Goal: Task Accomplishment & Management: Manage account settings

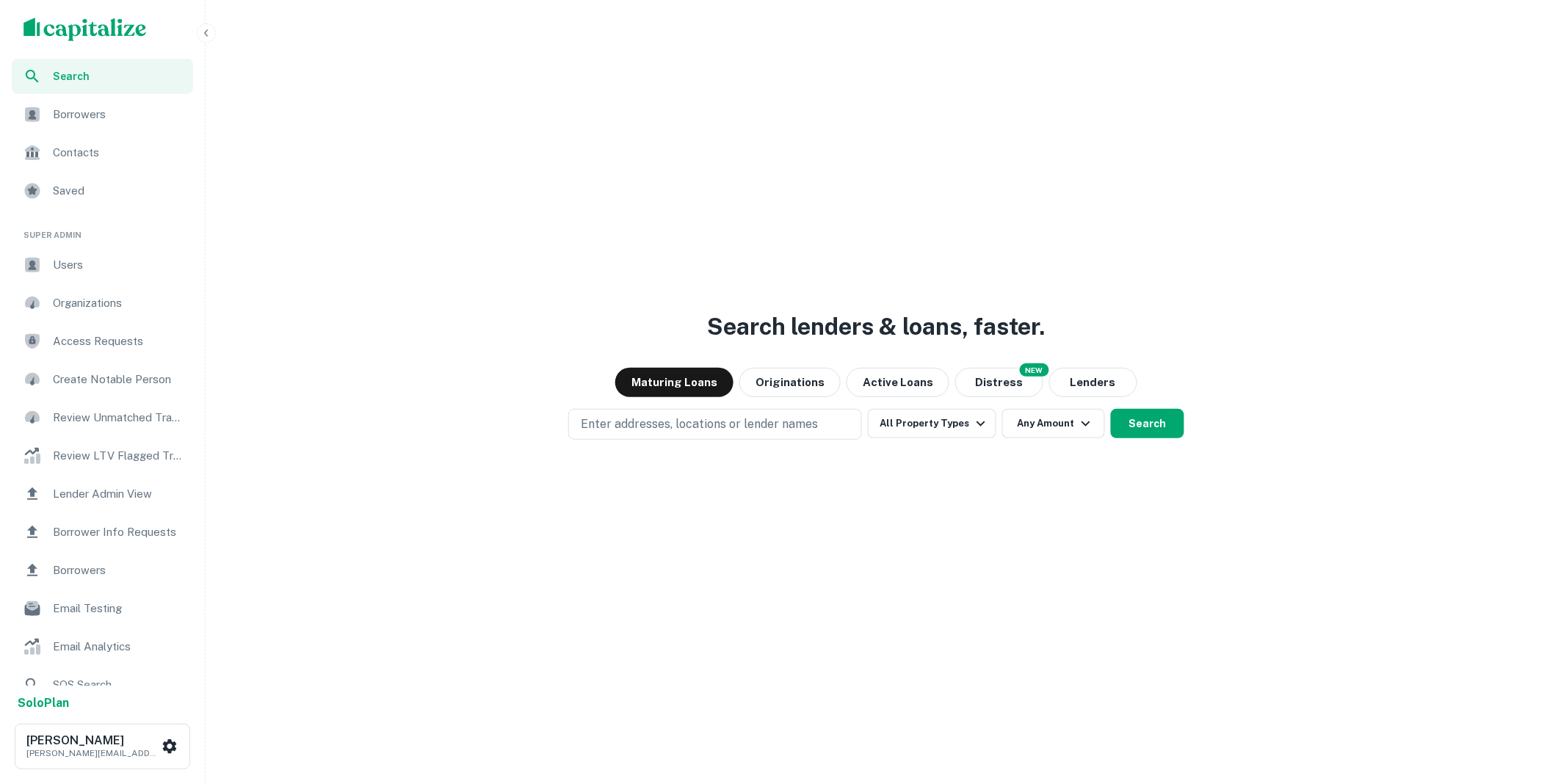
click at [118, 533] on span "Borrower Info Requests" at bounding box center [118, 532] width 131 height 18
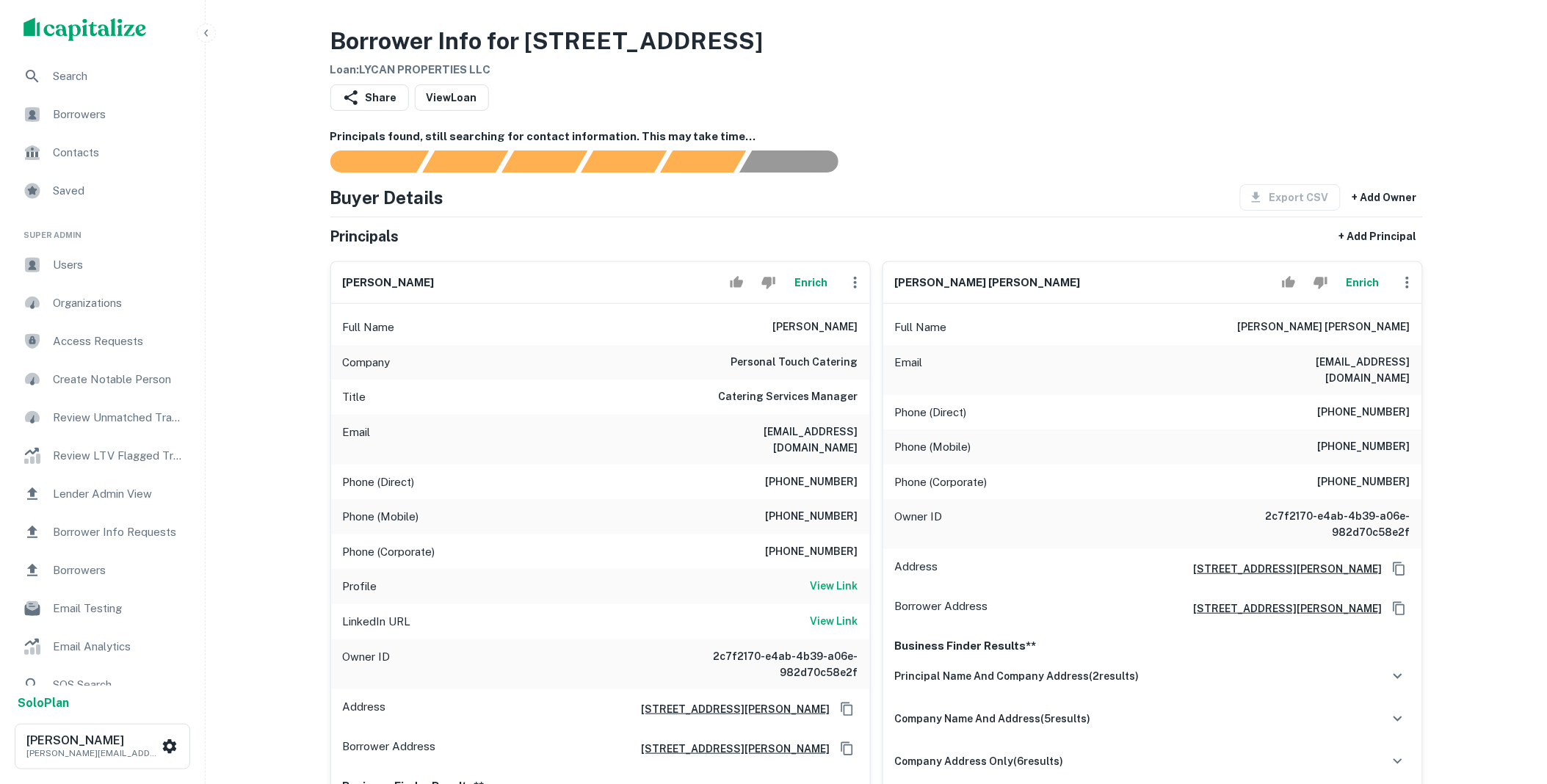
click at [859, 280] on icon "button" at bounding box center [855, 283] width 18 height 18
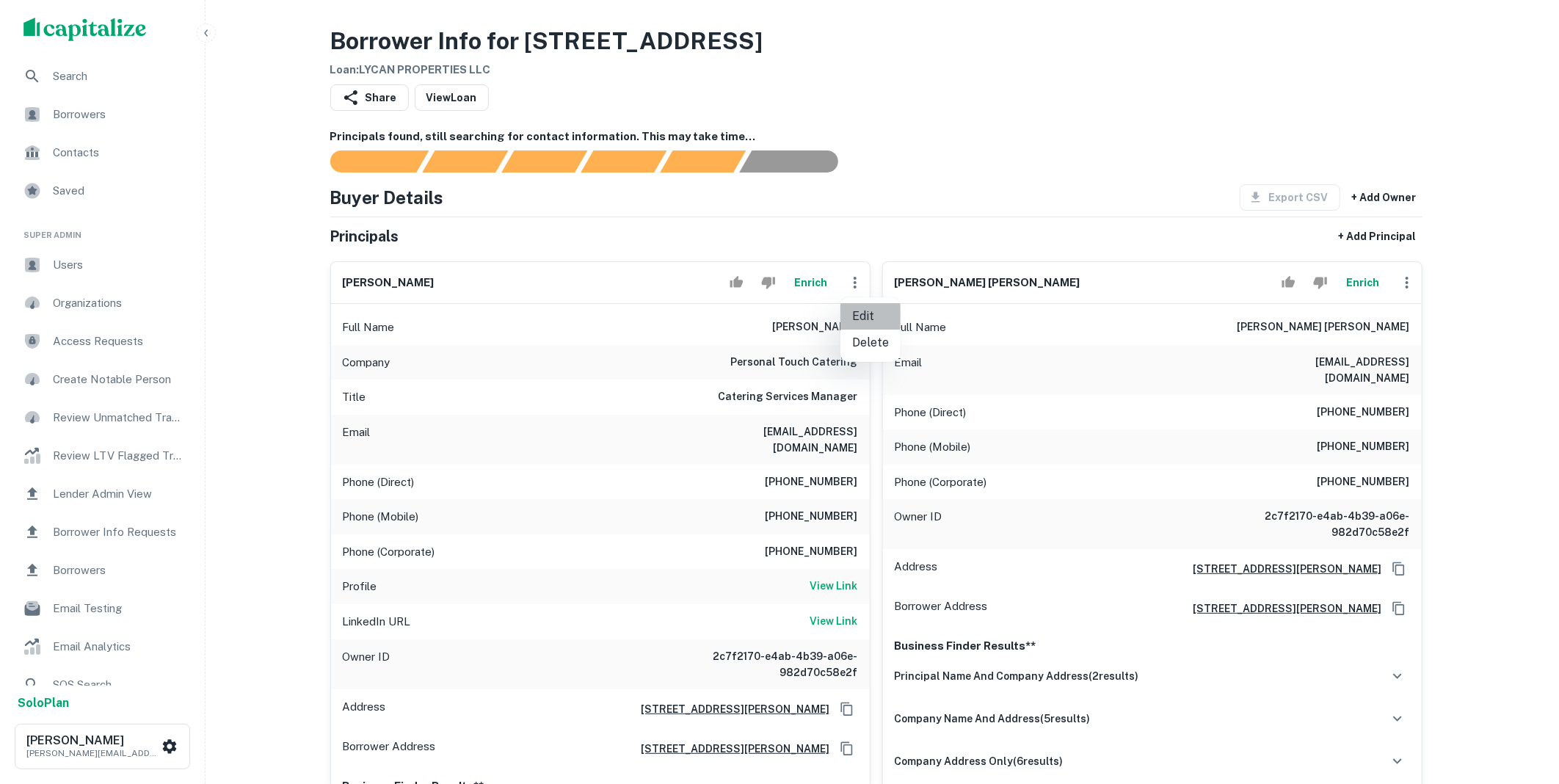
click at [864, 312] on li "Edit" at bounding box center [870, 316] width 60 height 27
select select "**"
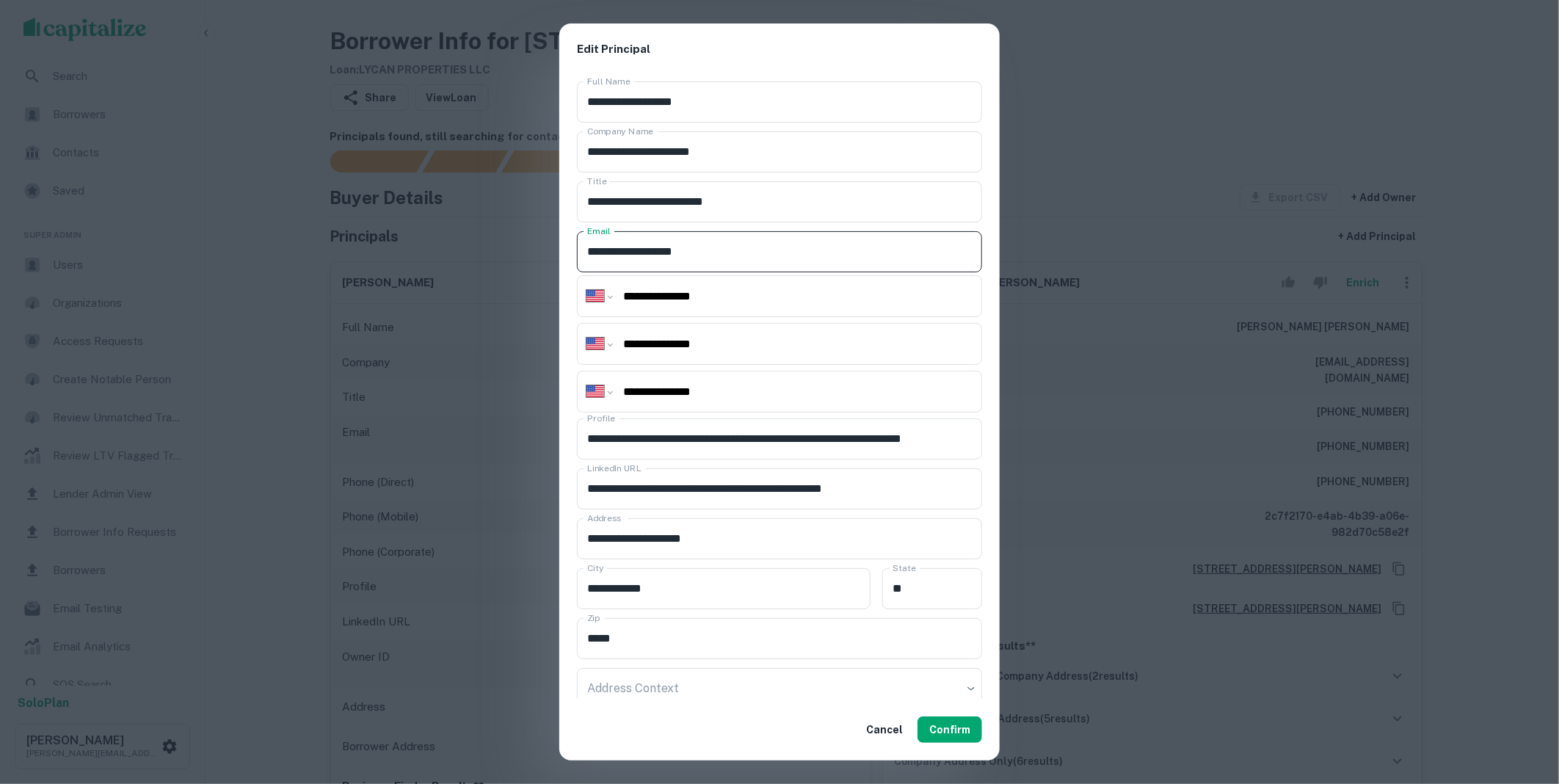
click at [560, 257] on div "**********" at bounding box center [780, 387] width 440 height 624
click at [950, 714] on div "Cancel Confirm" at bounding box center [780, 729] width 440 height 62
click at [950, 716] on div "Cancel Confirm" at bounding box center [780, 729] width 440 height 62
click at [950, 717] on button "Confirm" at bounding box center [949, 729] width 64 height 27
click at [957, 724] on button "Confirm" at bounding box center [949, 729] width 64 height 27
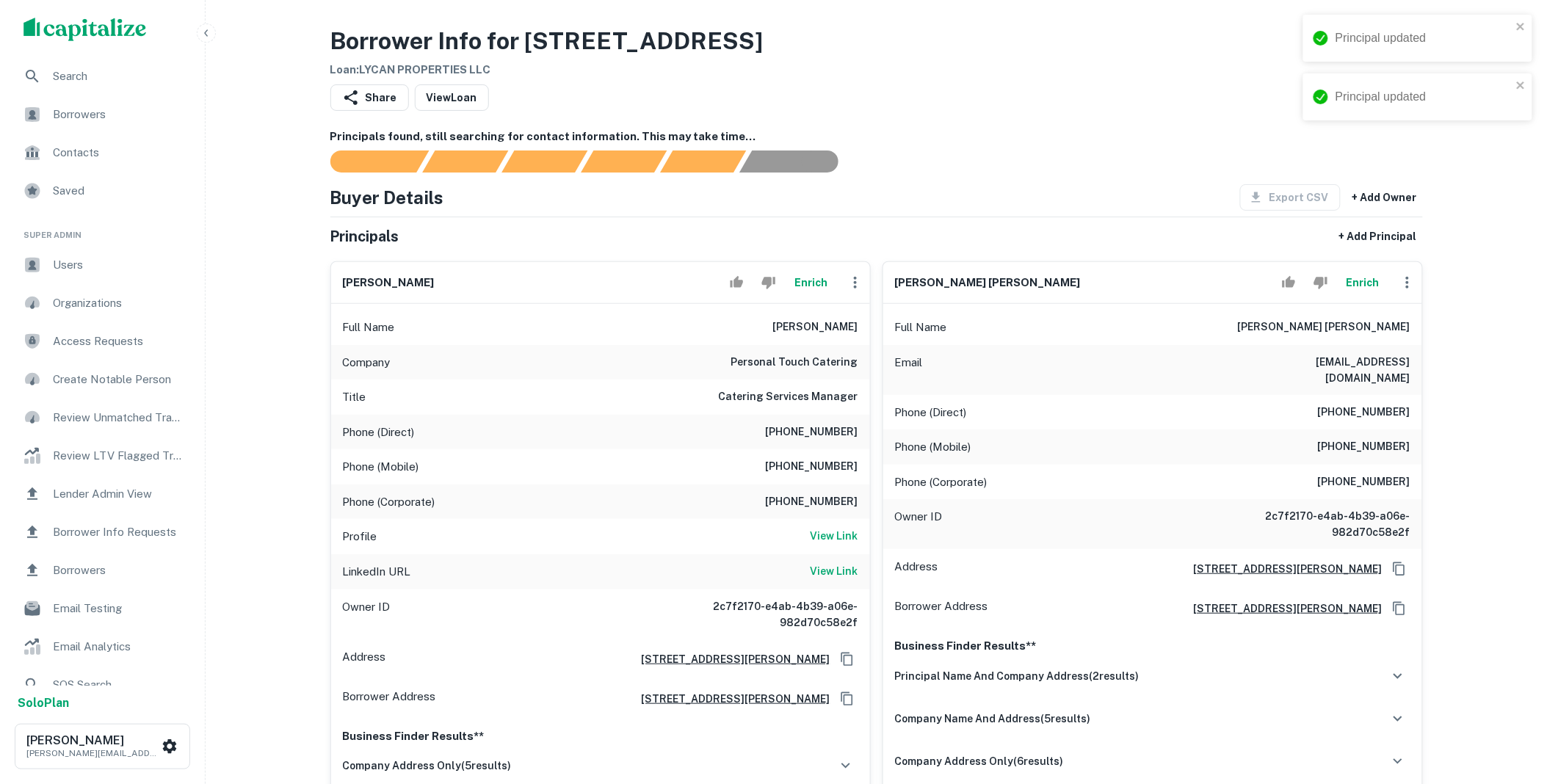
click at [856, 281] on icon "button" at bounding box center [855, 283] width 18 height 18
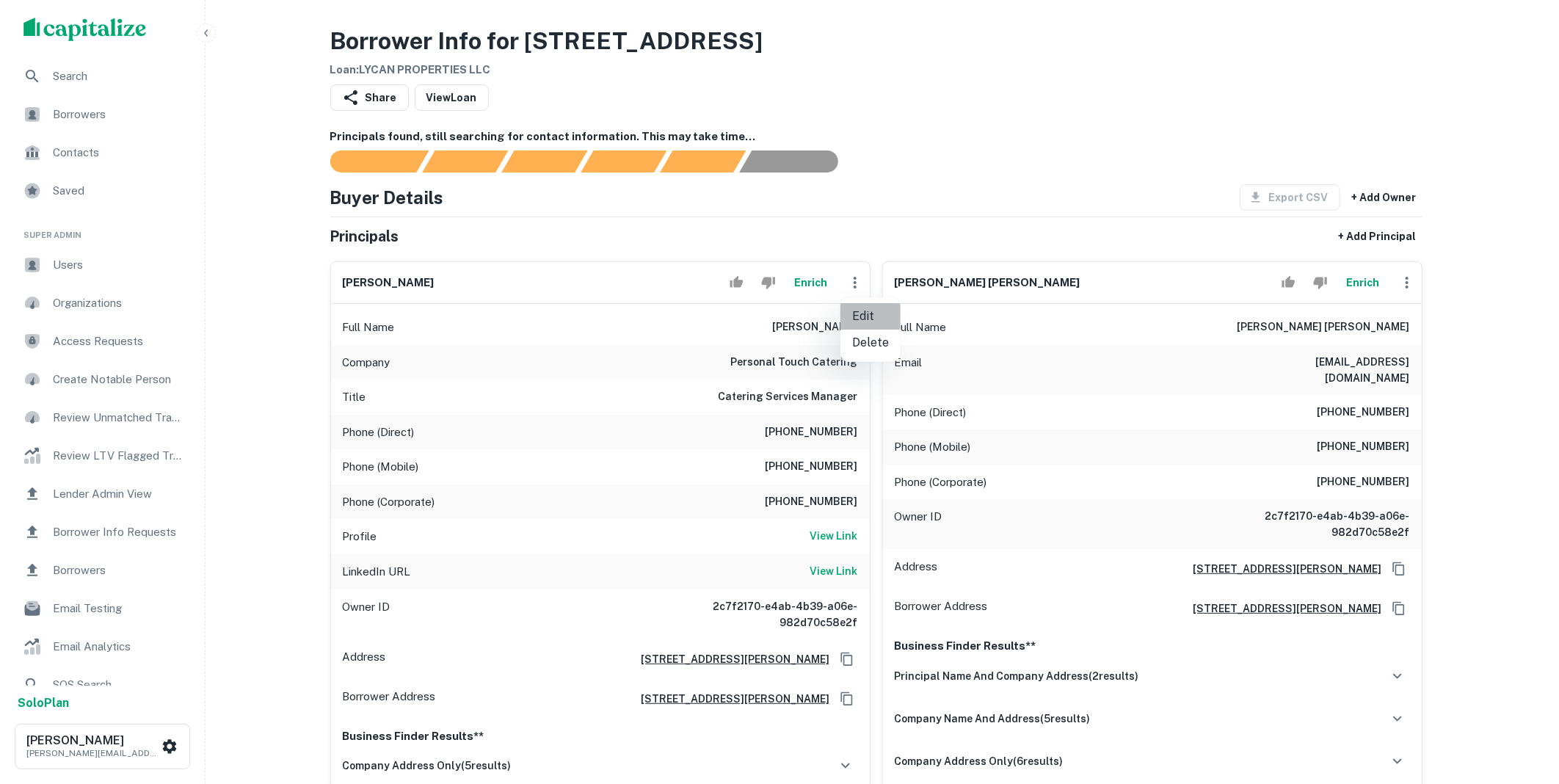
click at [862, 320] on li "Edit" at bounding box center [870, 316] width 60 height 27
select select "**"
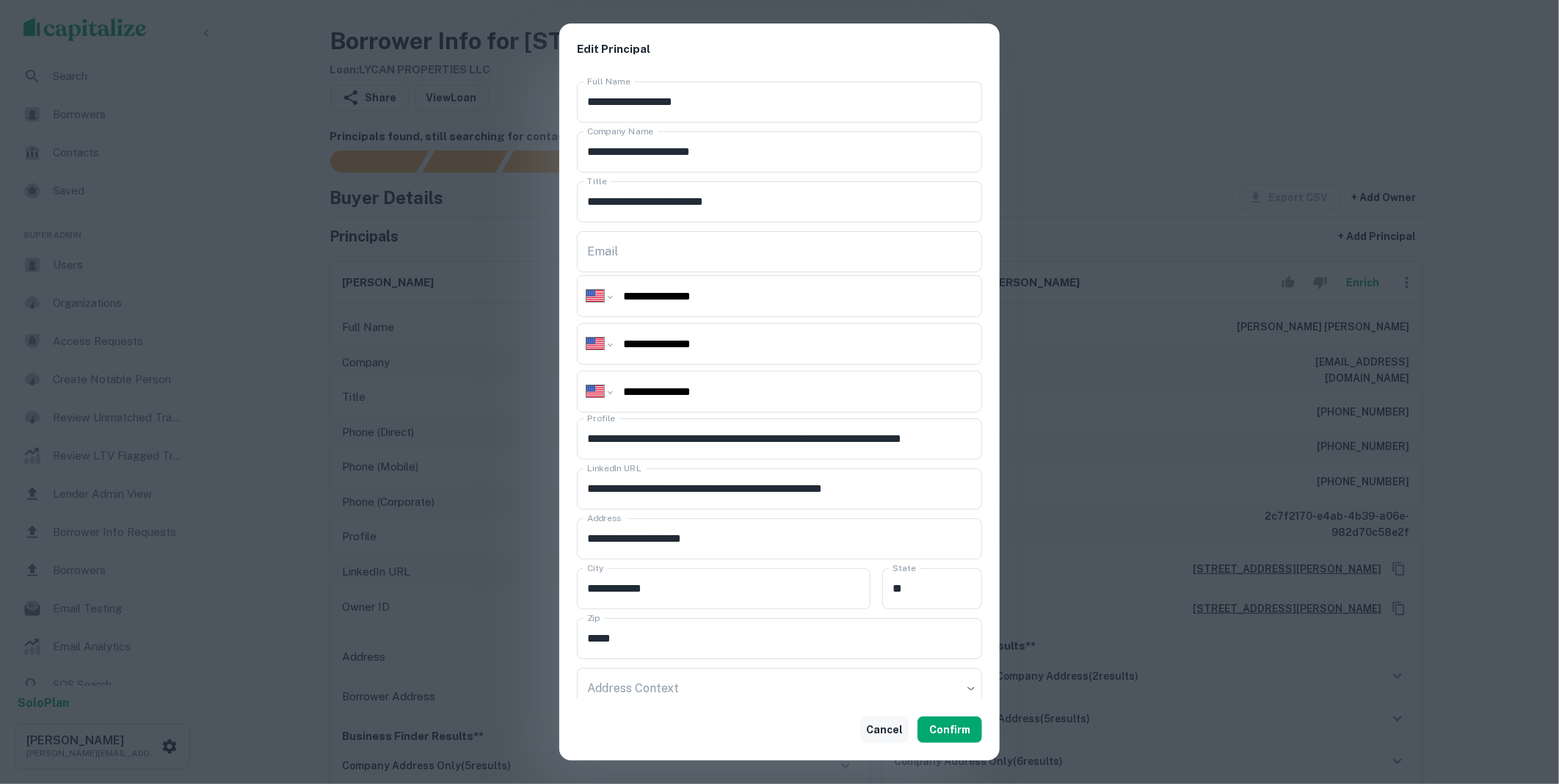
click at [891, 726] on button "Cancel" at bounding box center [884, 729] width 48 height 27
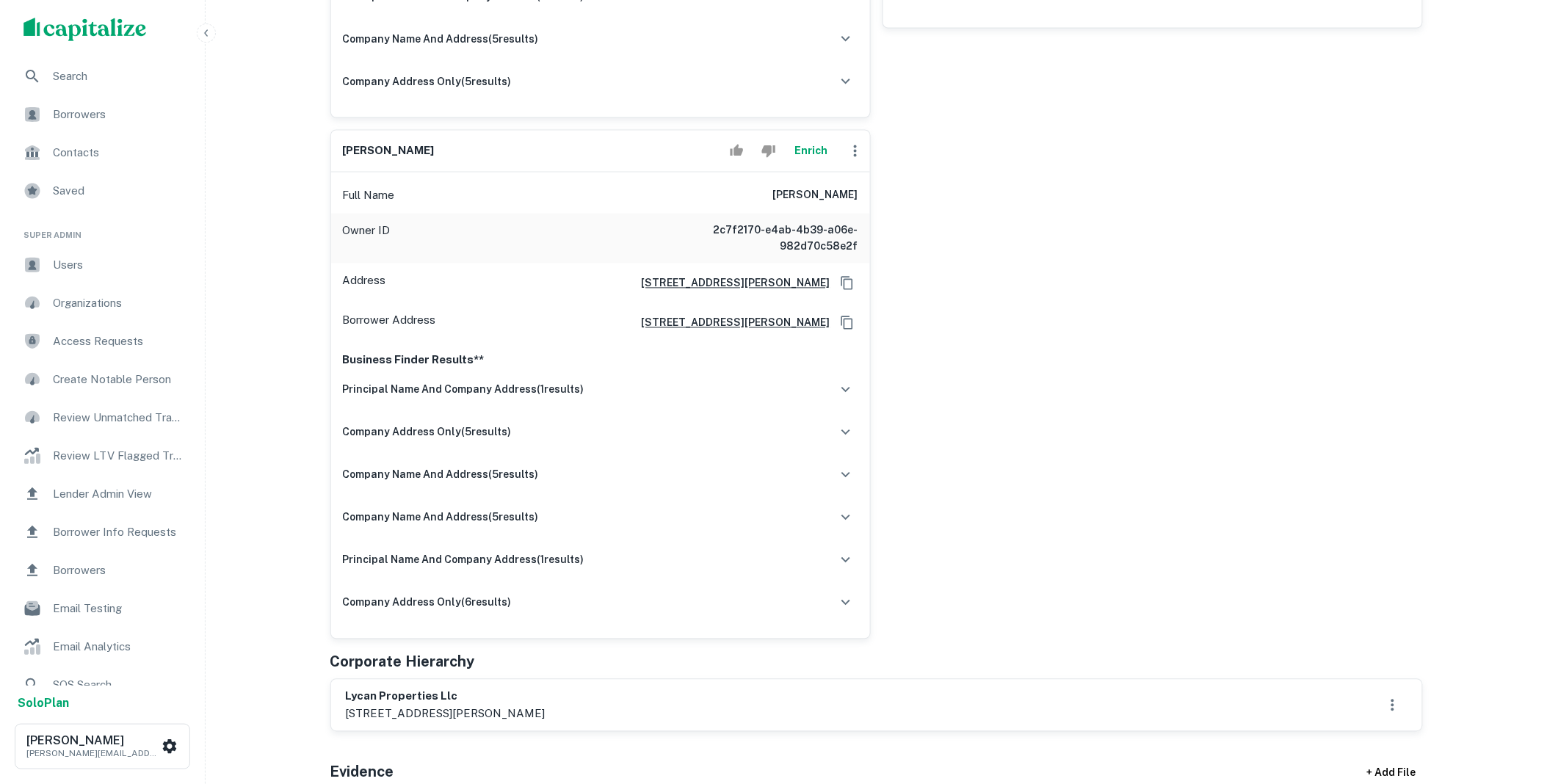
scroll to position [1196, 0]
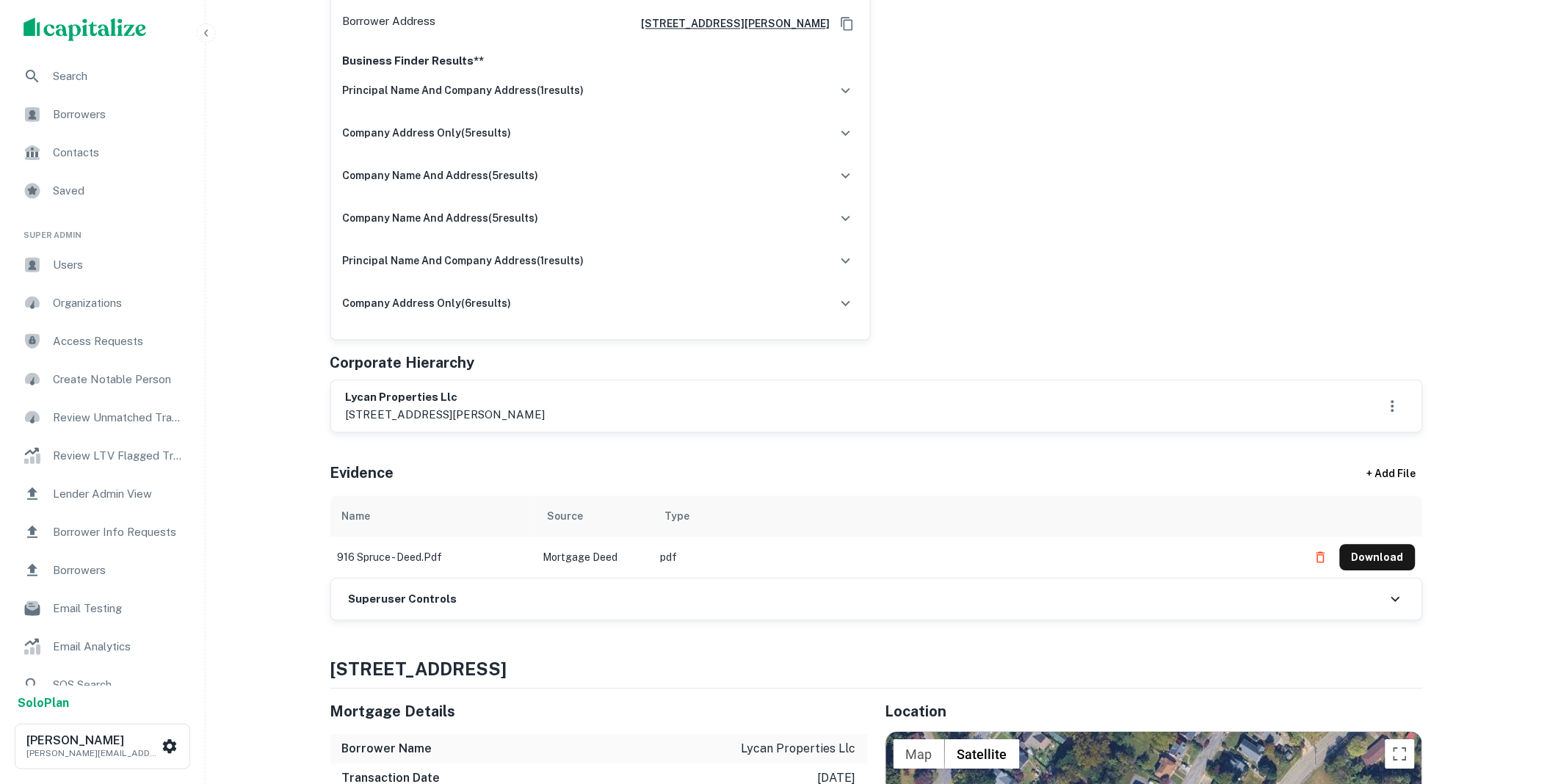
drag, startPoint x: 574, startPoint y: 602, endPoint x: 578, endPoint y: 590, distance: 12.6
click at [574, 602] on div "Superuser Controls" at bounding box center [876, 598] width 1091 height 41
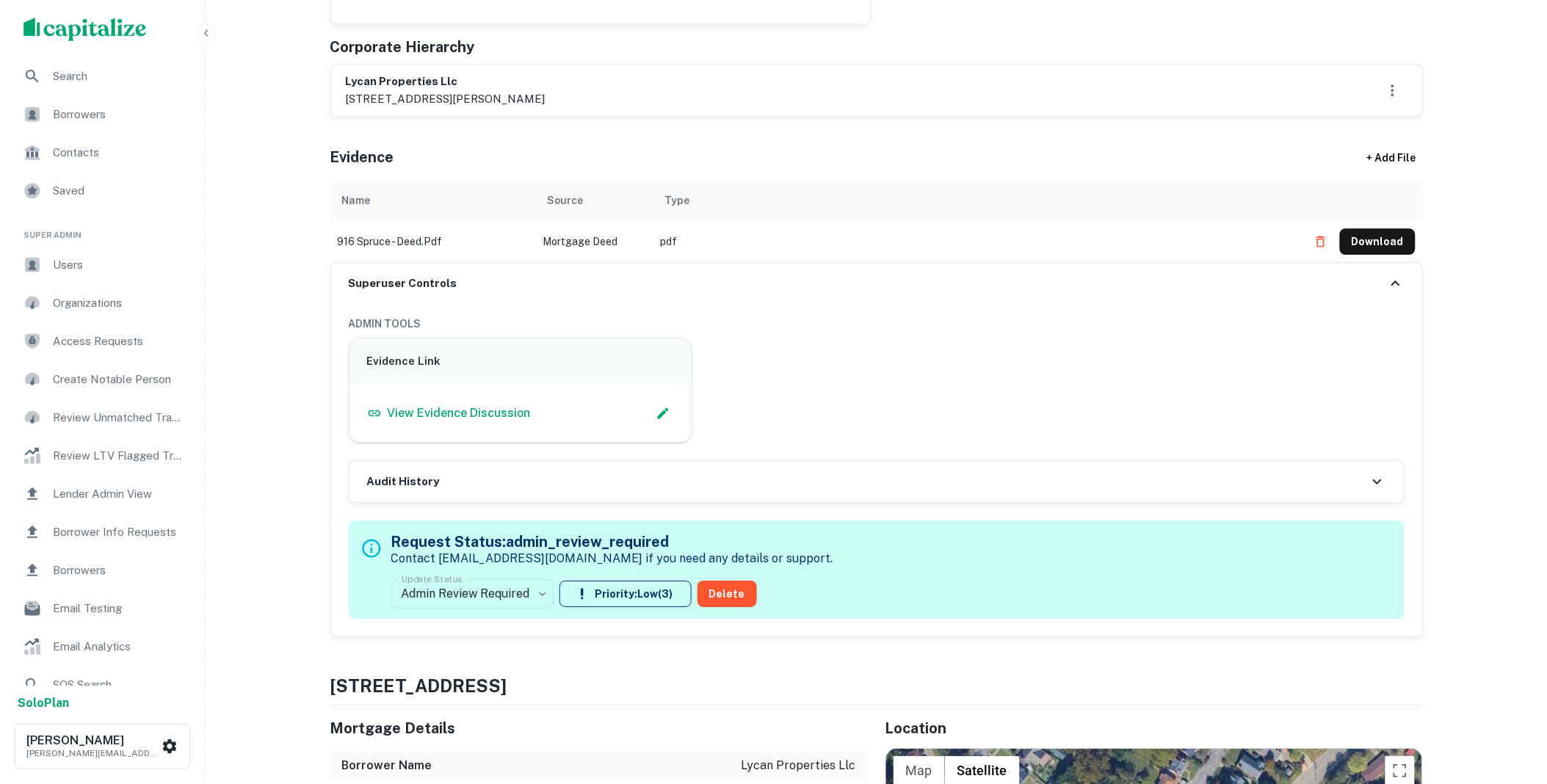
scroll to position [1494, 0]
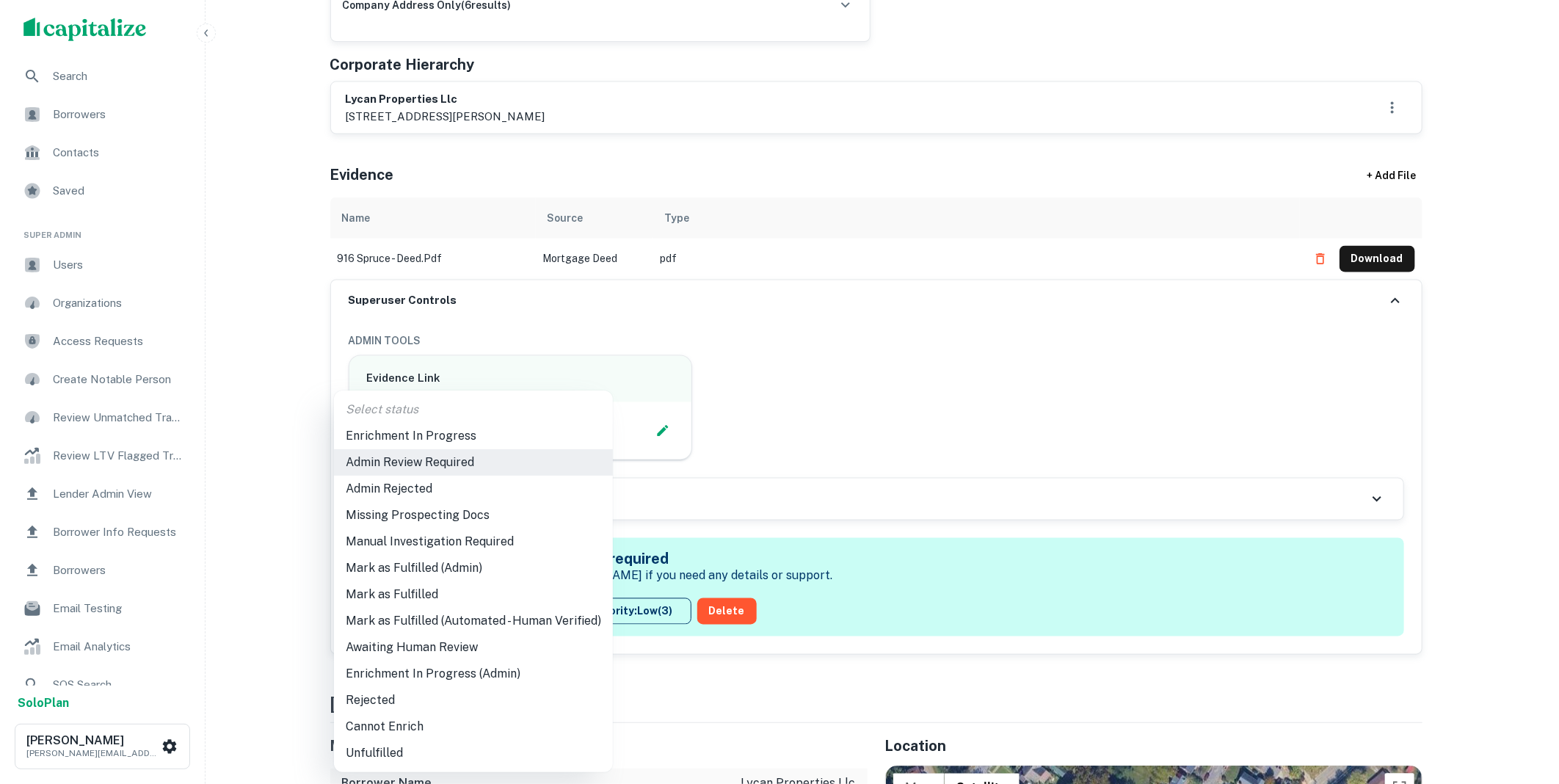
click at [428, 599] on li "Mark as Fulfilled" at bounding box center [473, 594] width 279 height 27
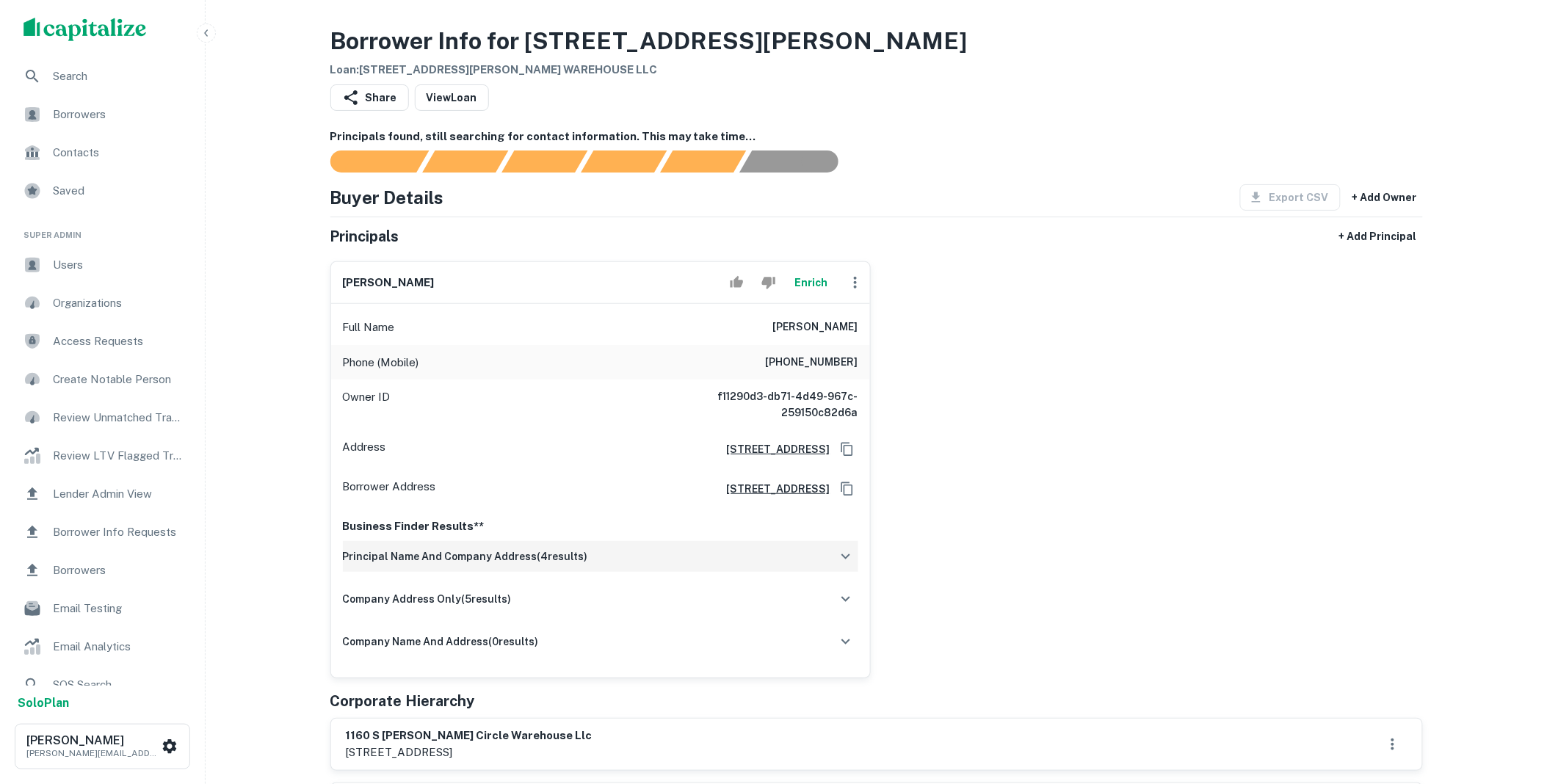
click at [843, 555] on icon "button" at bounding box center [846, 555] width 9 height 5
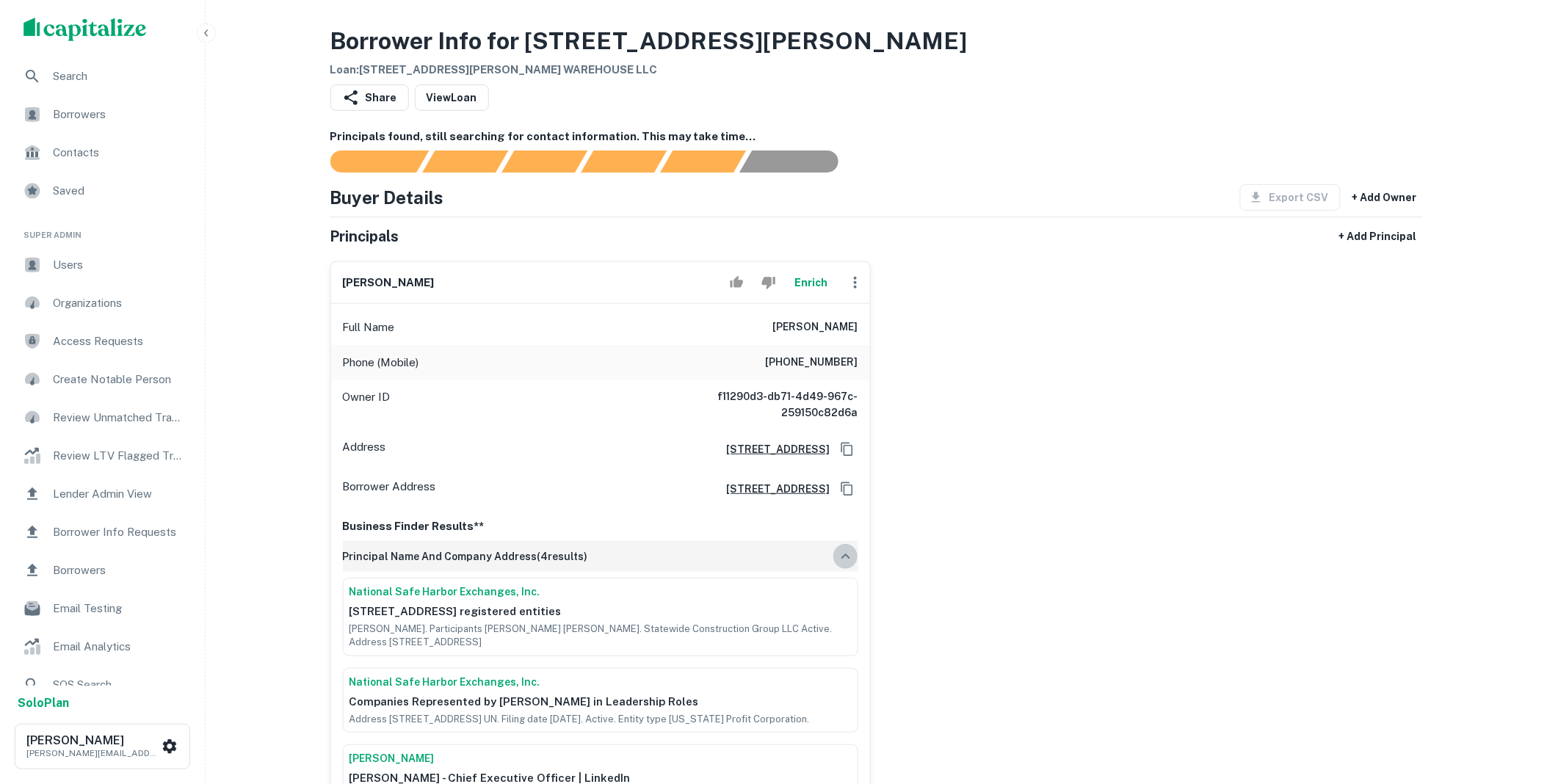
click at [843, 555] on icon "button" at bounding box center [846, 555] width 9 height 5
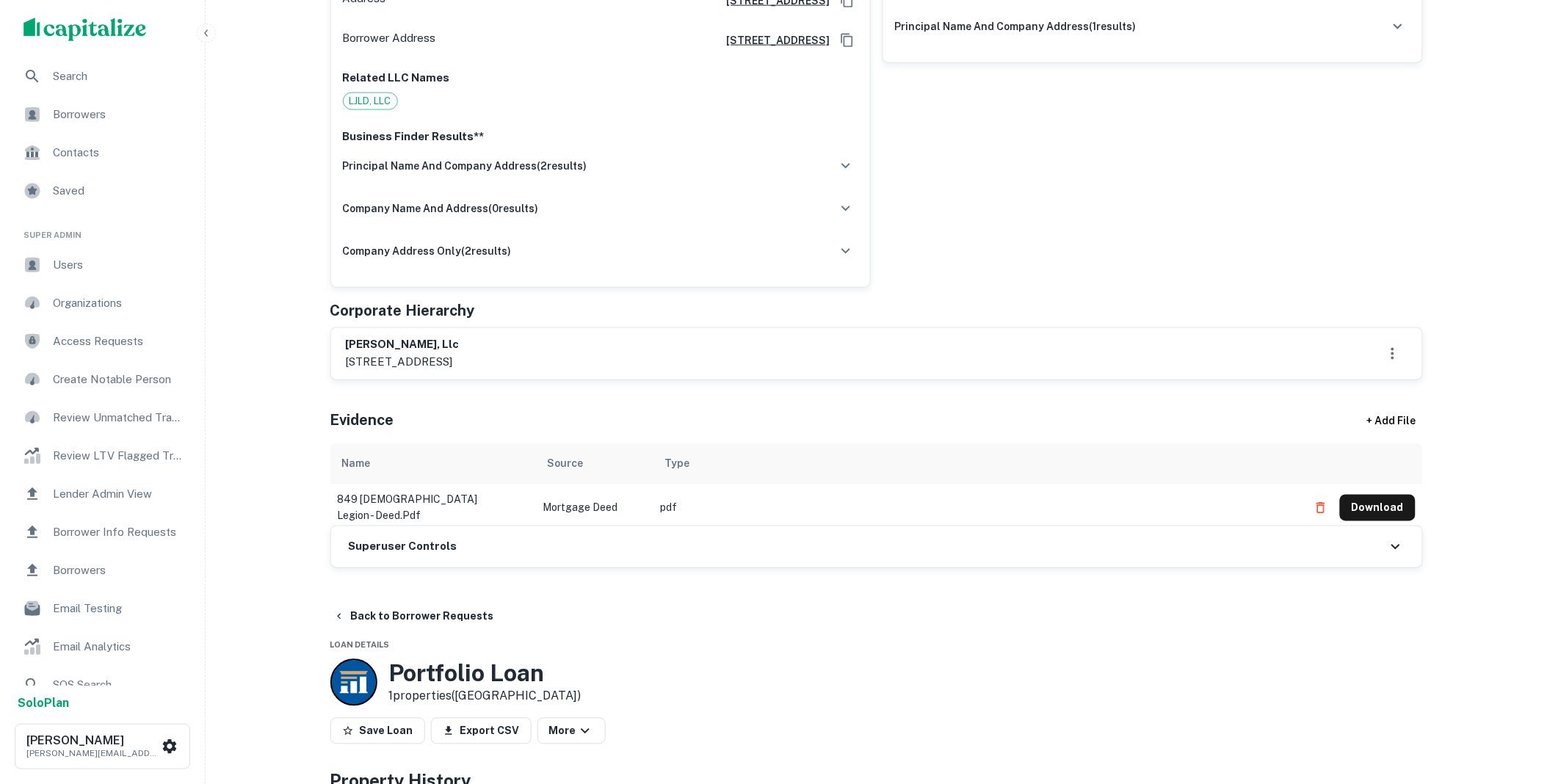
scroll to position [597, 0]
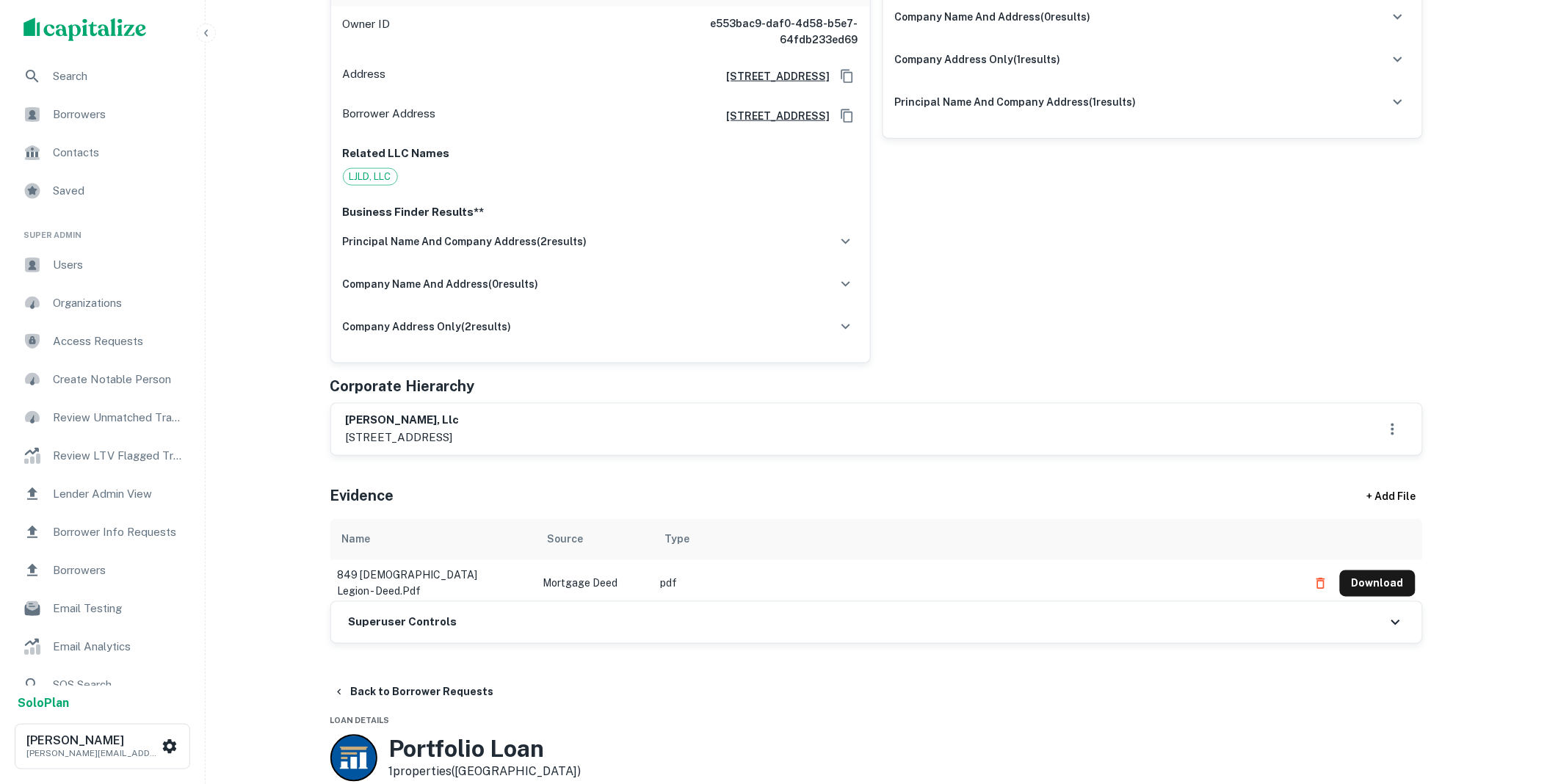
click at [527, 627] on div "Superuser Controls" at bounding box center [876, 622] width 1091 height 41
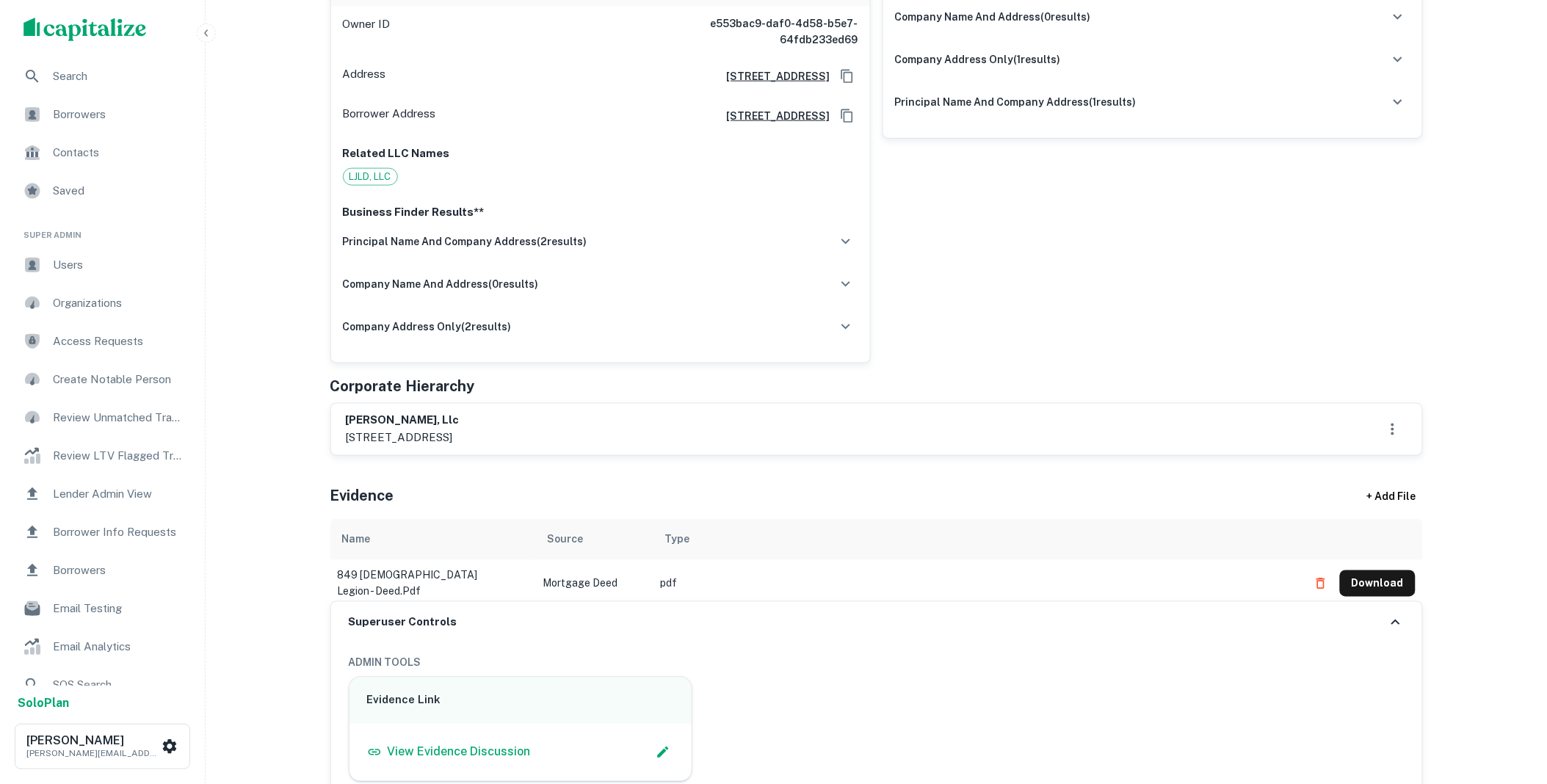
scroll to position [897, 0]
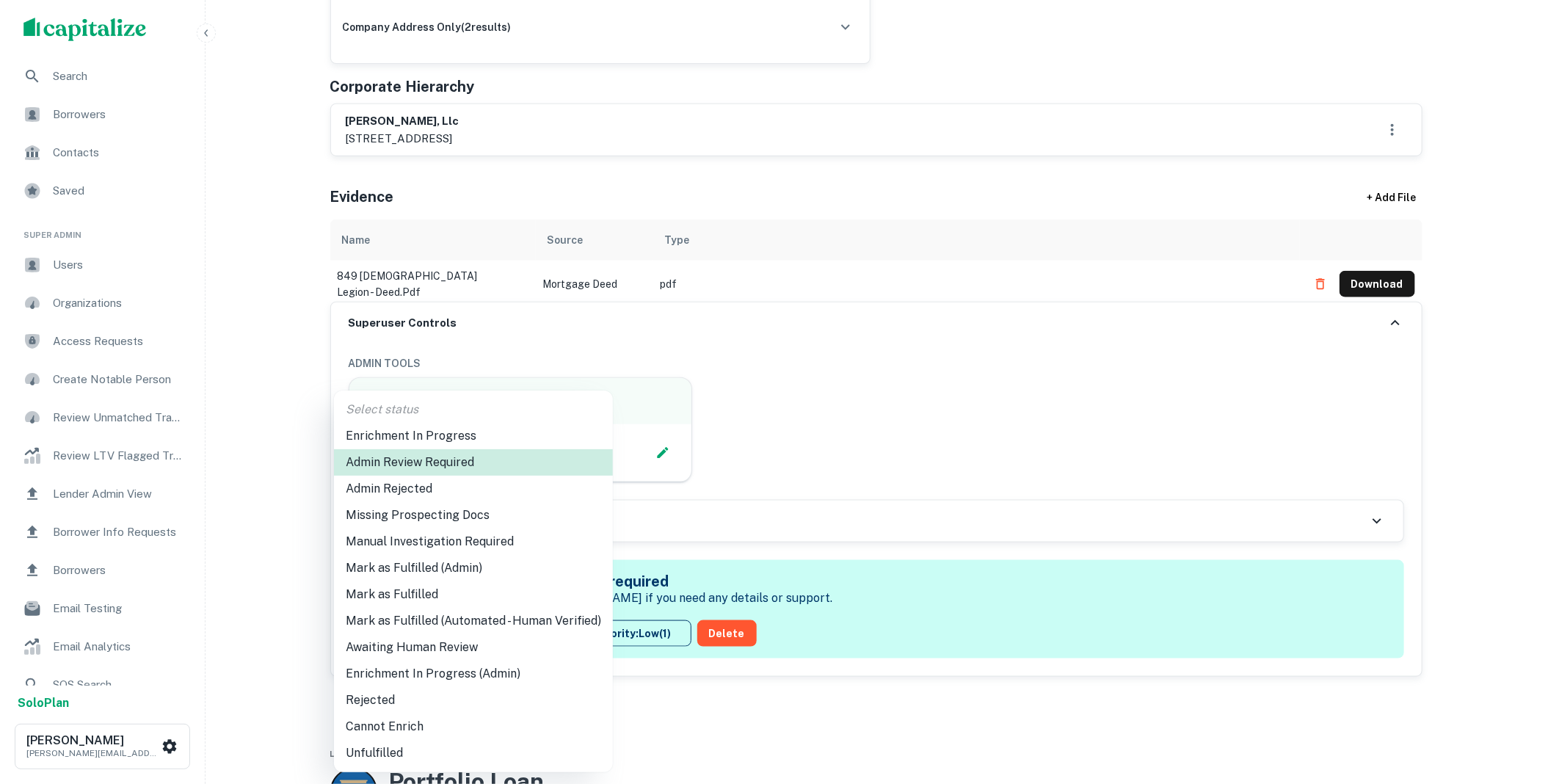
click at [442, 596] on li "Mark as Fulfilled" at bounding box center [473, 594] width 279 height 27
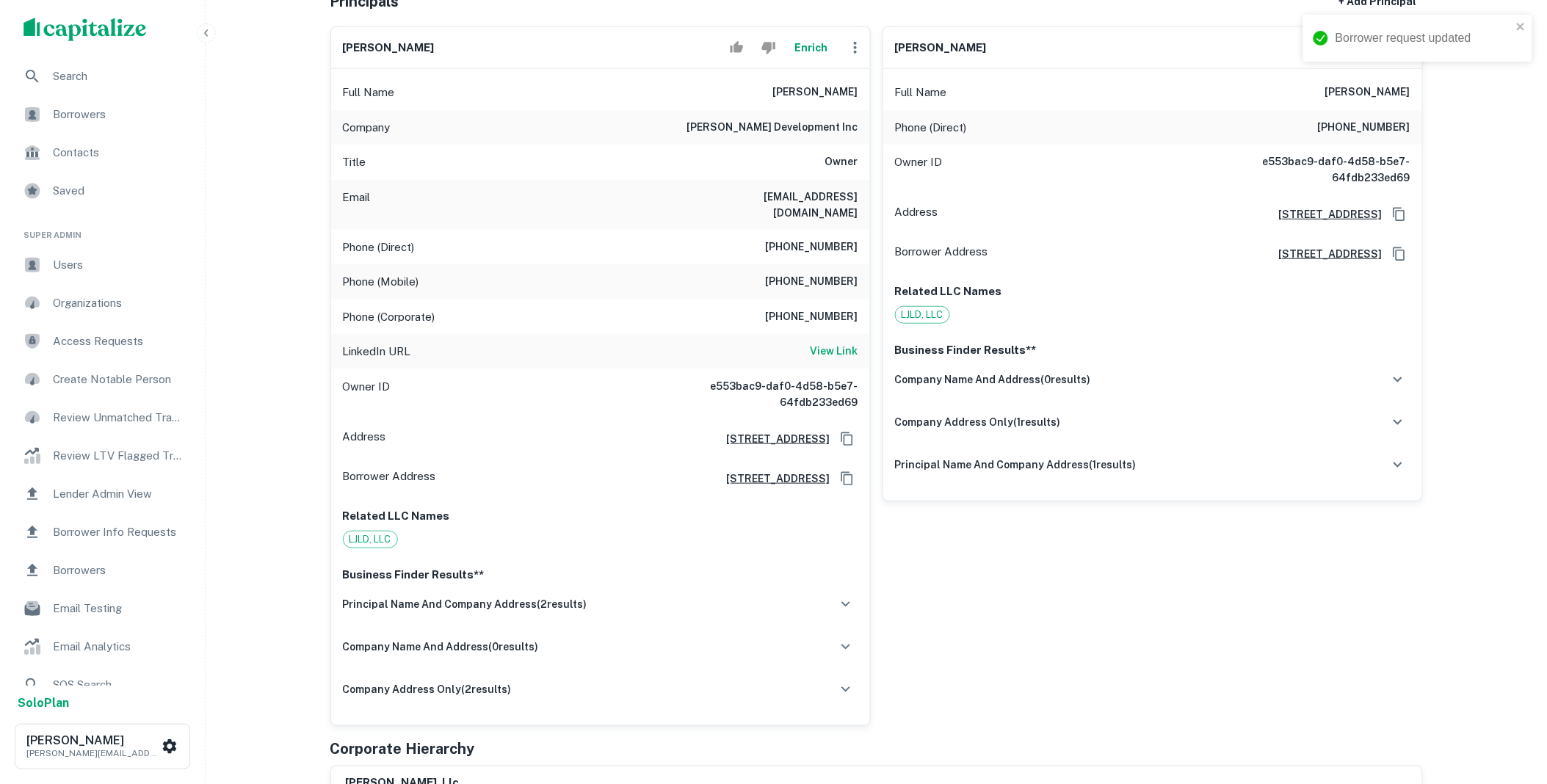
scroll to position [0, 0]
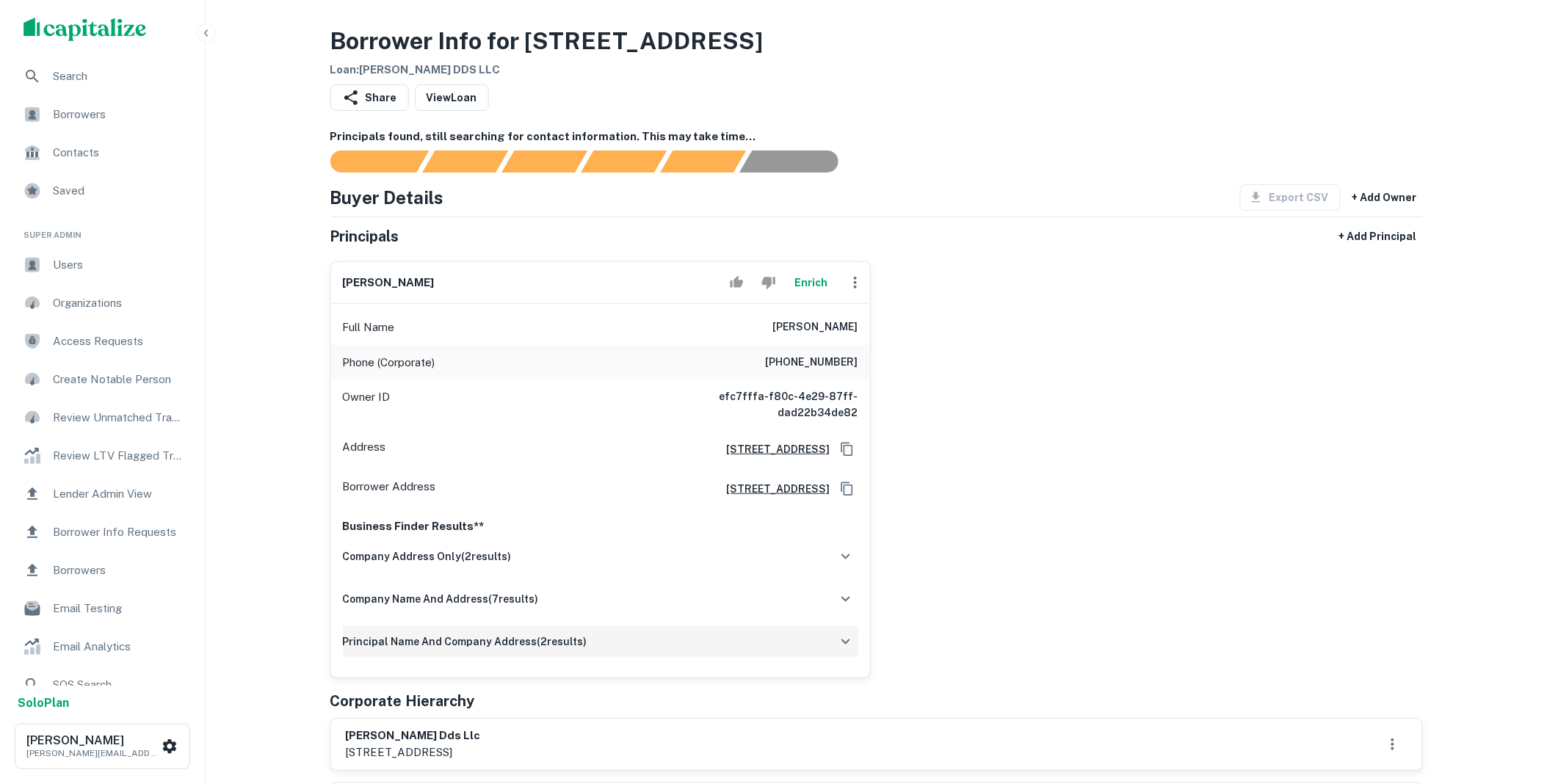
scroll to position [597, 0]
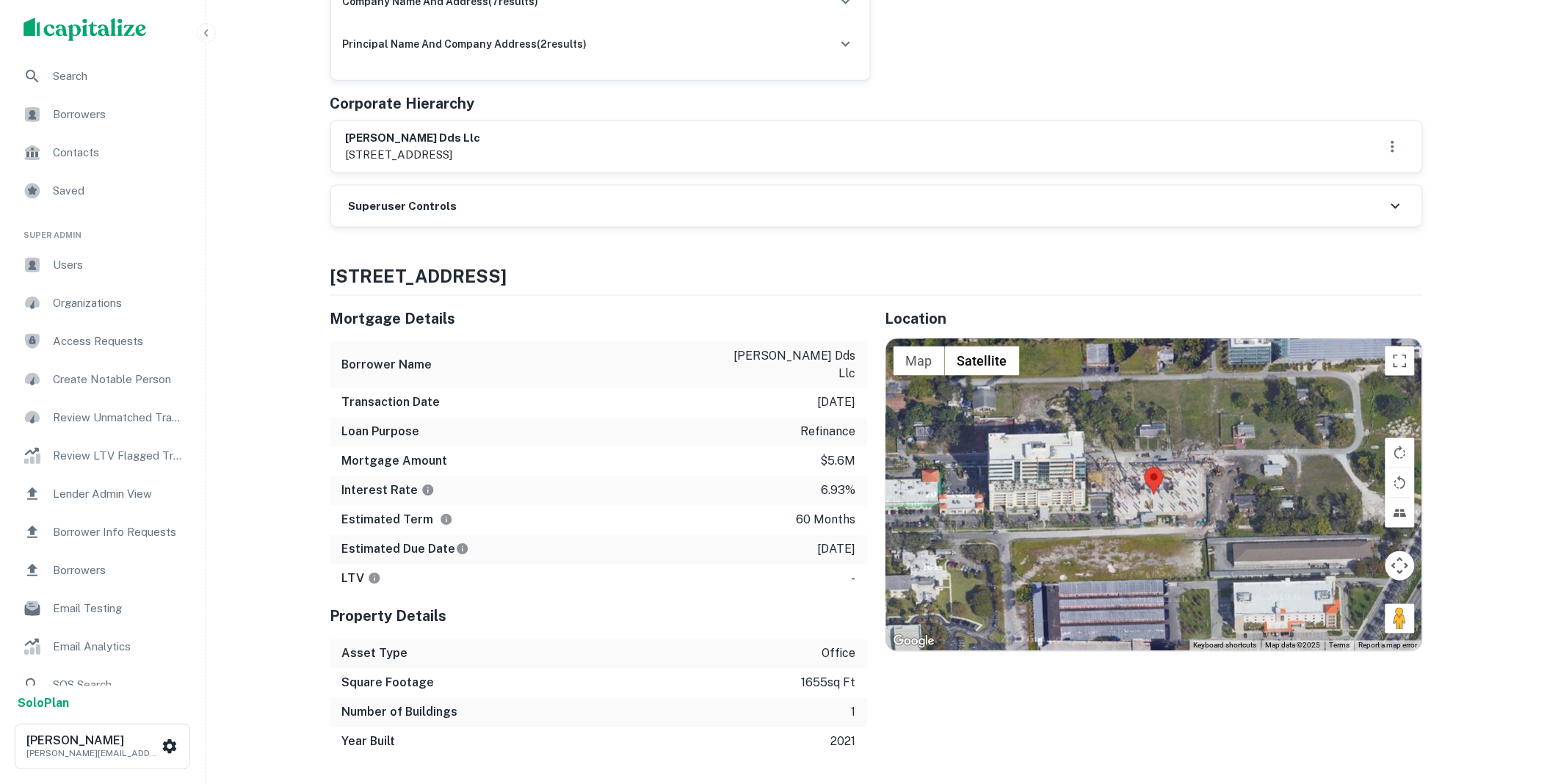
click at [482, 217] on div "Superuser Controls" at bounding box center [876, 206] width 1091 height 41
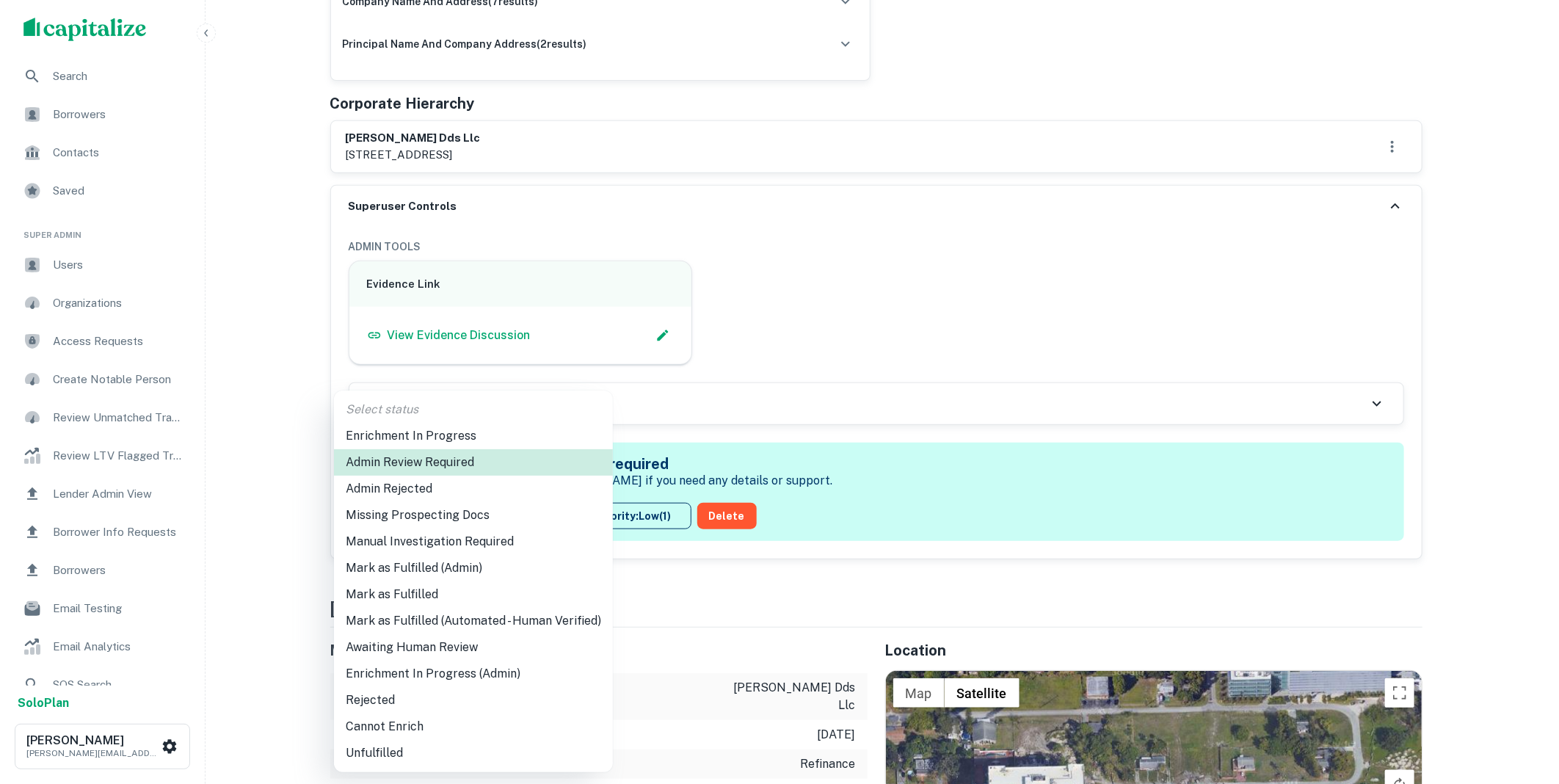
click at [428, 590] on li "Mark as Fulfilled" at bounding box center [473, 594] width 279 height 27
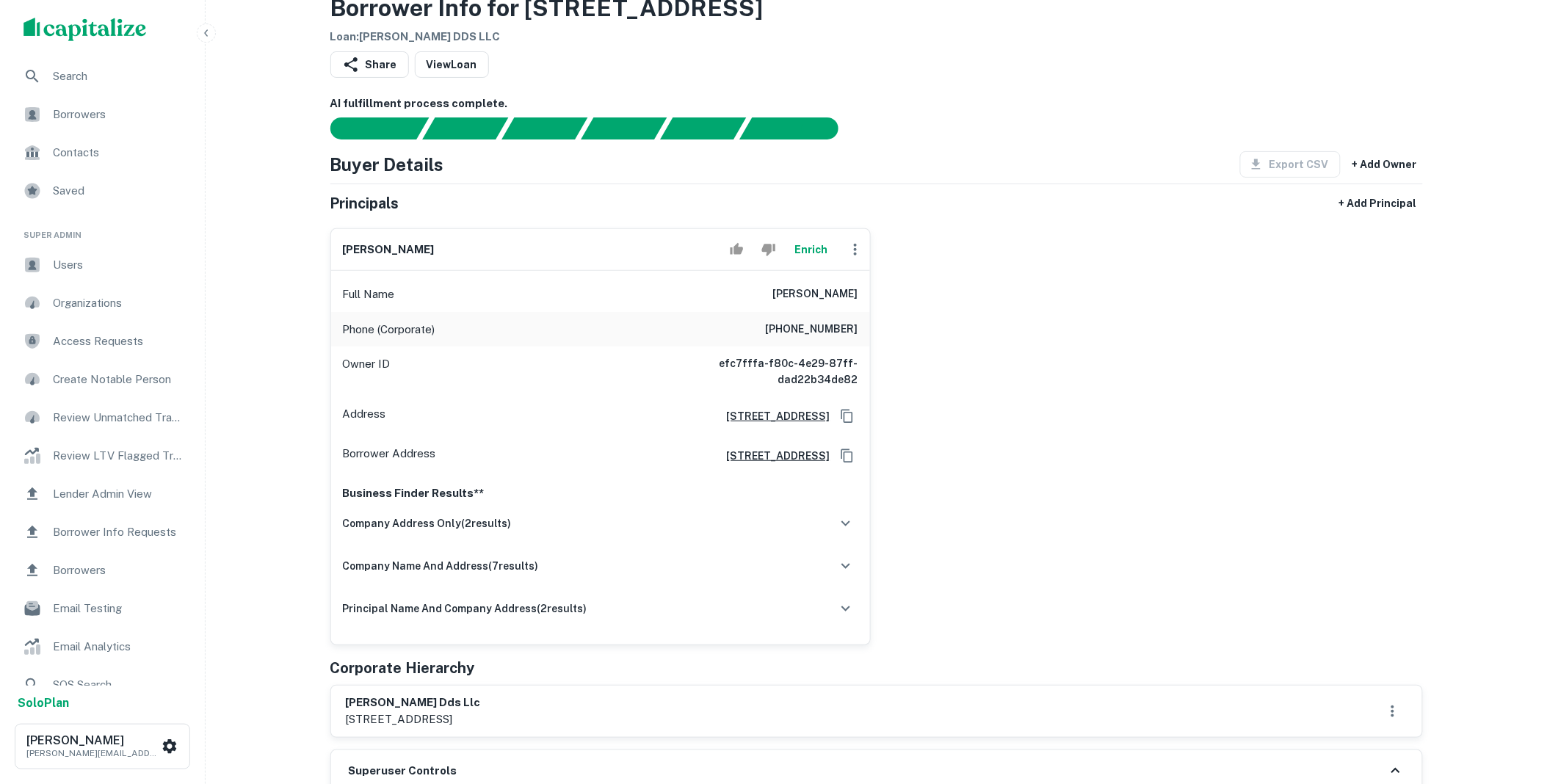
scroll to position [0, 0]
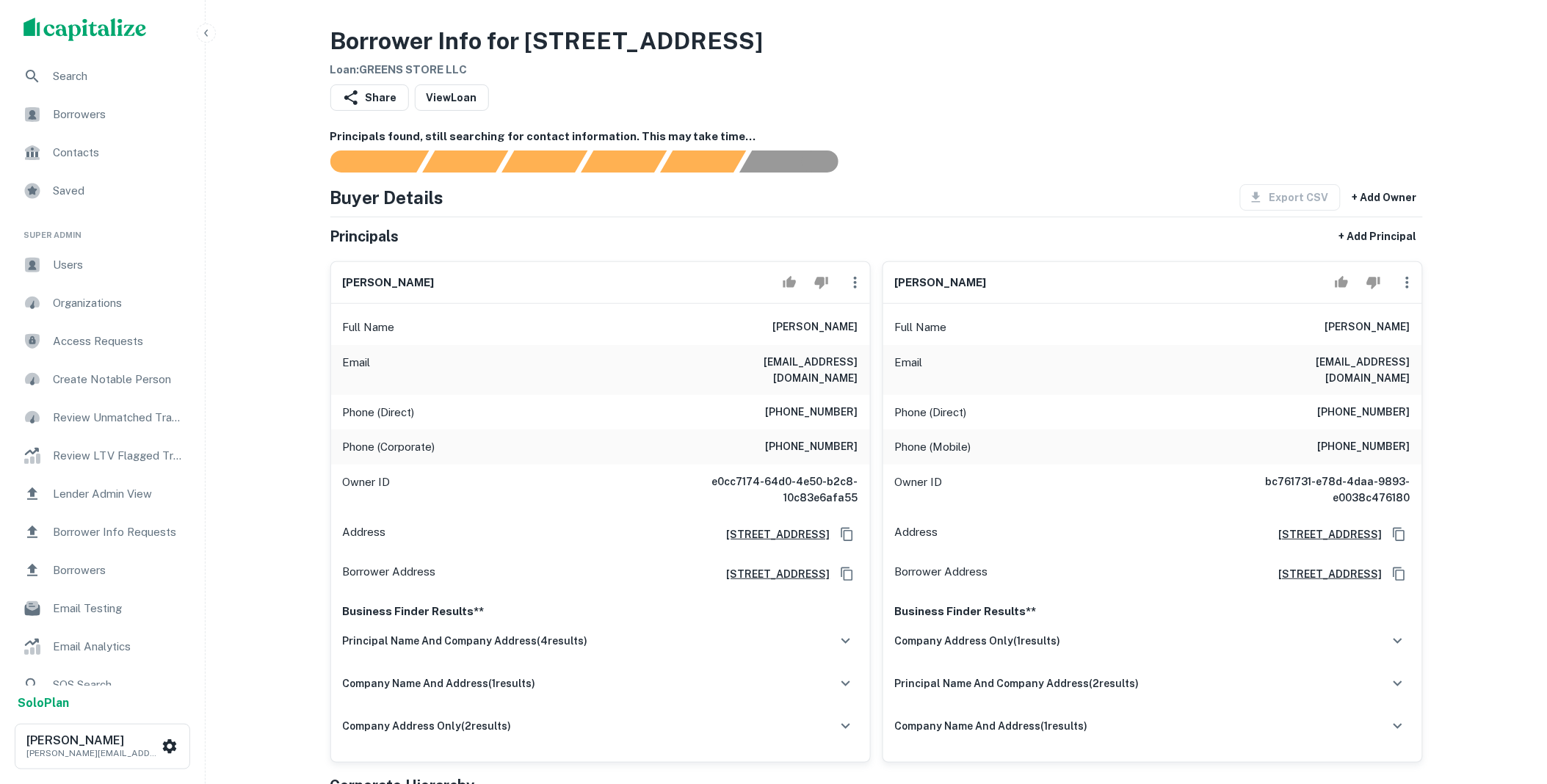
click at [856, 281] on icon "button" at bounding box center [855, 283] width 18 height 18
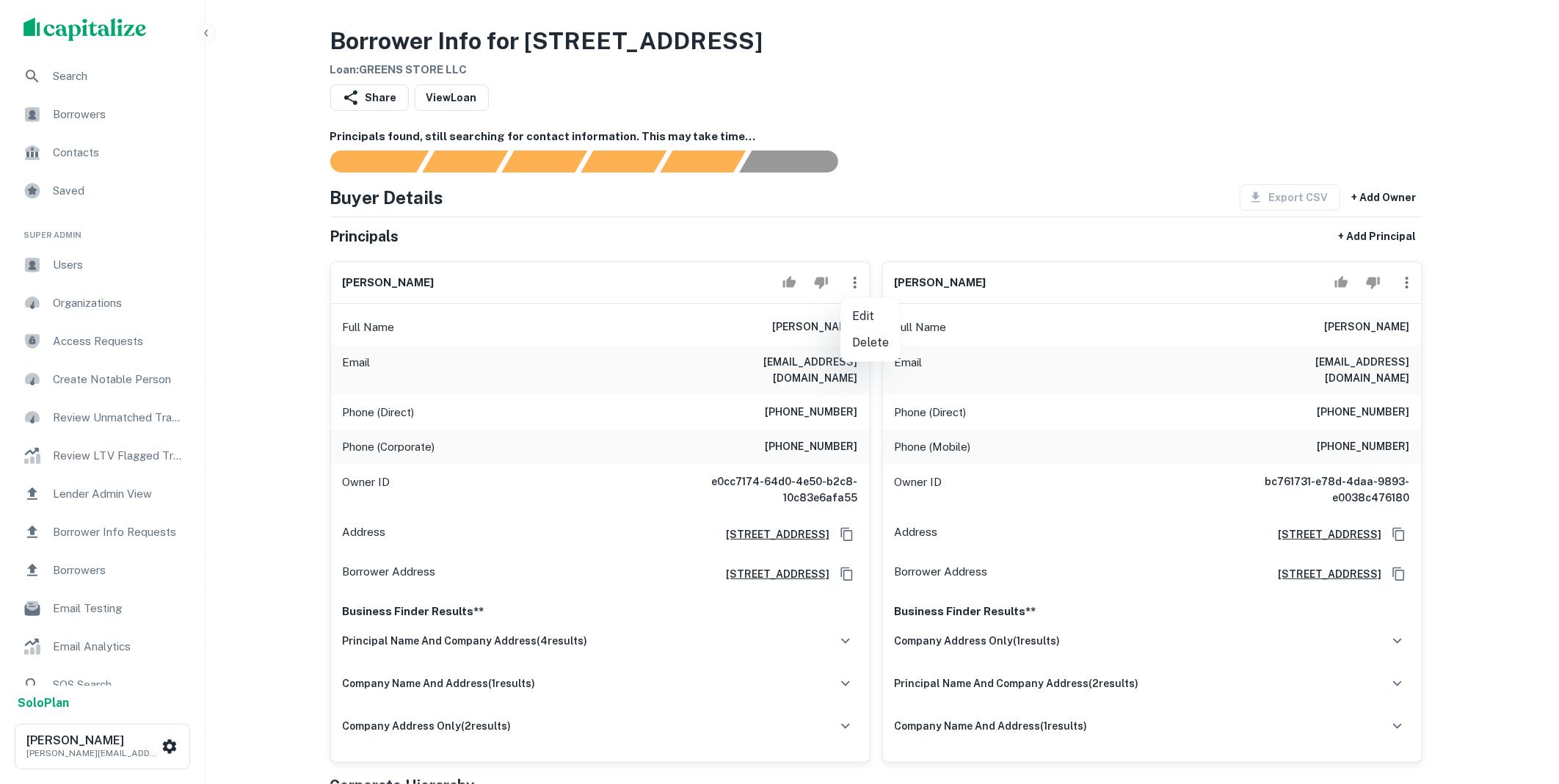
click at [858, 319] on li "Edit" at bounding box center [870, 316] width 60 height 27
select select "**"
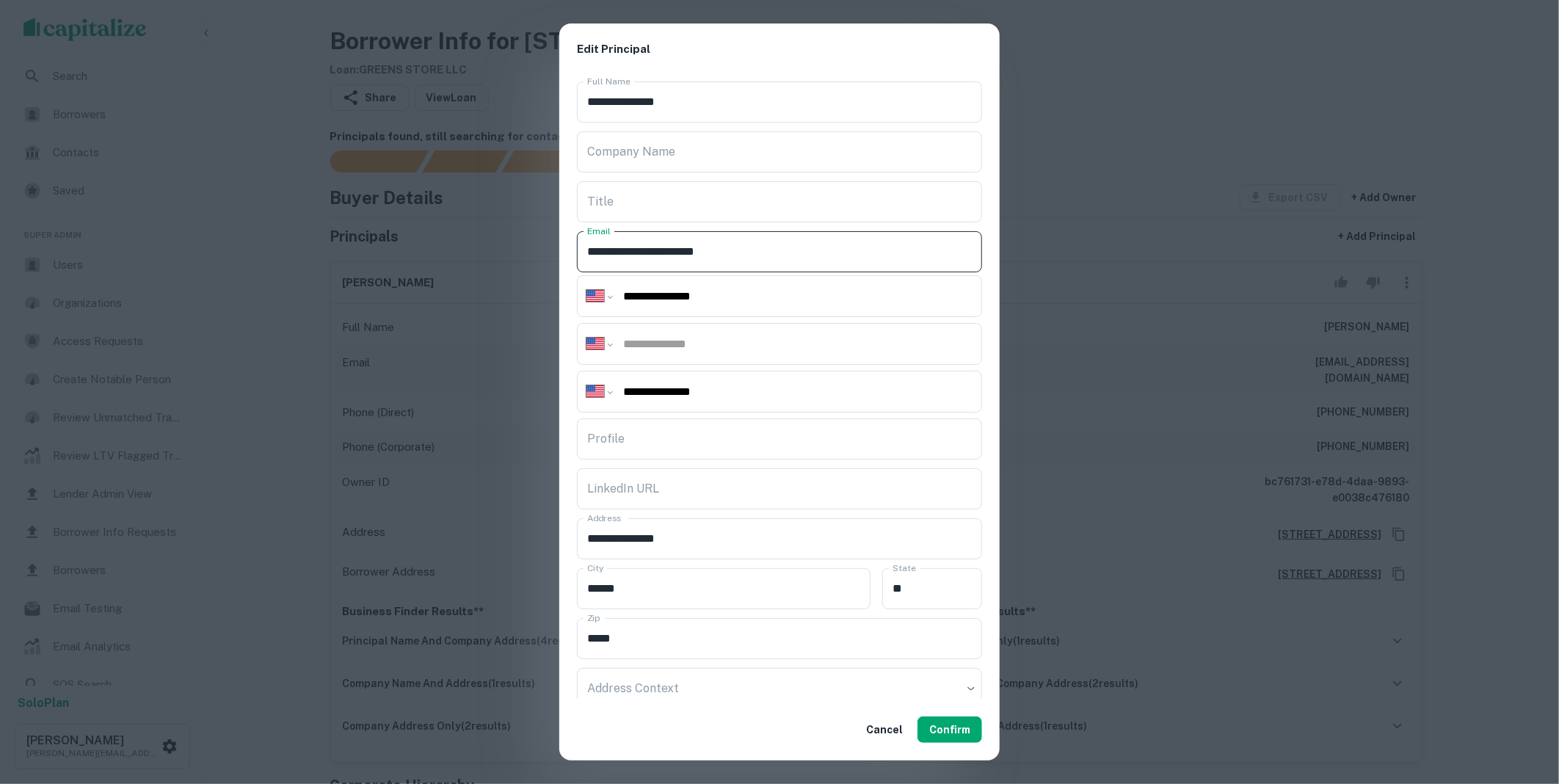
drag, startPoint x: 703, startPoint y: 239, endPoint x: 536, endPoint y: 246, distance: 167.1
click at [538, 247] on div "**********" at bounding box center [780, 392] width 1559 height 784
click at [951, 732] on button "Confirm" at bounding box center [949, 729] width 64 height 27
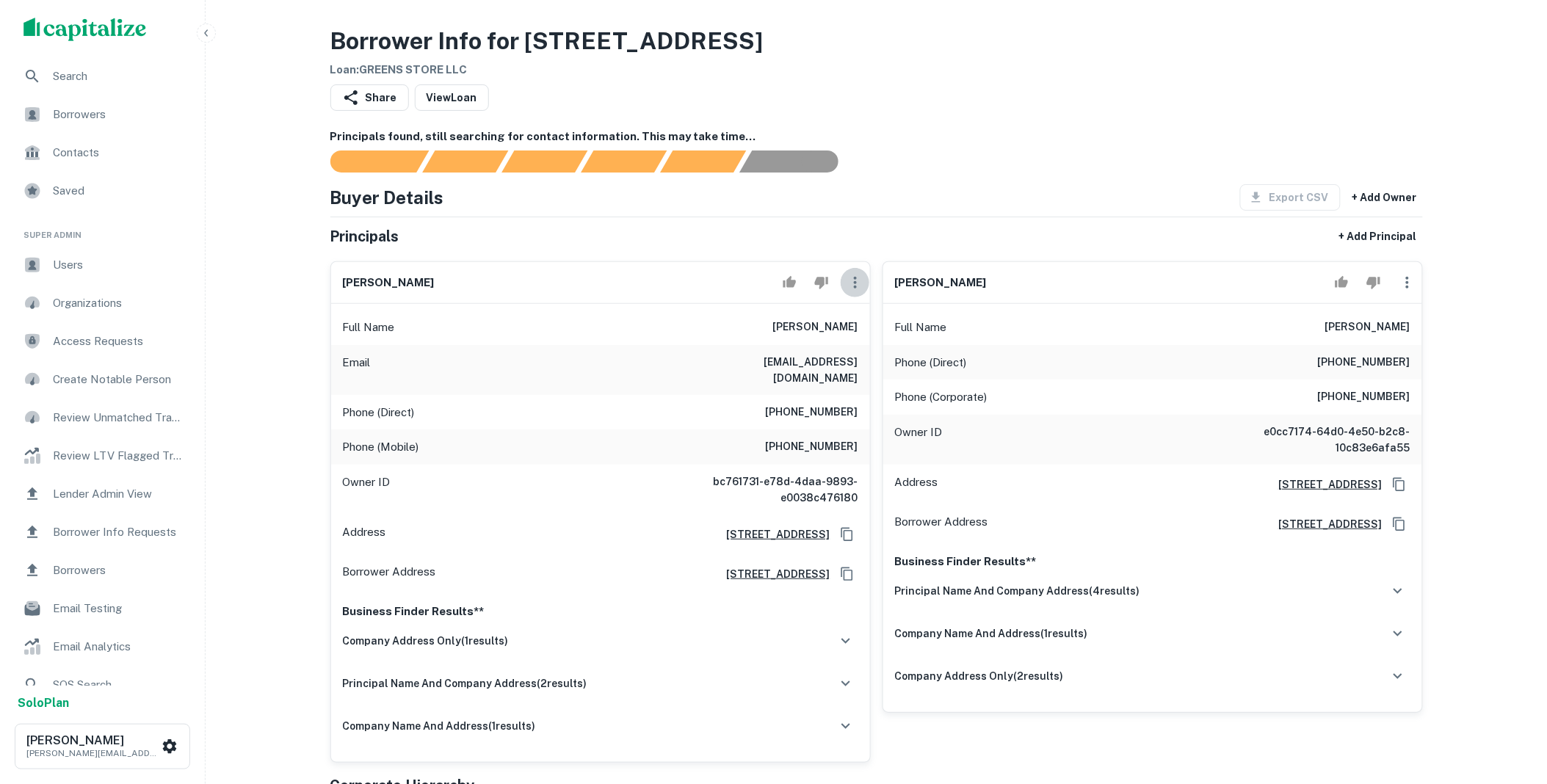
click at [854, 287] on icon "button" at bounding box center [855, 283] width 3 height 12
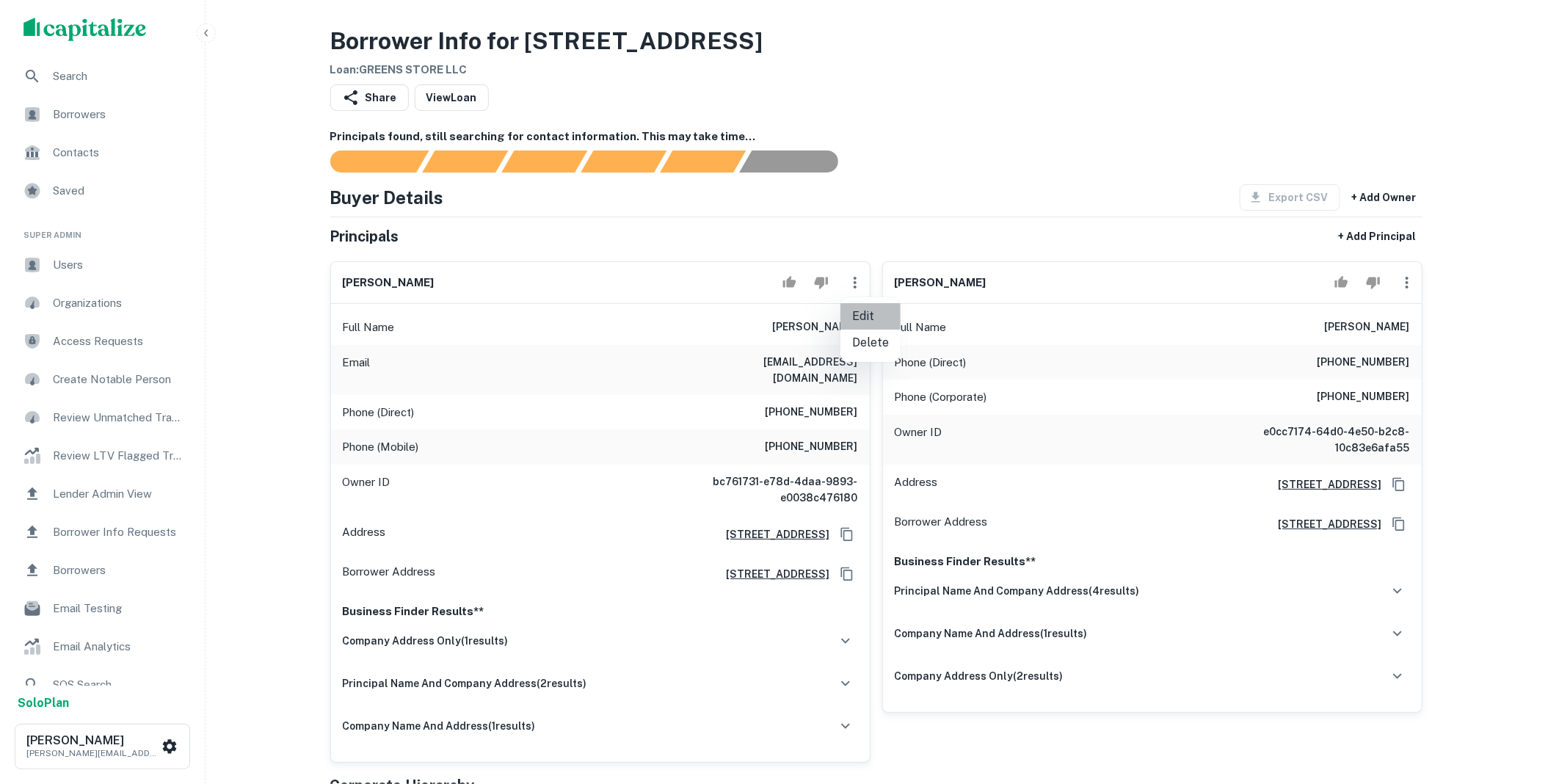
click at [863, 312] on li "Edit" at bounding box center [870, 316] width 60 height 27
select select "**"
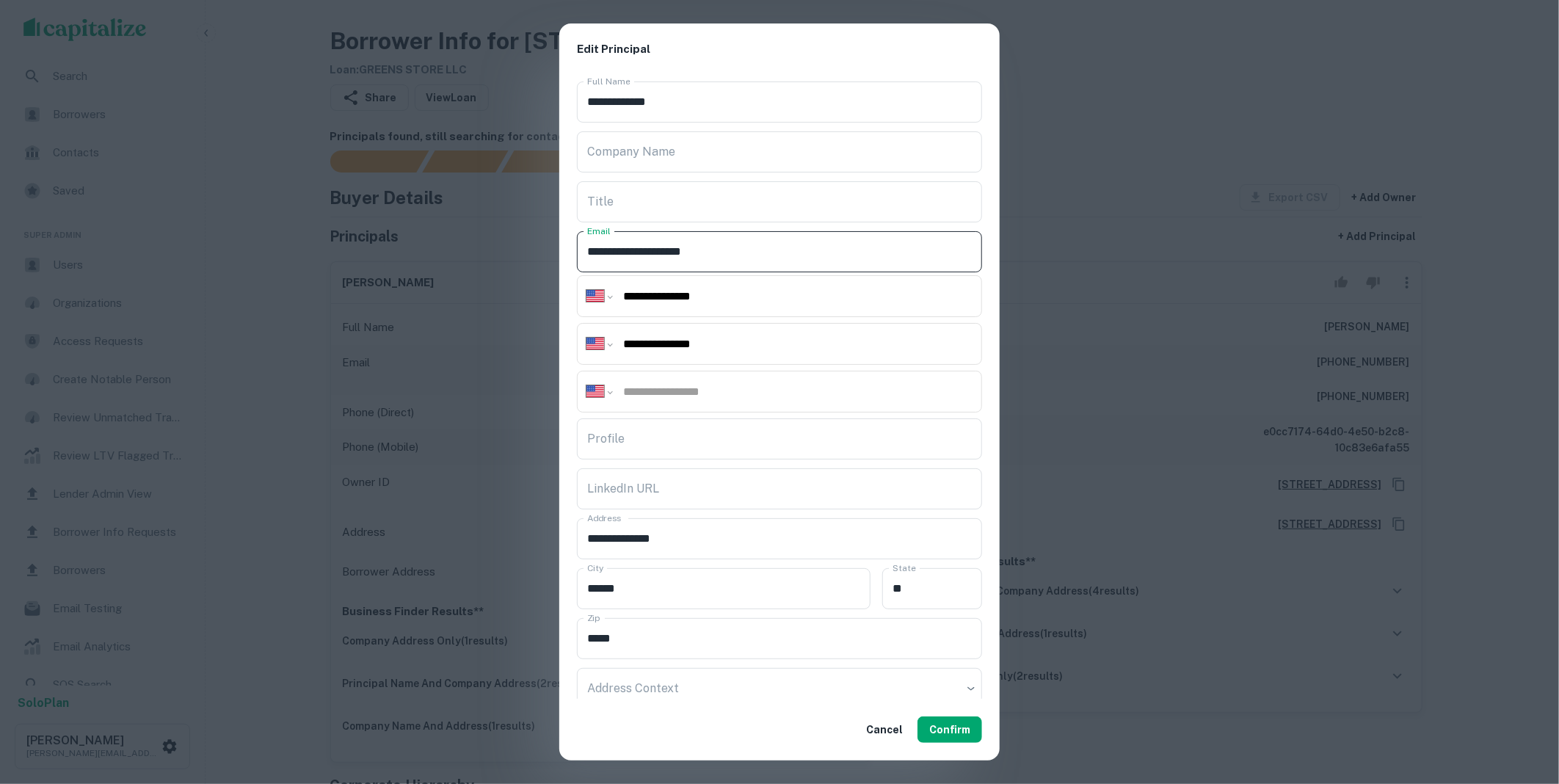
drag, startPoint x: 730, startPoint y: 250, endPoint x: 531, endPoint y: 246, distance: 199.0
click at [531, 246] on div "**********" at bounding box center [780, 392] width 1559 height 784
click at [940, 719] on button "Confirm" at bounding box center [949, 729] width 64 height 27
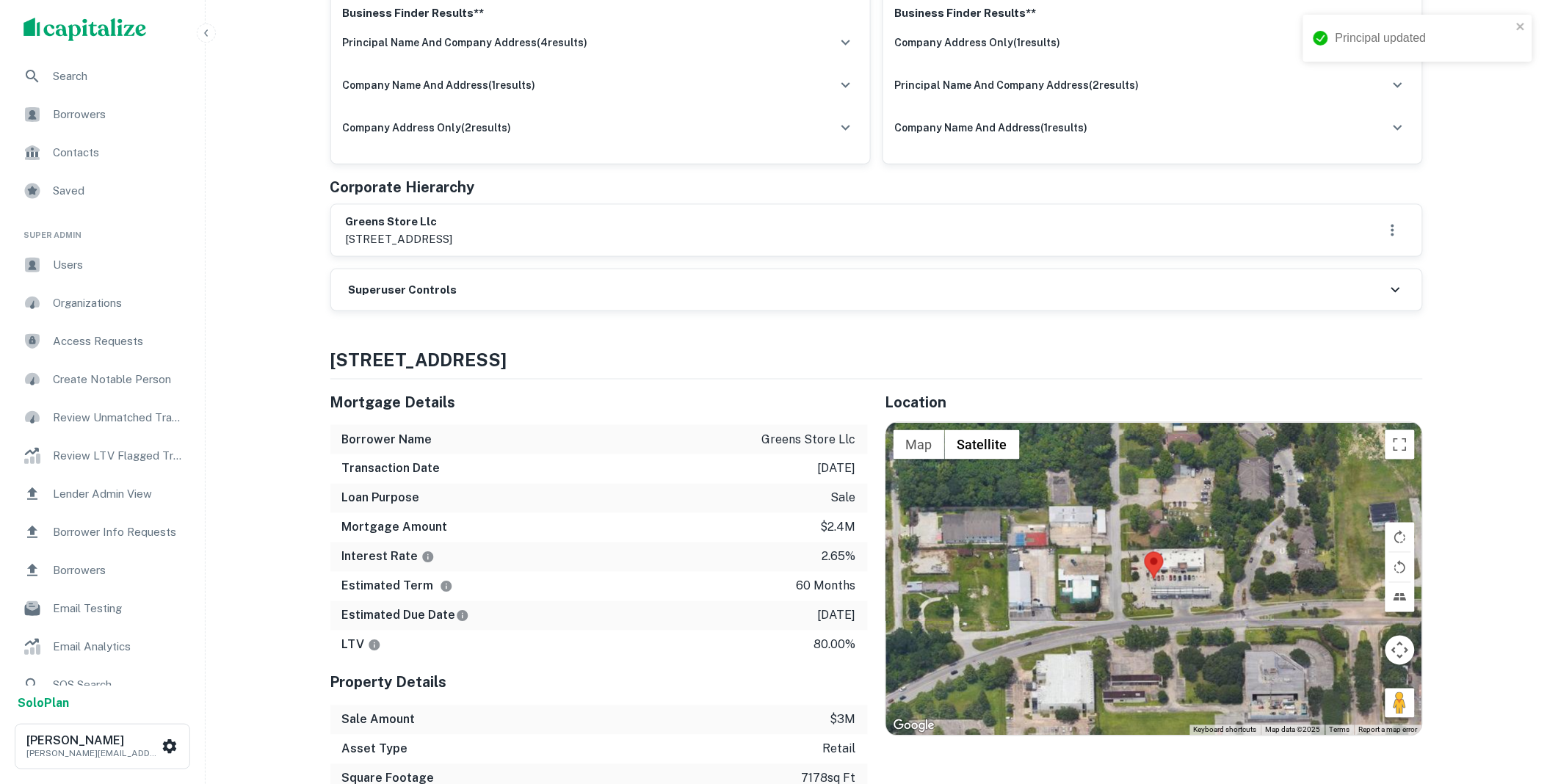
scroll to position [597, 0]
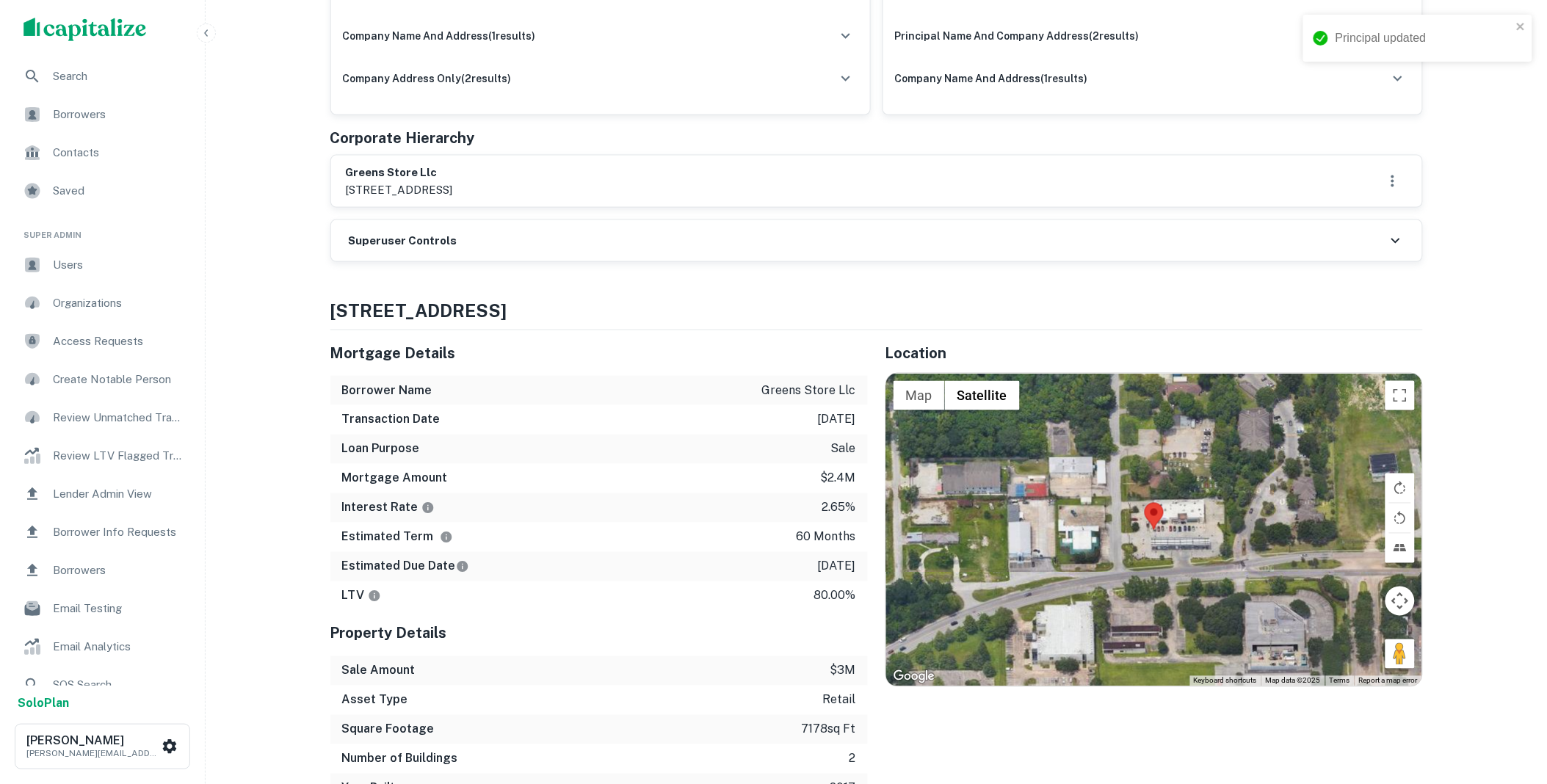
click at [494, 232] on div "Superuser Controls" at bounding box center [876, 240] width 1091 height 41
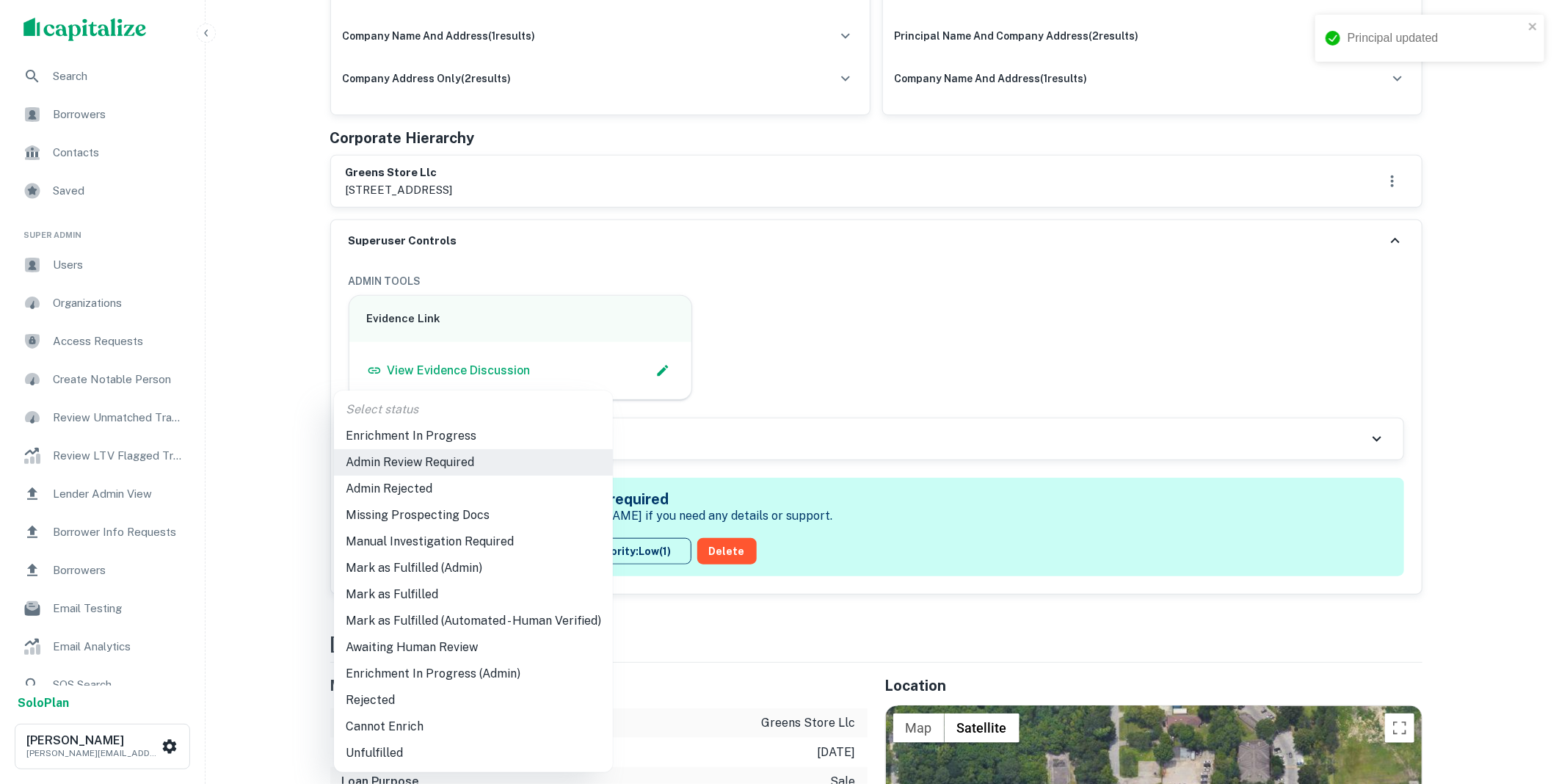
click at [420, 598] on li "Mark as Fulfilled" at bounding box center [473, 594] width 279 height 27
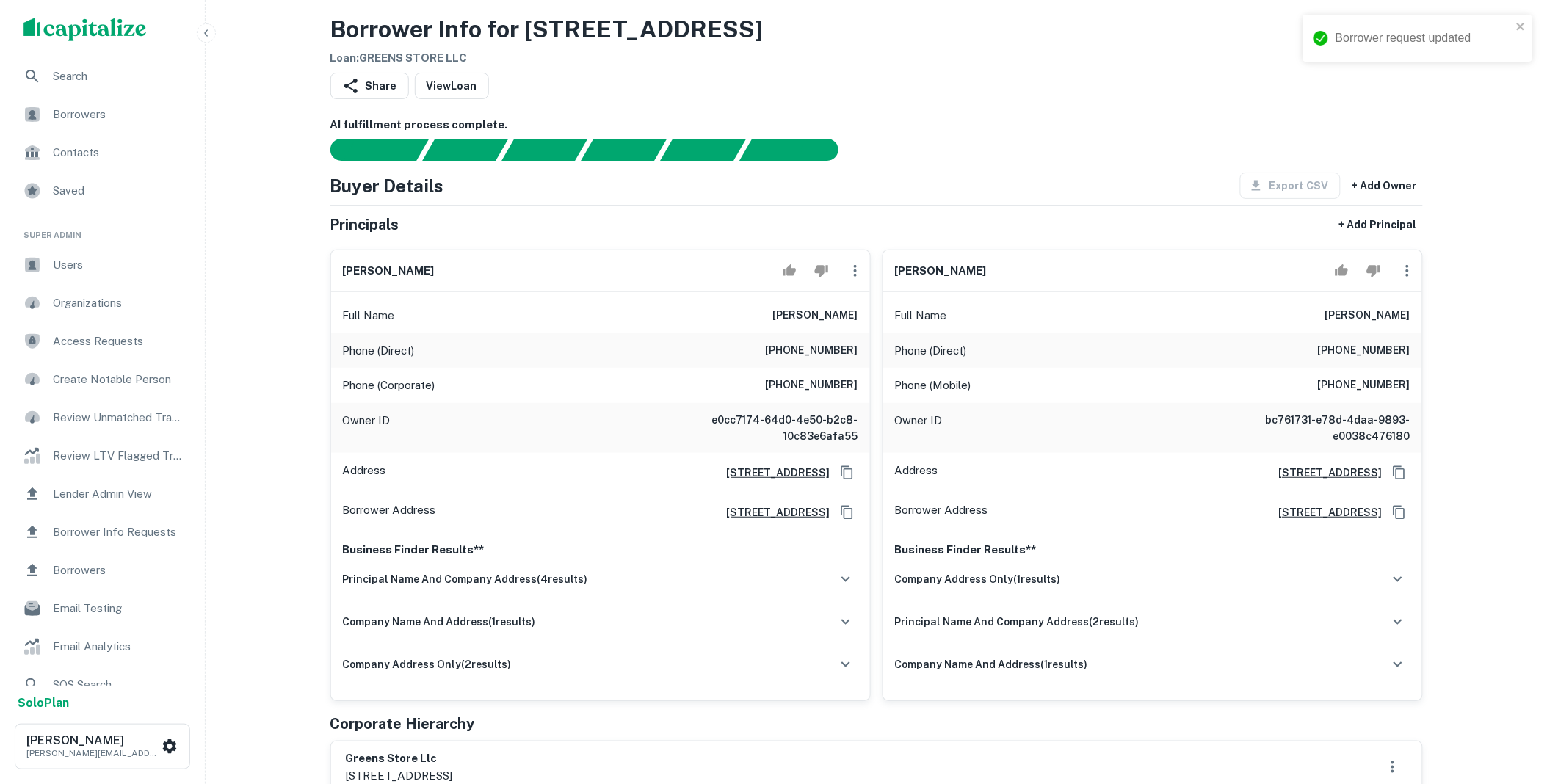
scroll to position [0, 0]
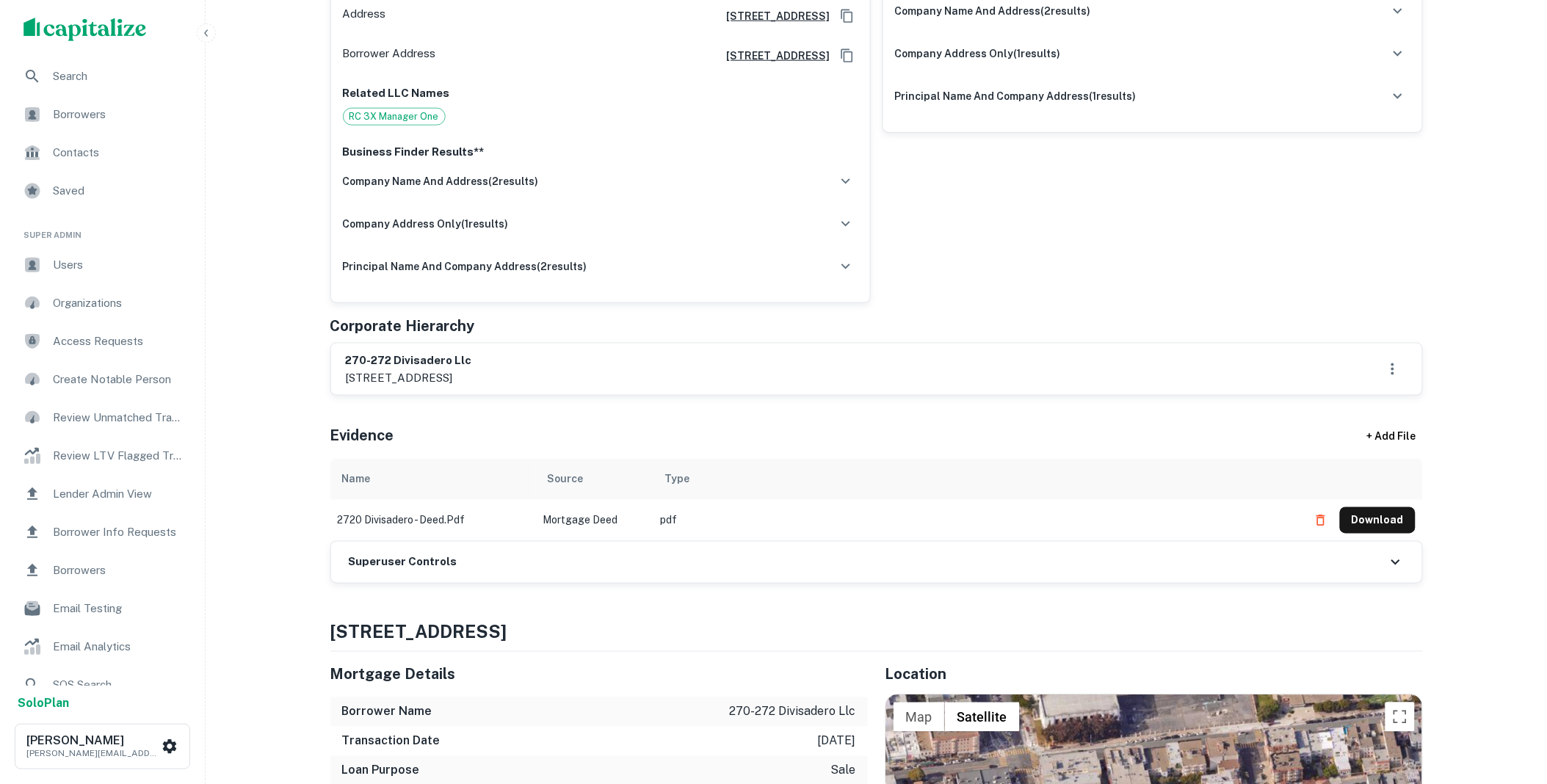
scroll to position [597, 0]
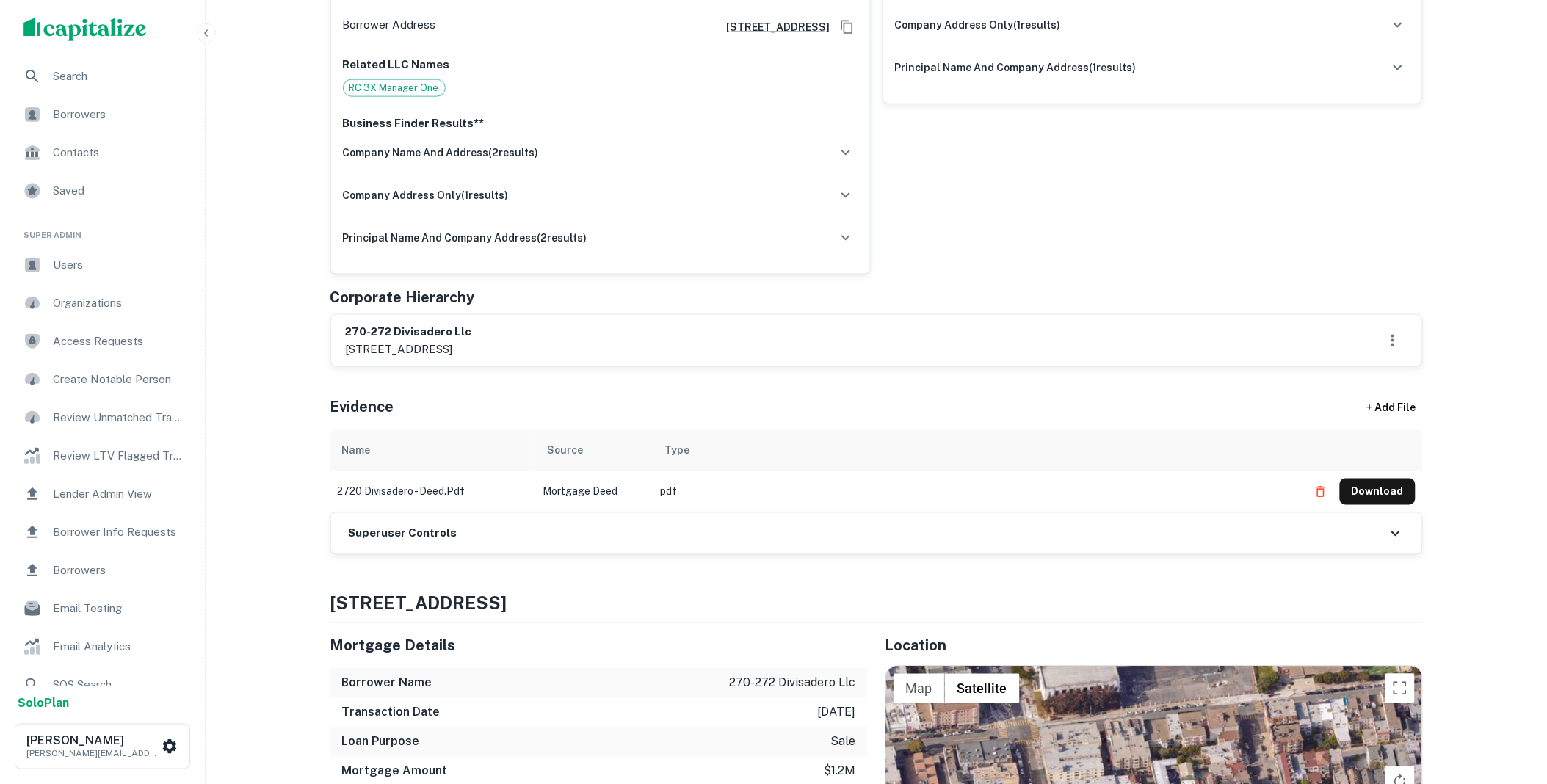
drag, startPoint x: 588, startPoint y: 510, endPoint x: 507, endPoint y: 522, distance: 81.9
click at [588, 513] on div "Superuser Controls" at bounding box center [876, 533] width 1091 height 41
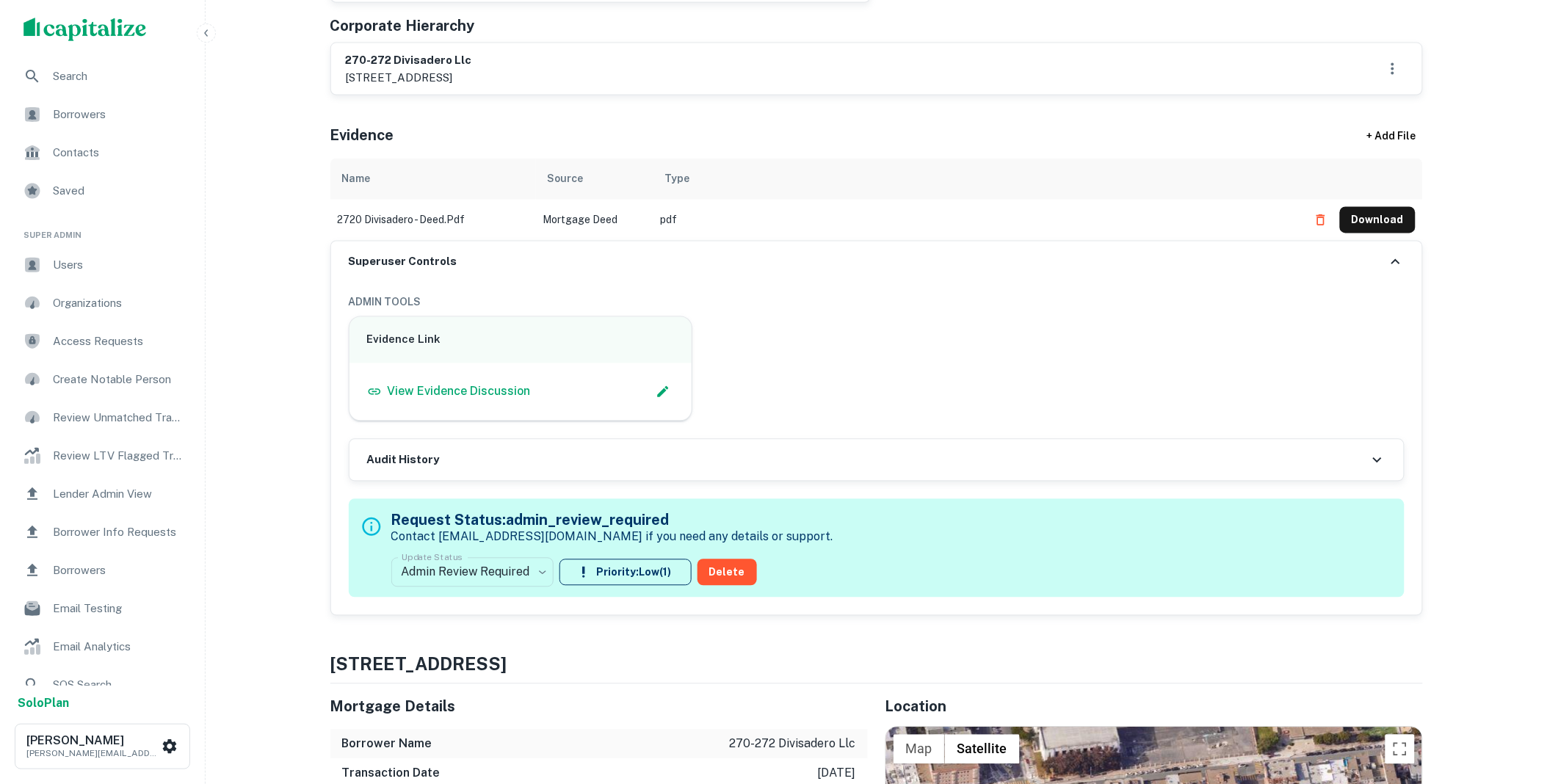
scroll to position [897, 0]
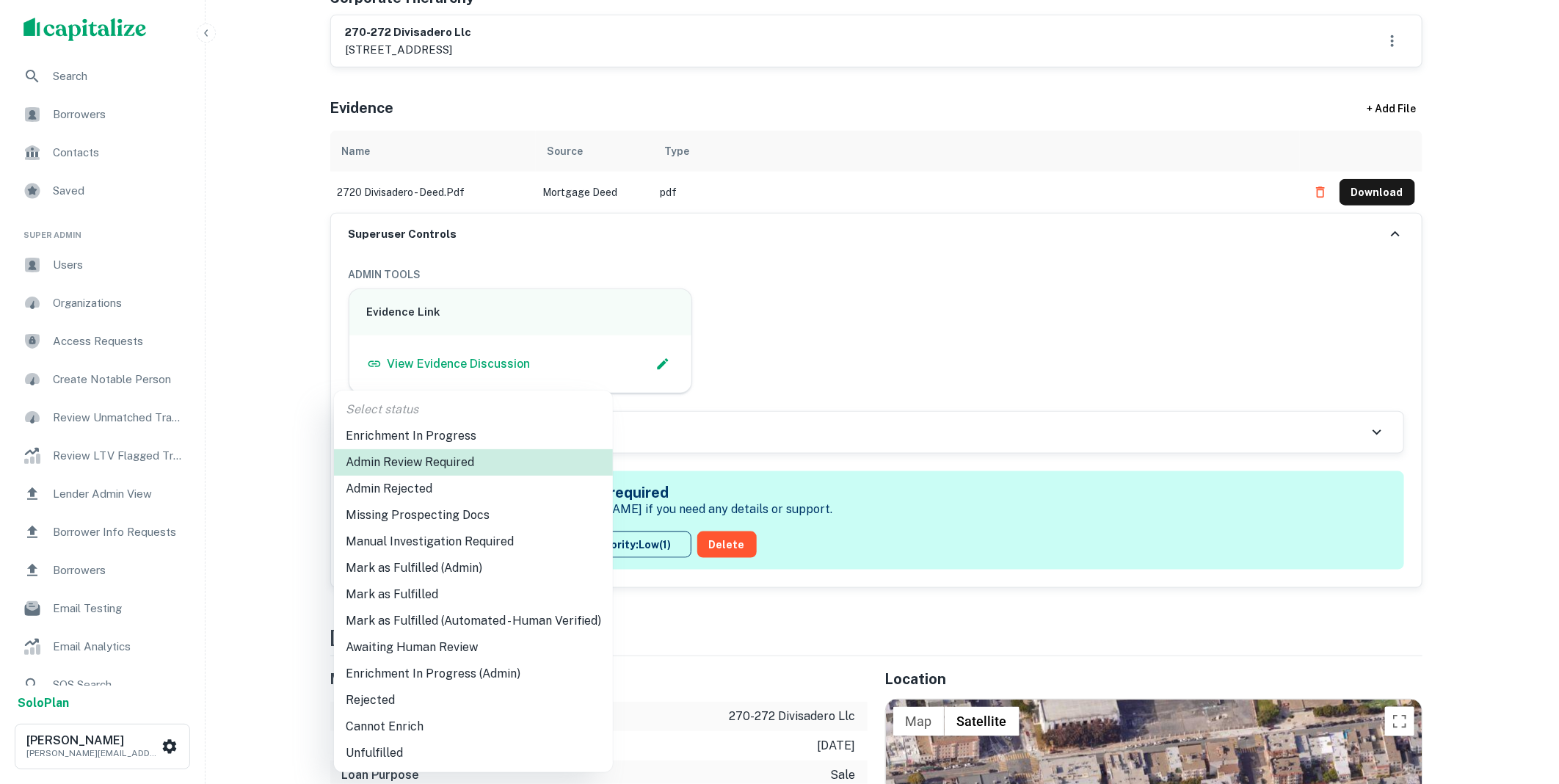
click at [436, 596] on li "Mark as Fulfilled" at bounding box center [473, 594] width 279 height 27
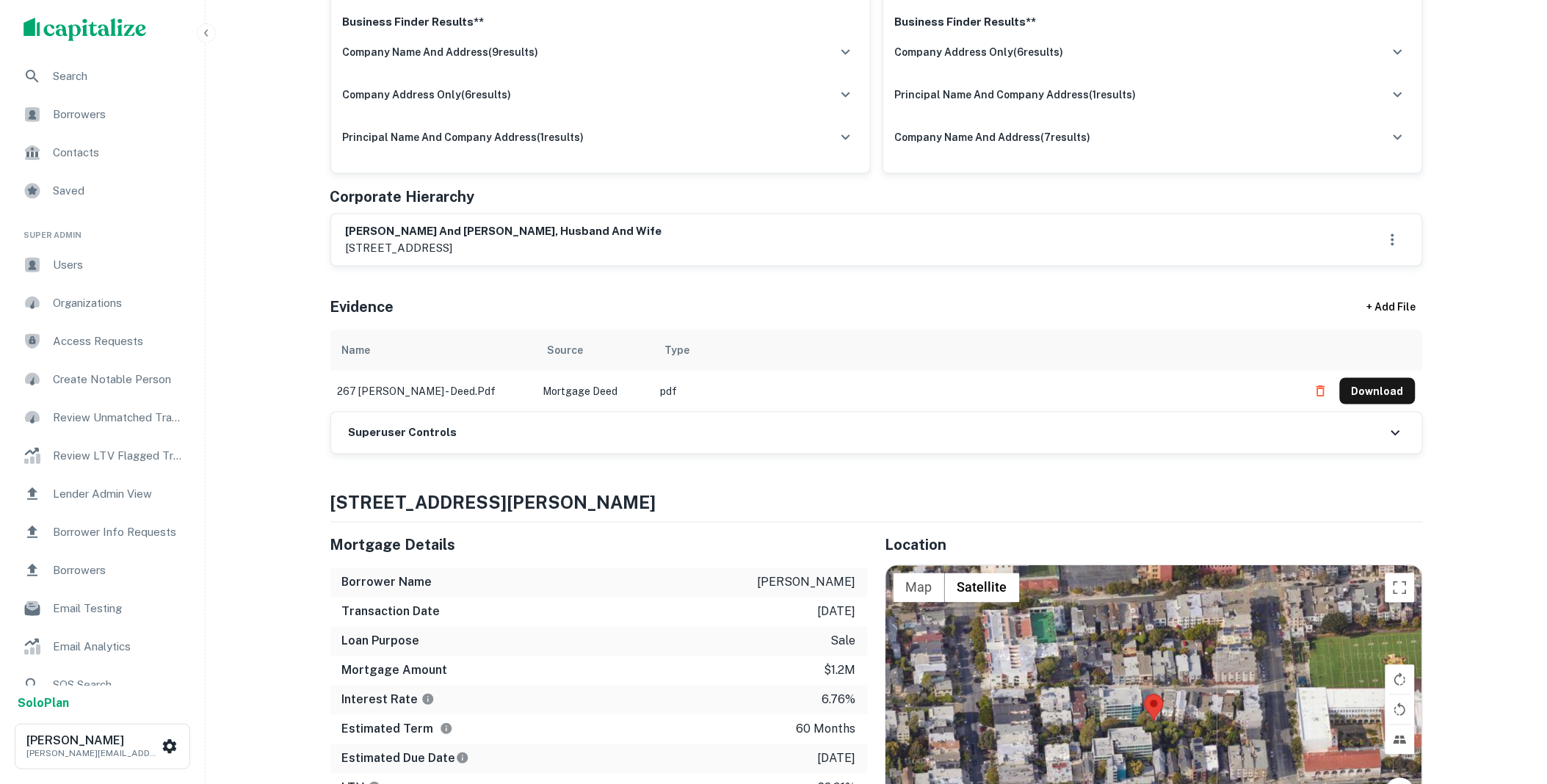
scroll to position [299, 0]
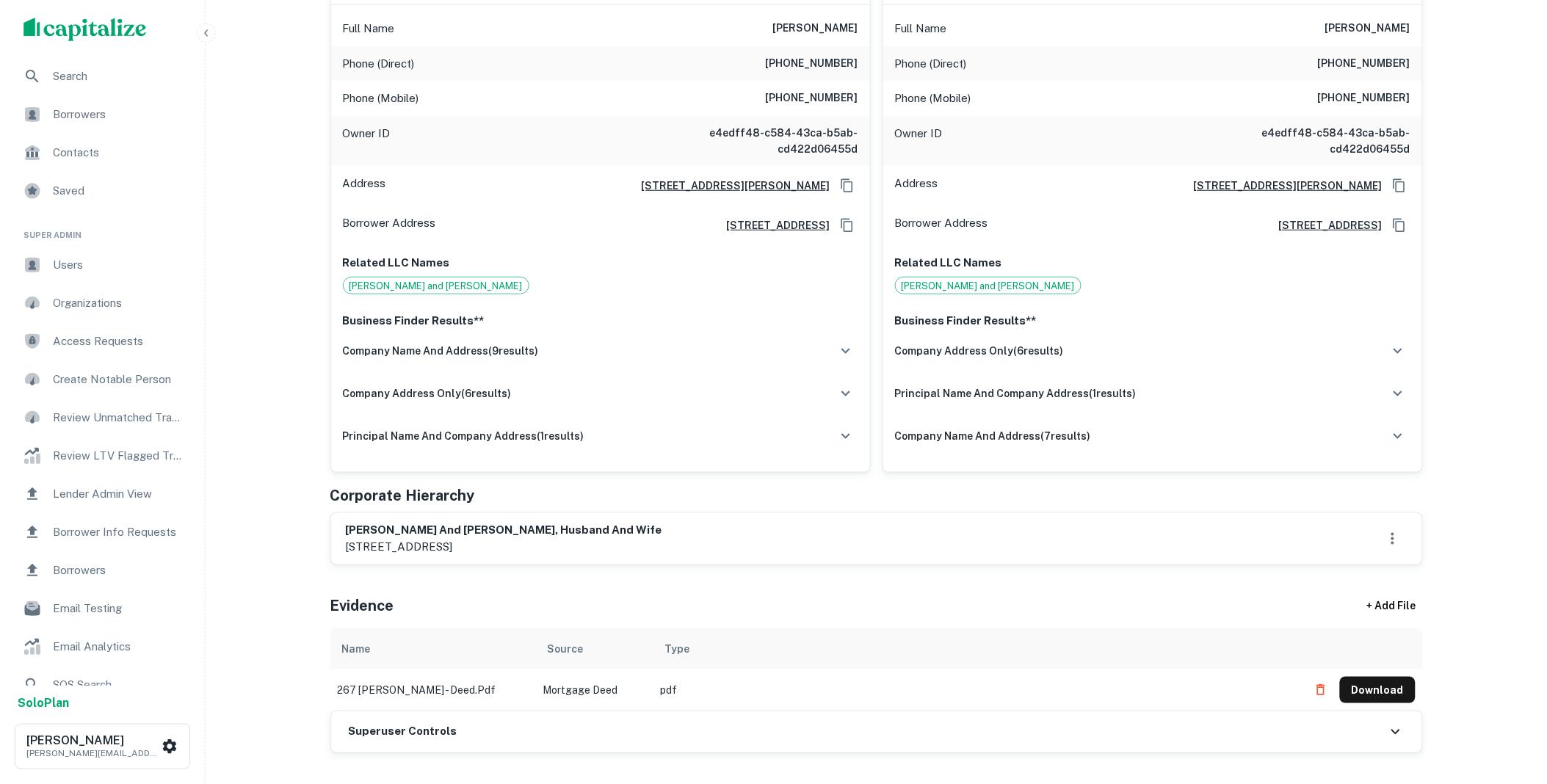
drag, startPoint x: 614, startPoint y: 730, endPoint x: 585, endPoint y: 674, distance: 63.1
click at [614, 730] on div "Superuser Controls" at bounding box center [876, 731] width 1091 height 41
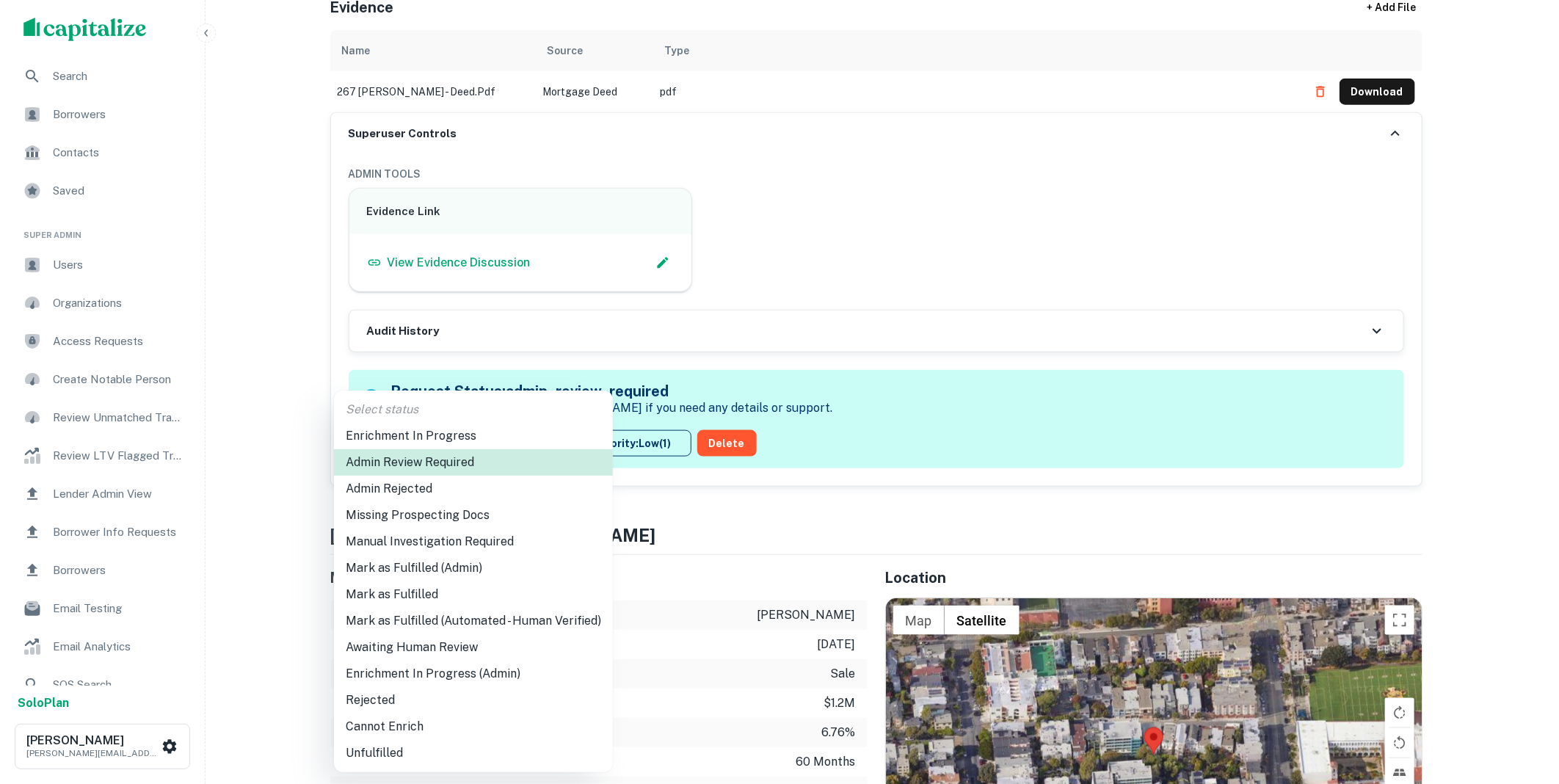
click at [416, 589] on li "Mark as Fulfilled" at bounding box center [473, 594] width 279 height 27
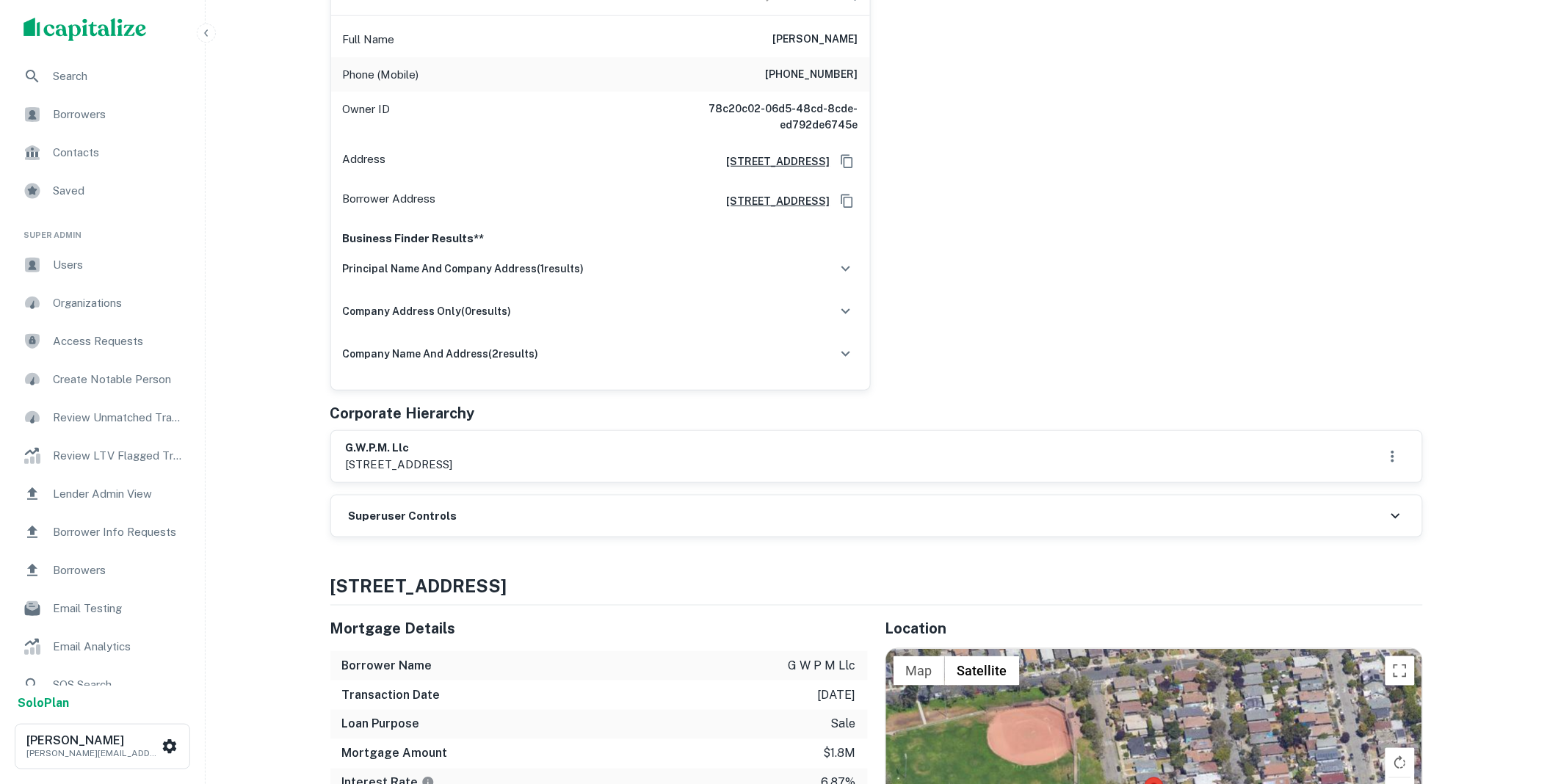
scroll to position [299, 0]
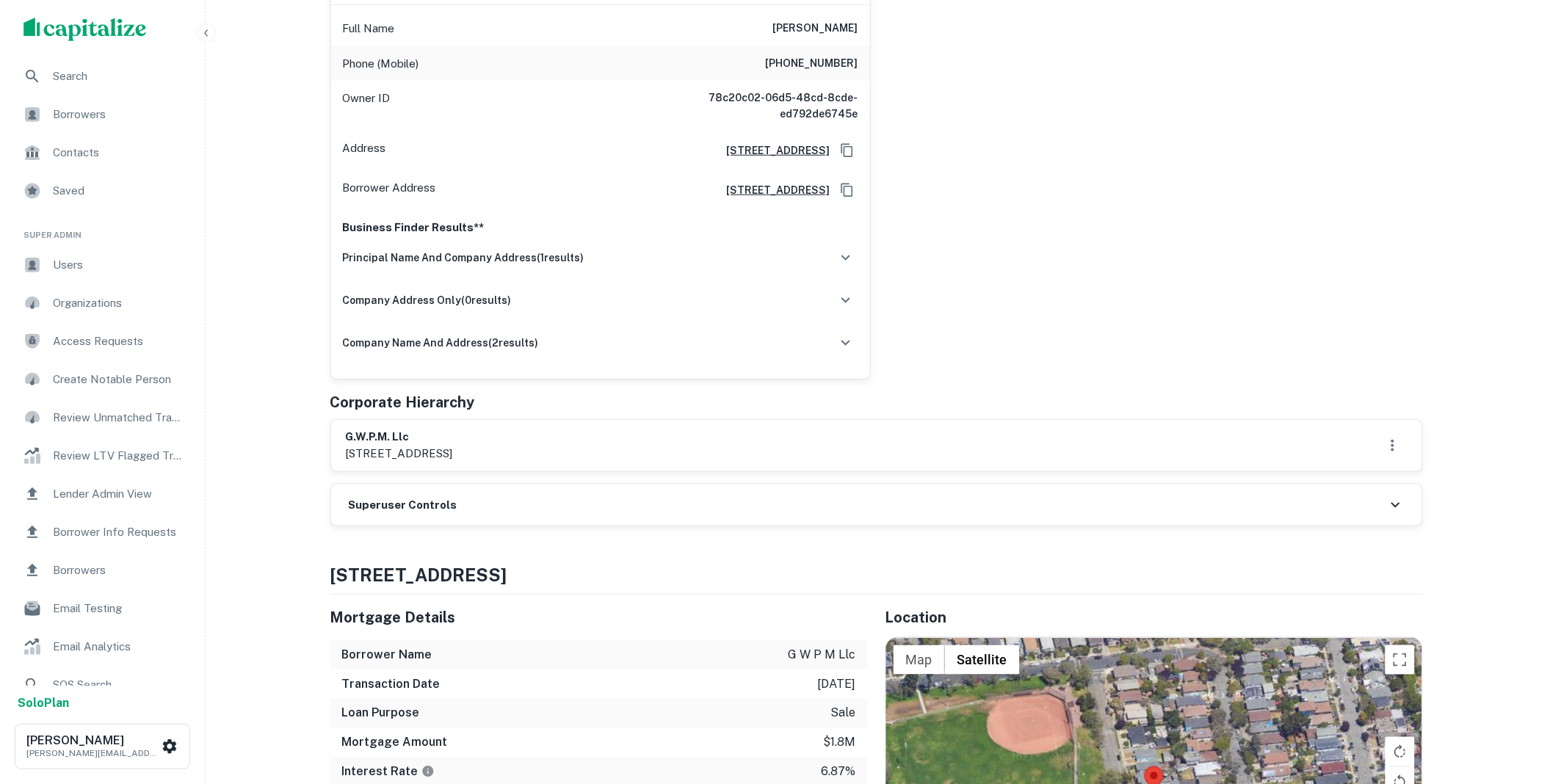
click at [459, 508] on div "Superuser Controls" at bounding box center [876, 505] width 1091 height 41
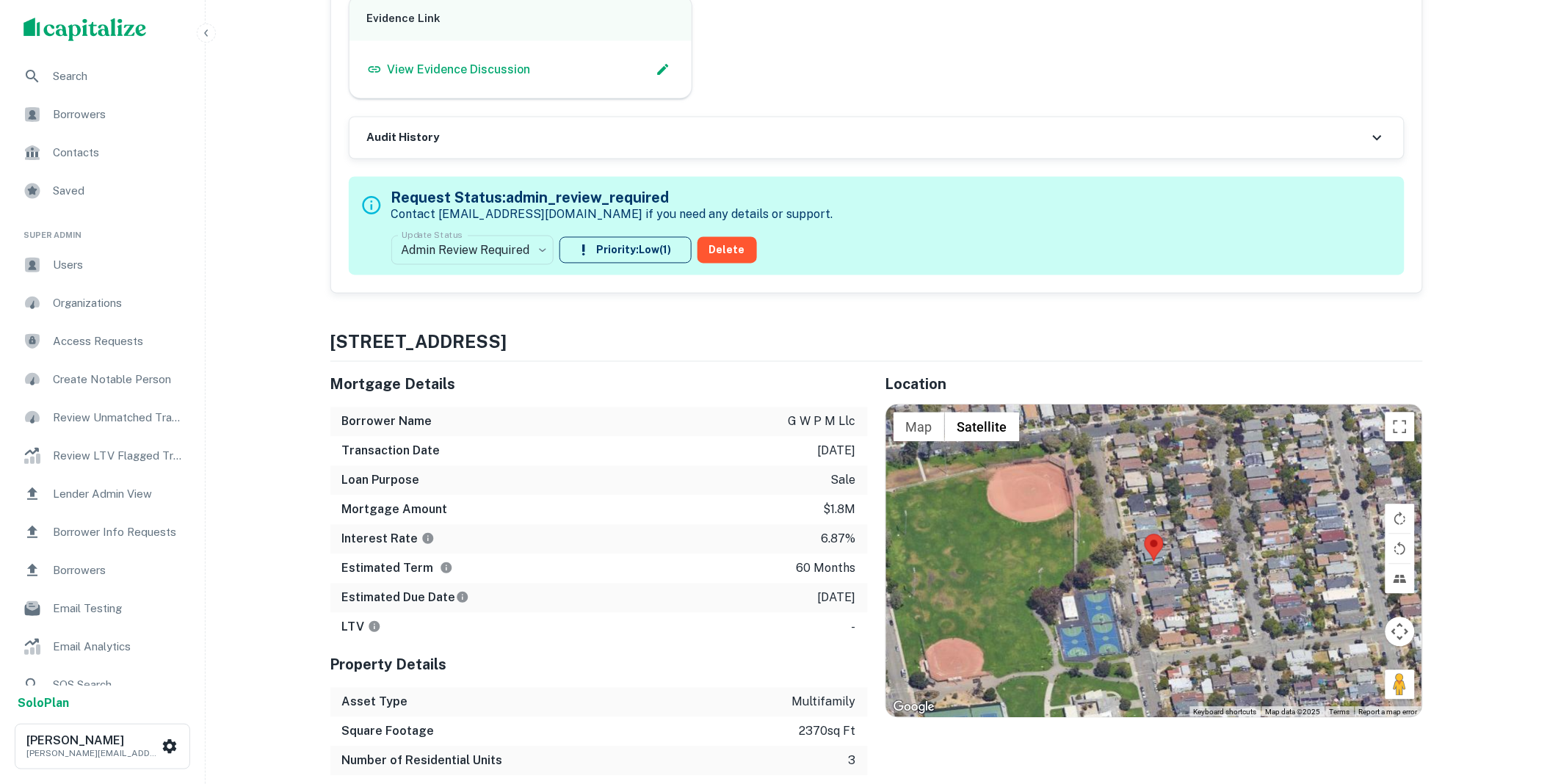
scroll to position [897, 0]
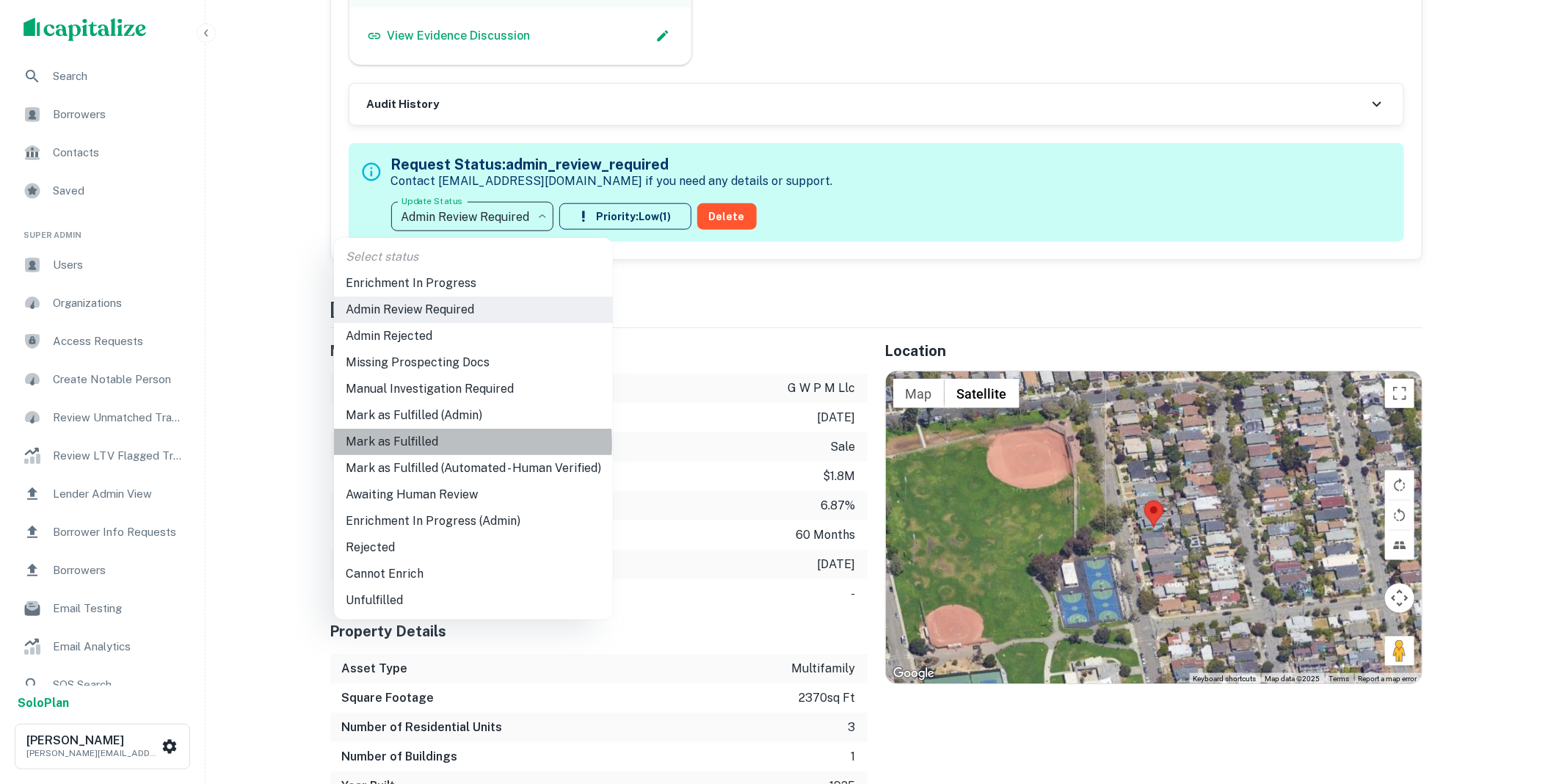
click at [426, 444] on li "Mark as Fulfilled" at bounding box center [473, 441] width 279 height 27
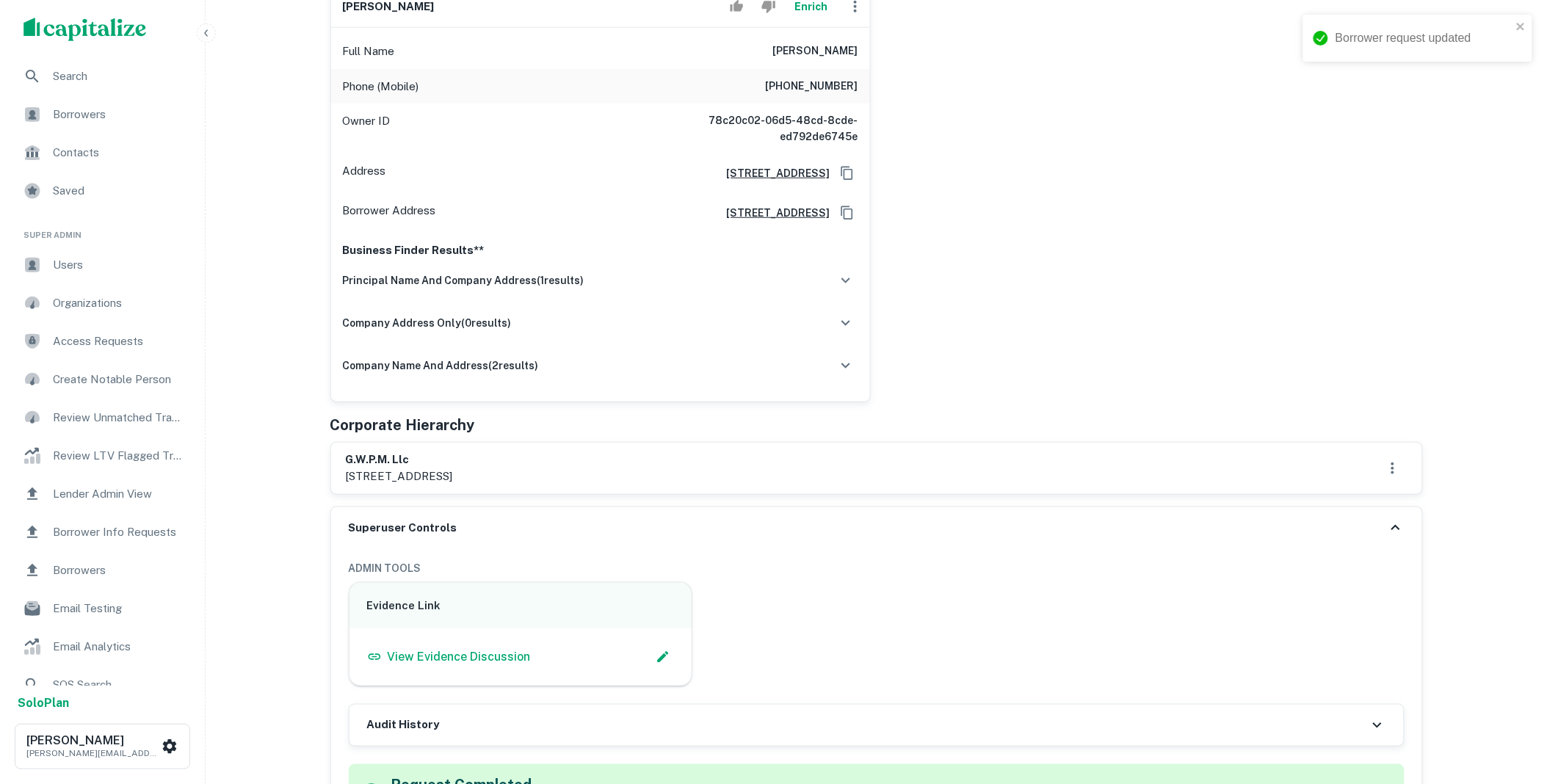
scroll to position [0, 0]
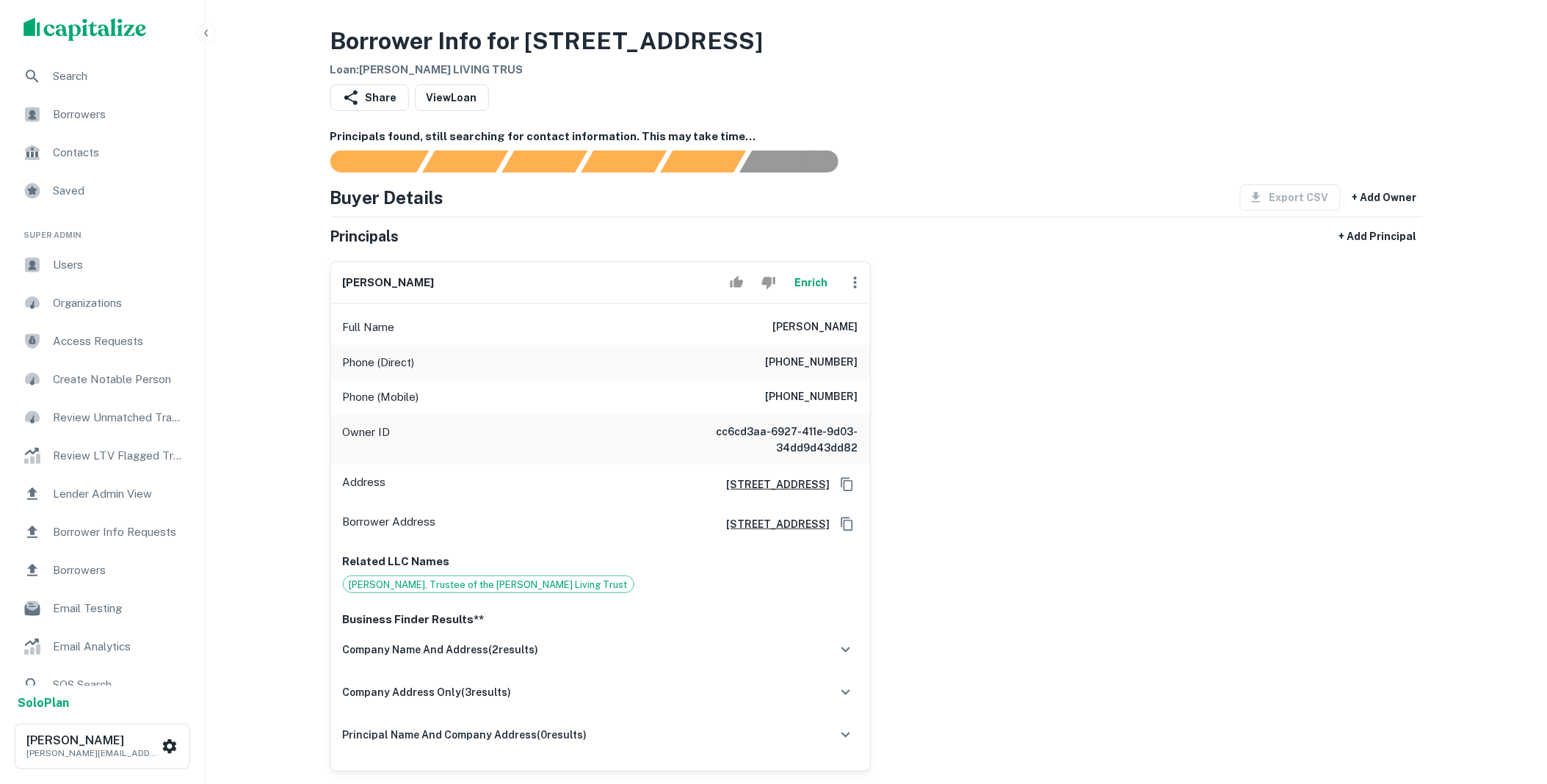
scroll to position [299, 0]
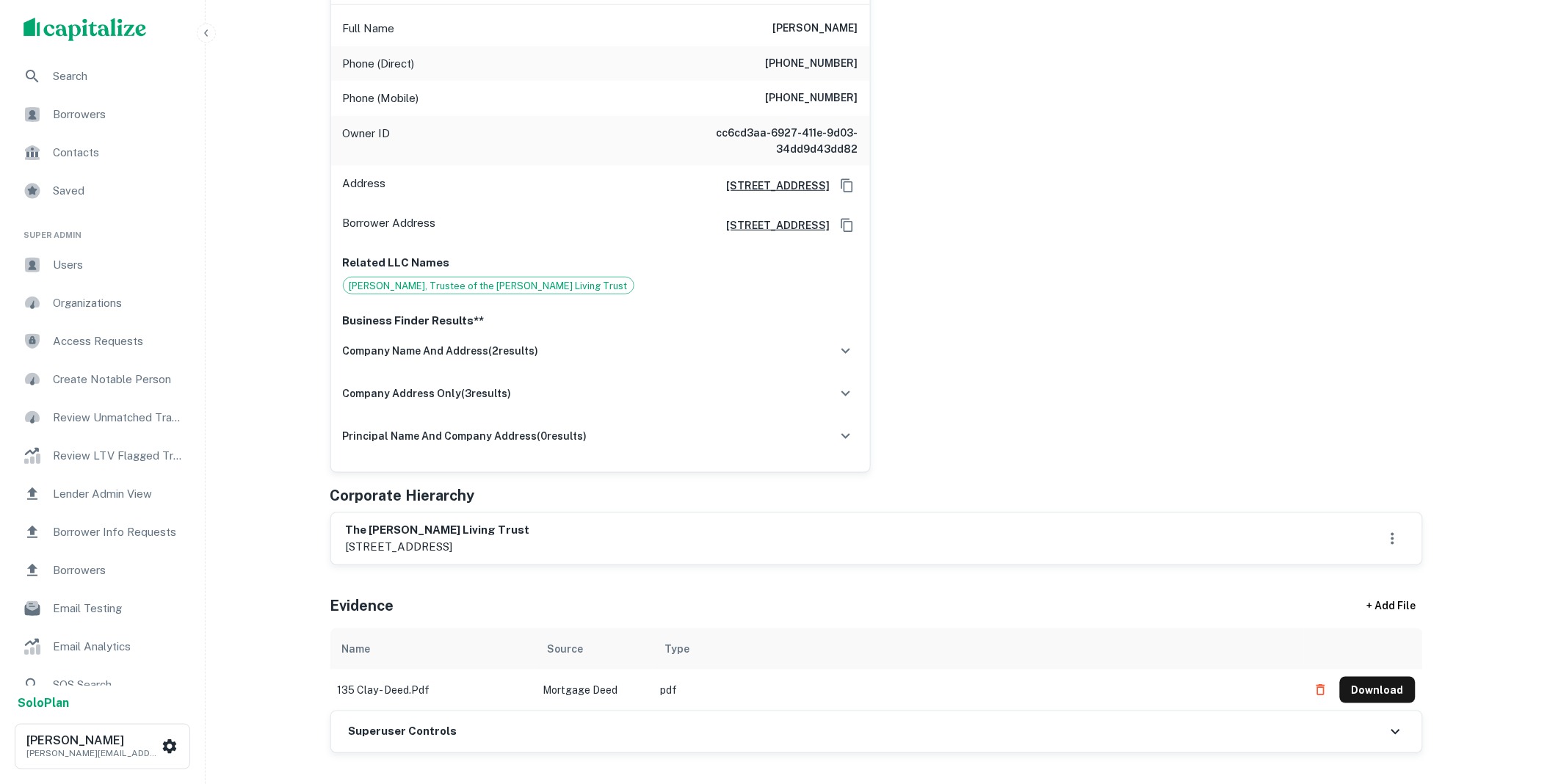
drag, startPoint x: 568, startPoint y: 742, endPoint x: 552, endPoint y: 662, distance: 81.6
click at [568, 742] on div "Superuser Controls" at bounding box center [876, 731] width 1091 height 41
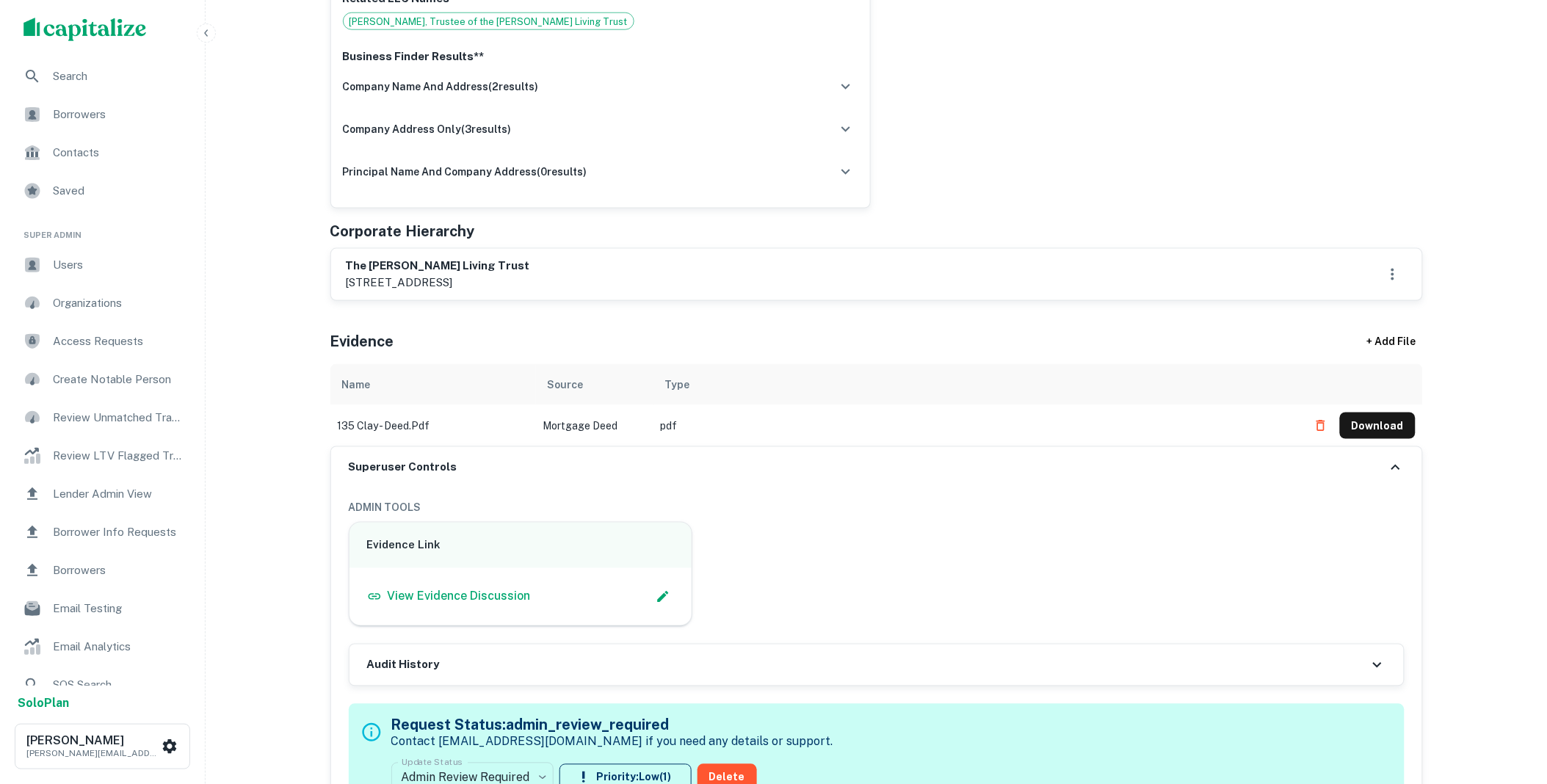
scroll to position [597, 0]
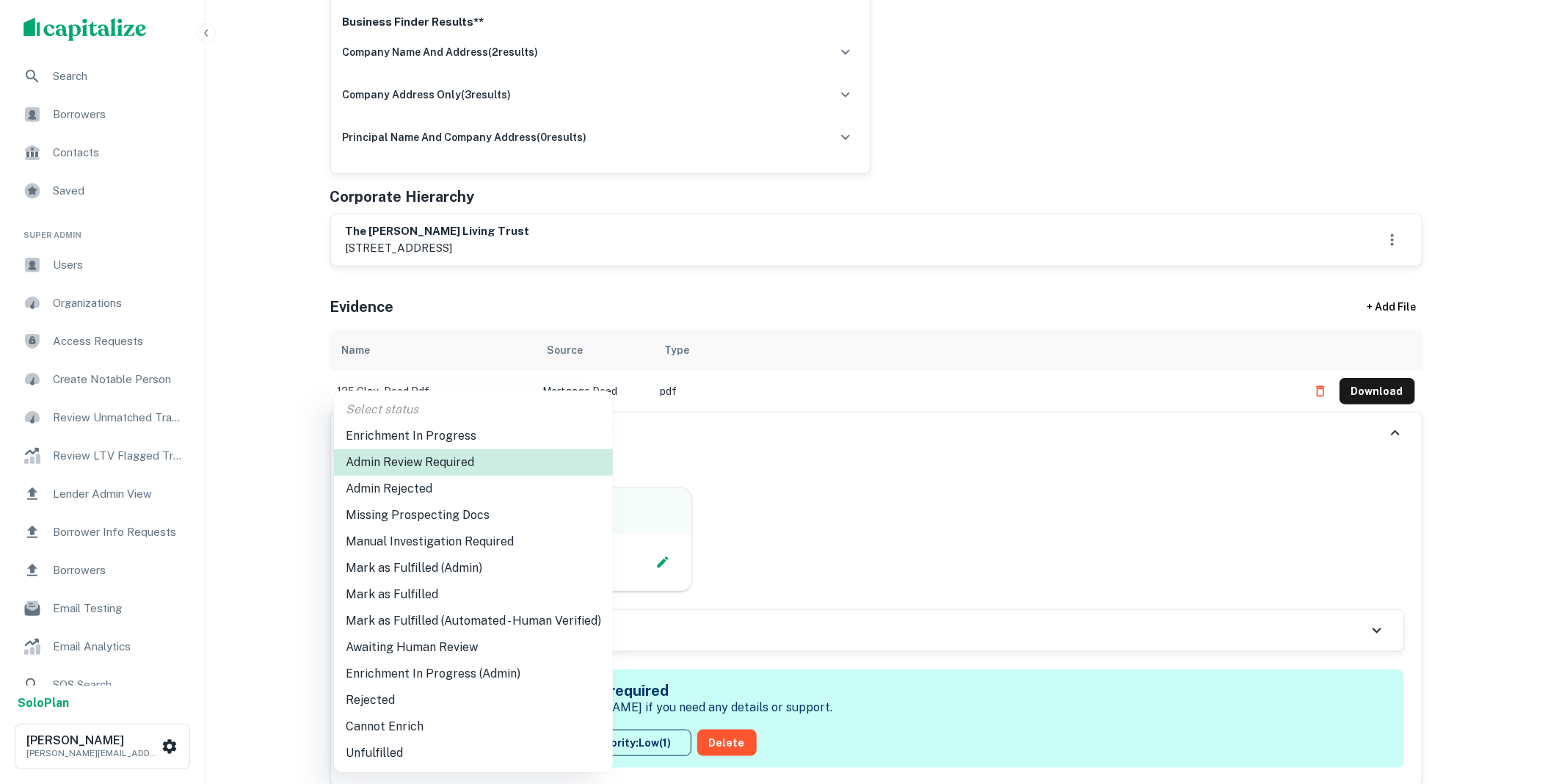
click at [409, 596] on li "Mark as Fulfilled" at bounding box center [473, 594] width 279 height 27
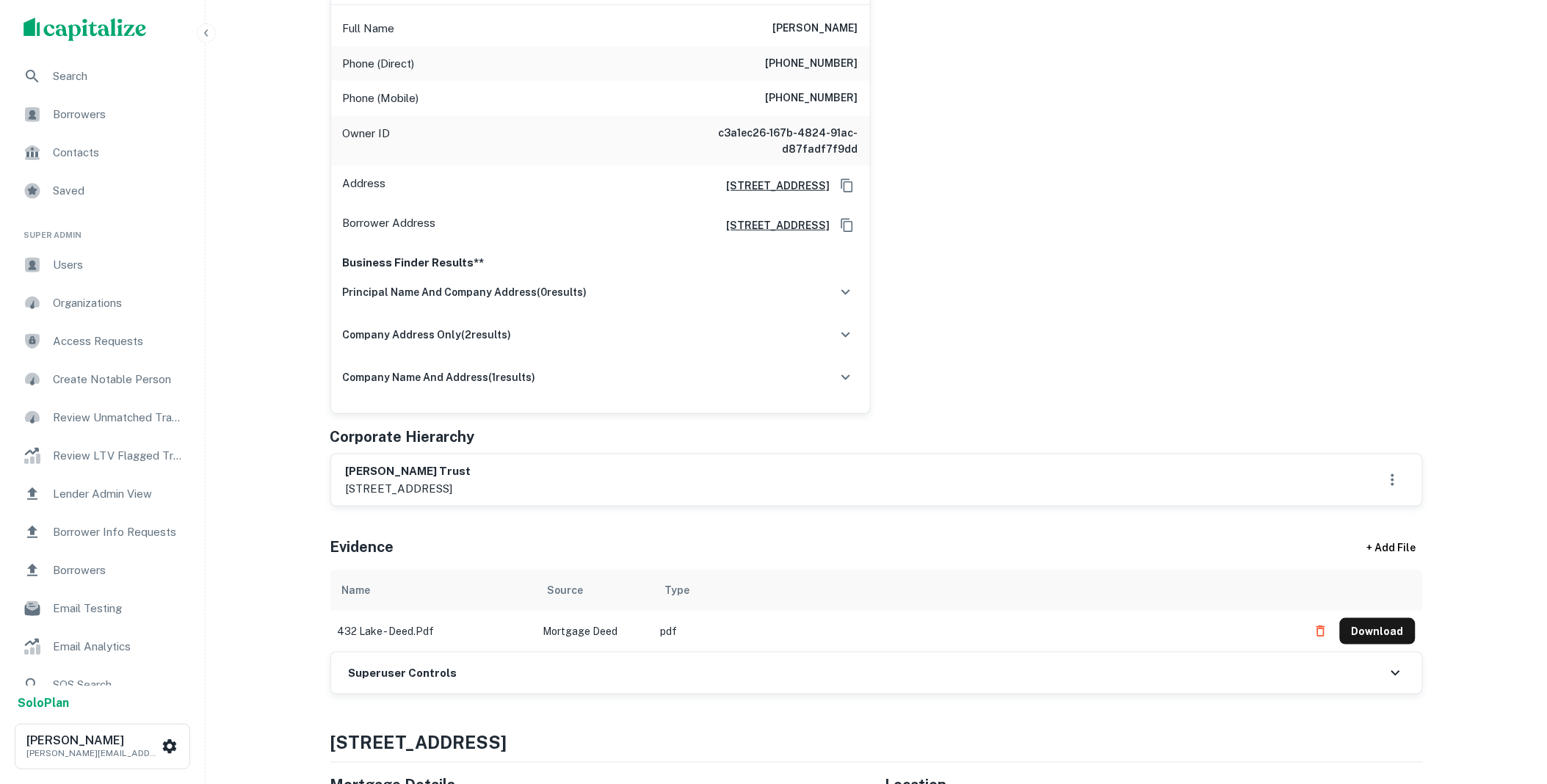
scroll to position [597, 0]
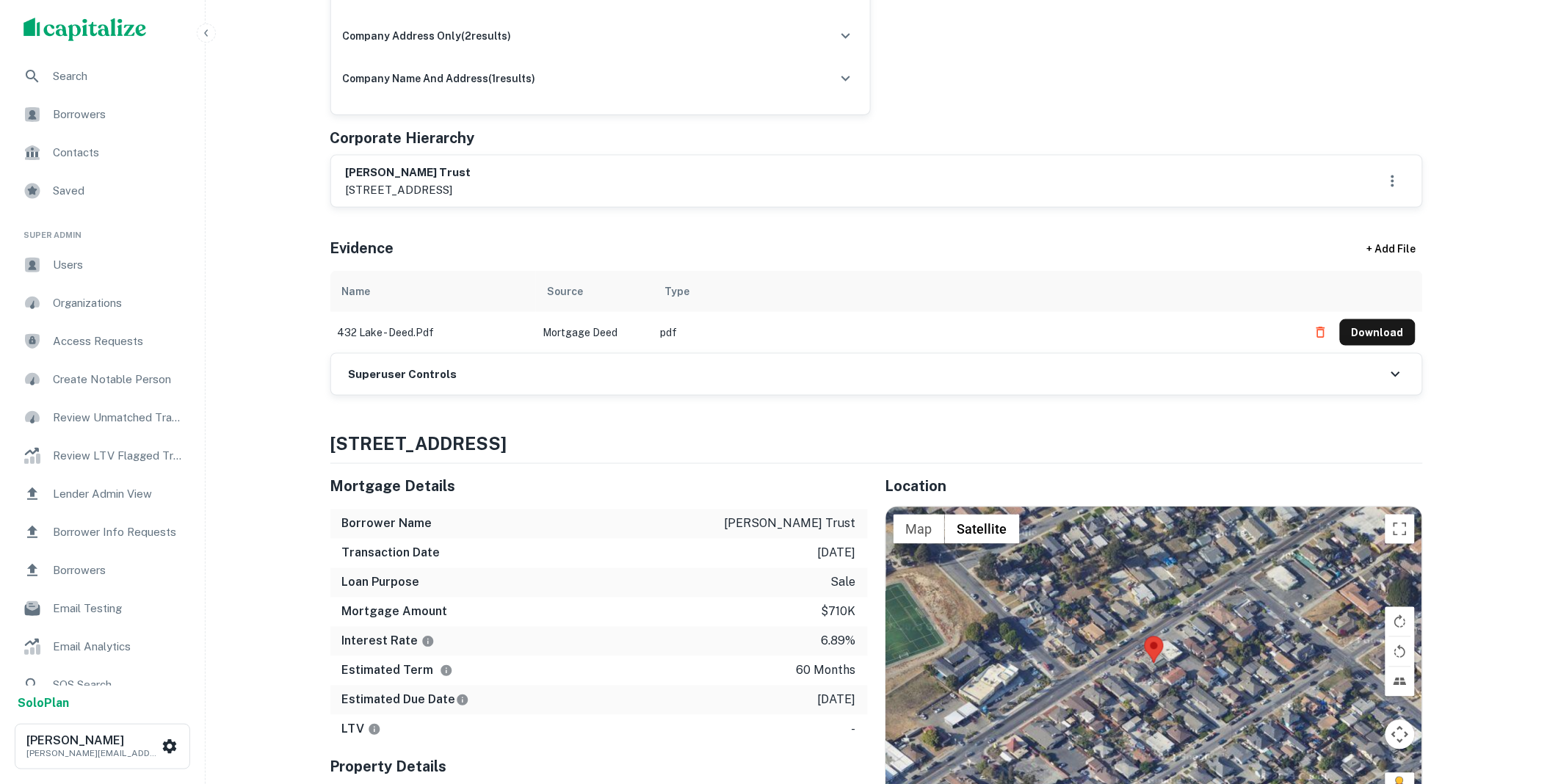
click at [519, 394] on div "Superuser Controls" at bounding box center [876, 373] width 1092 height 43
click at [495, 382] on div "Superuser Controls" at bounding box center [876, 373] width 1091 height 41
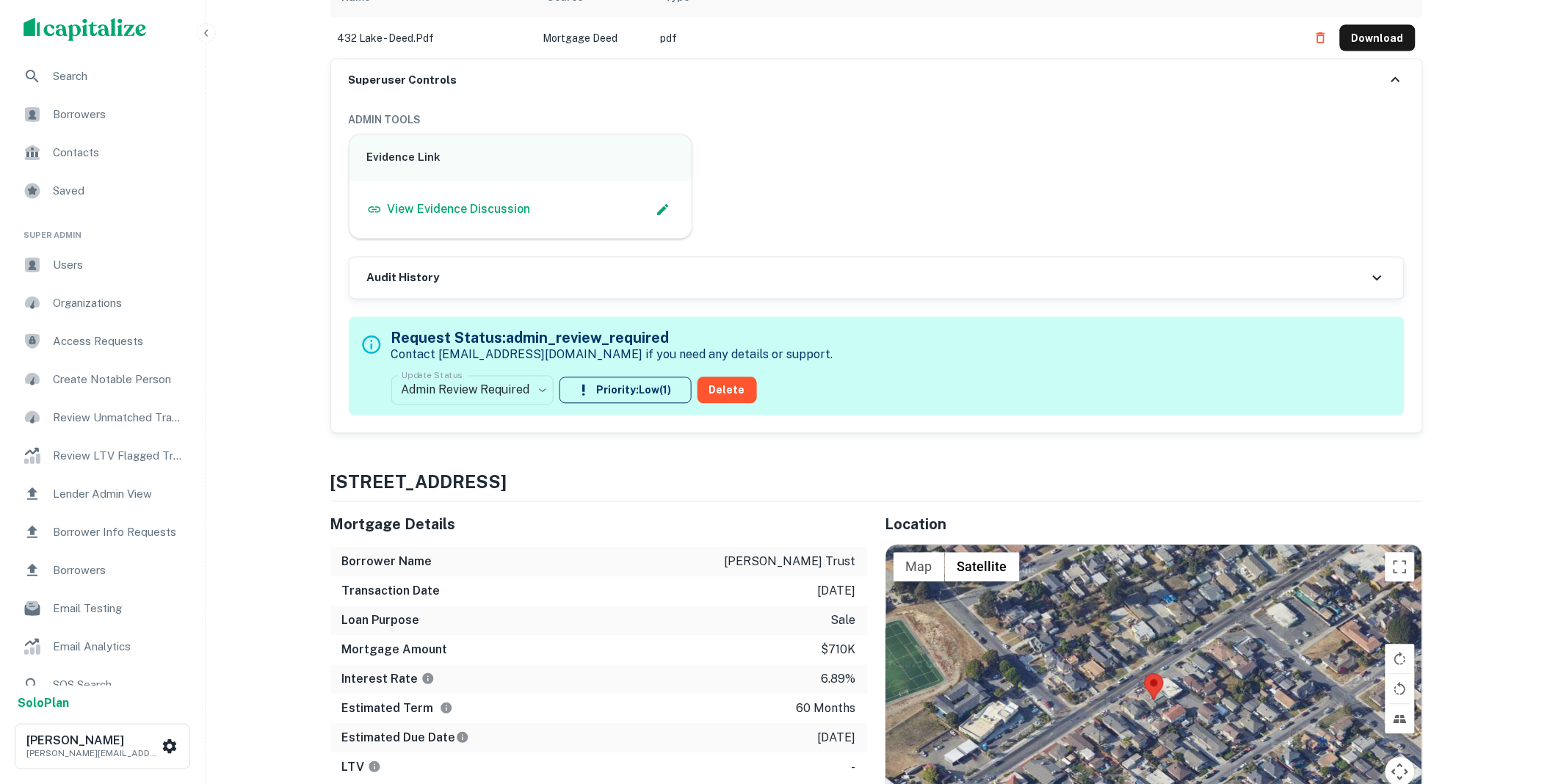
scroll to position [897, 0]
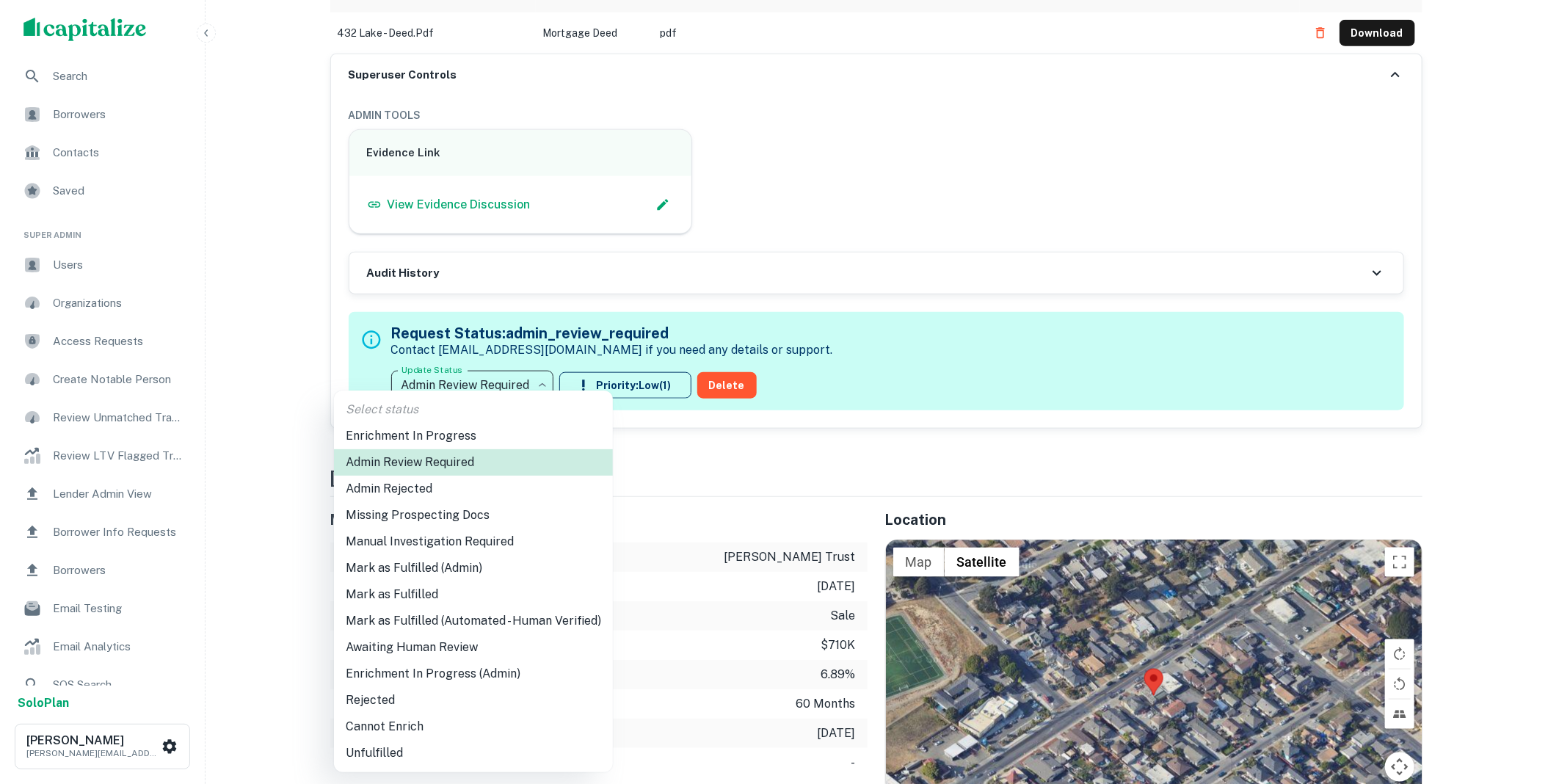
click at [420, 598] on li "Mark as Fulfilled" at bounding box center [473, 594] width 279 height 27
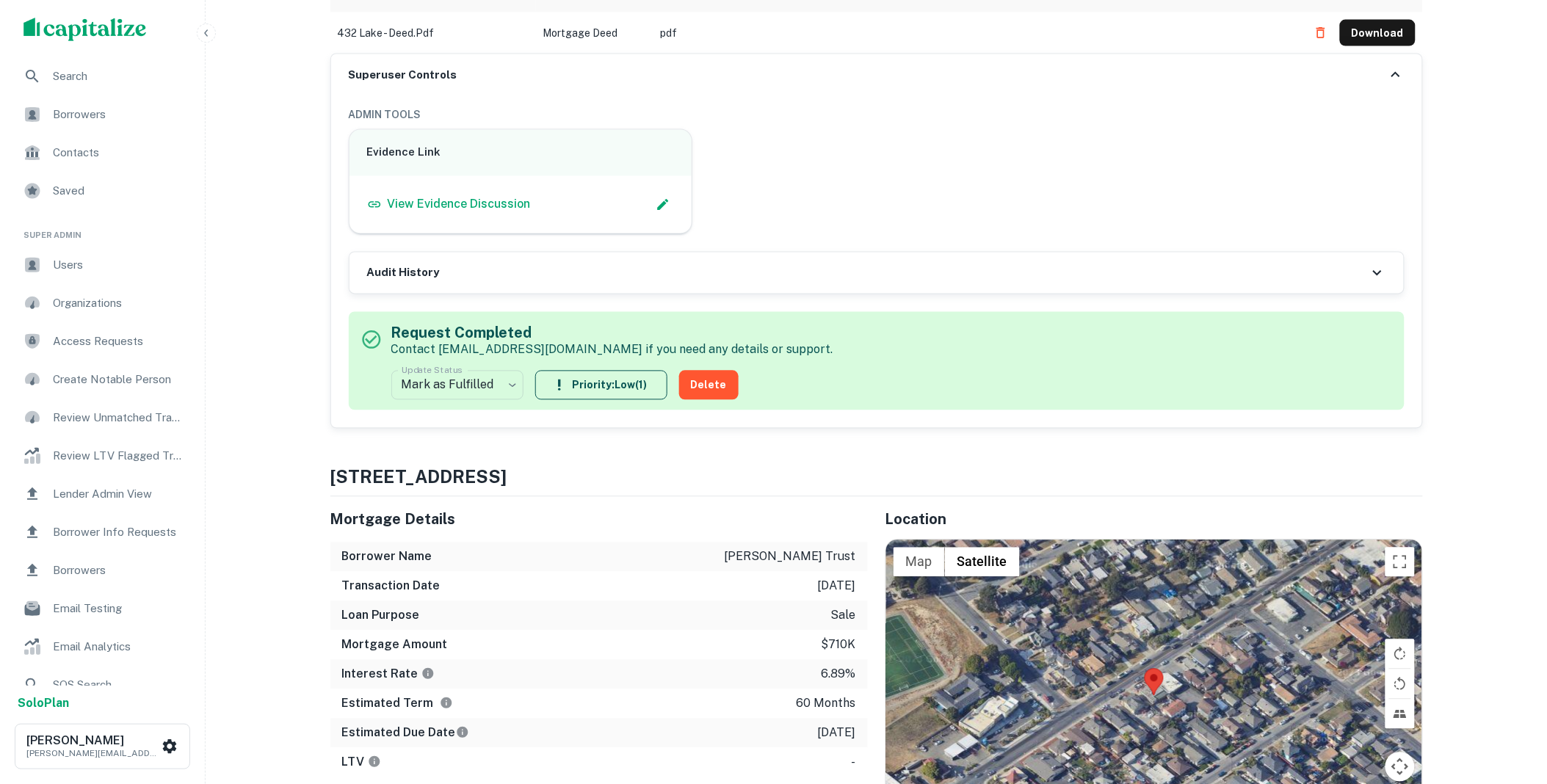
scroll to position [0, 0]
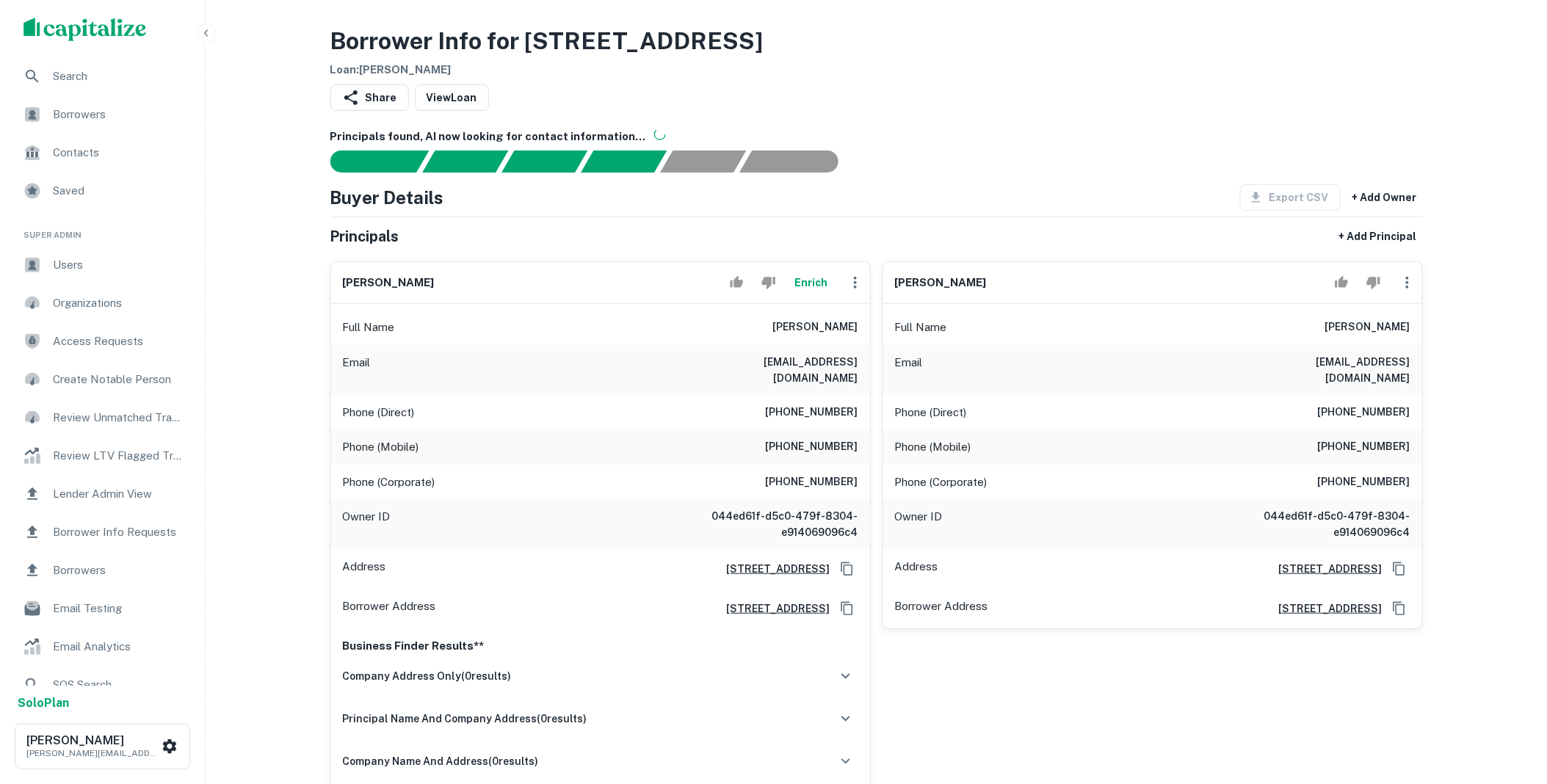
click at [851, 281] on icon "button" at bounding box center [855, 283] width 18 height 18
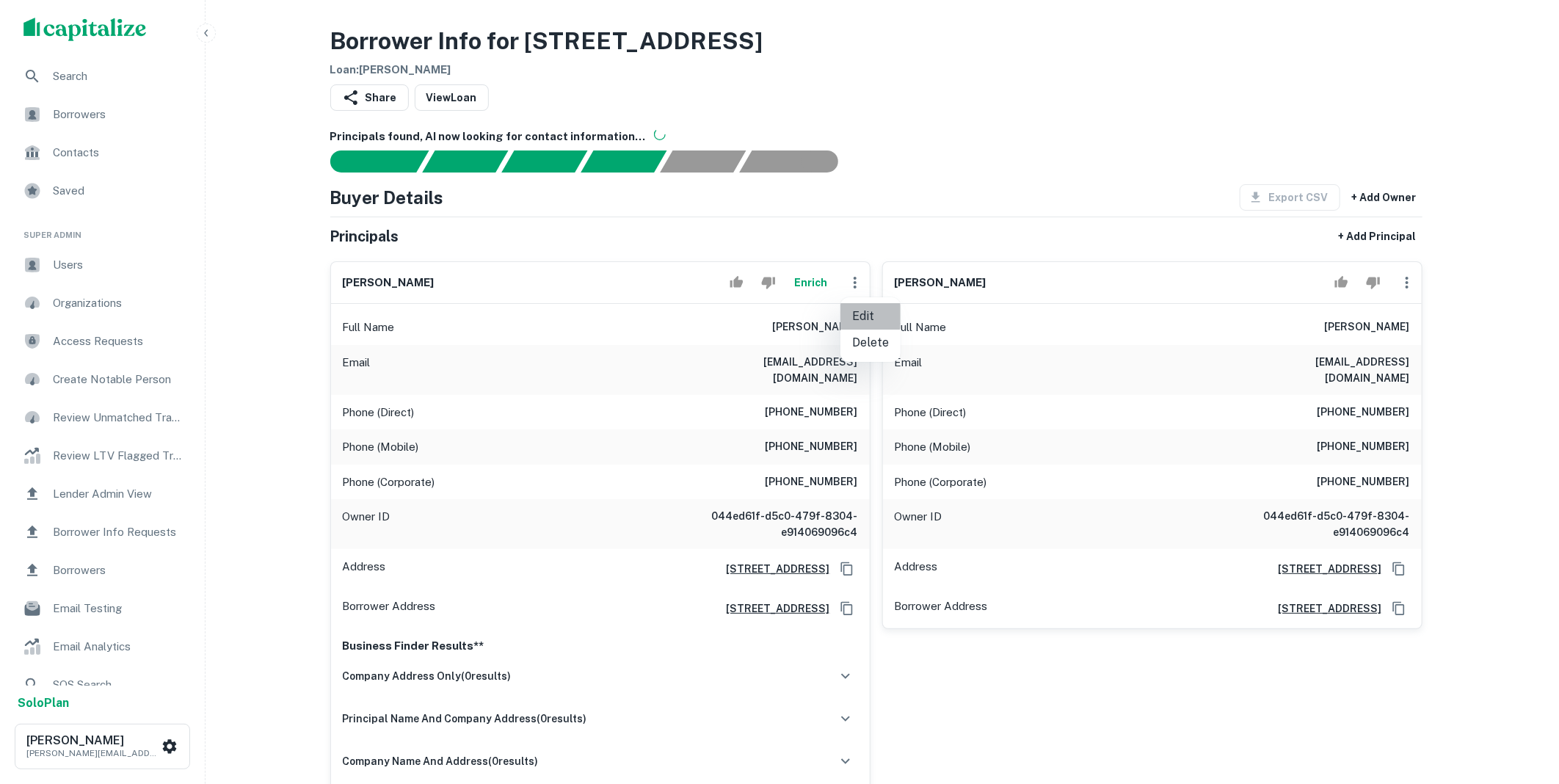
click at [862, 312] on li "Edit" at bounding box center [870, 316] width 60 height 27
select select "**"
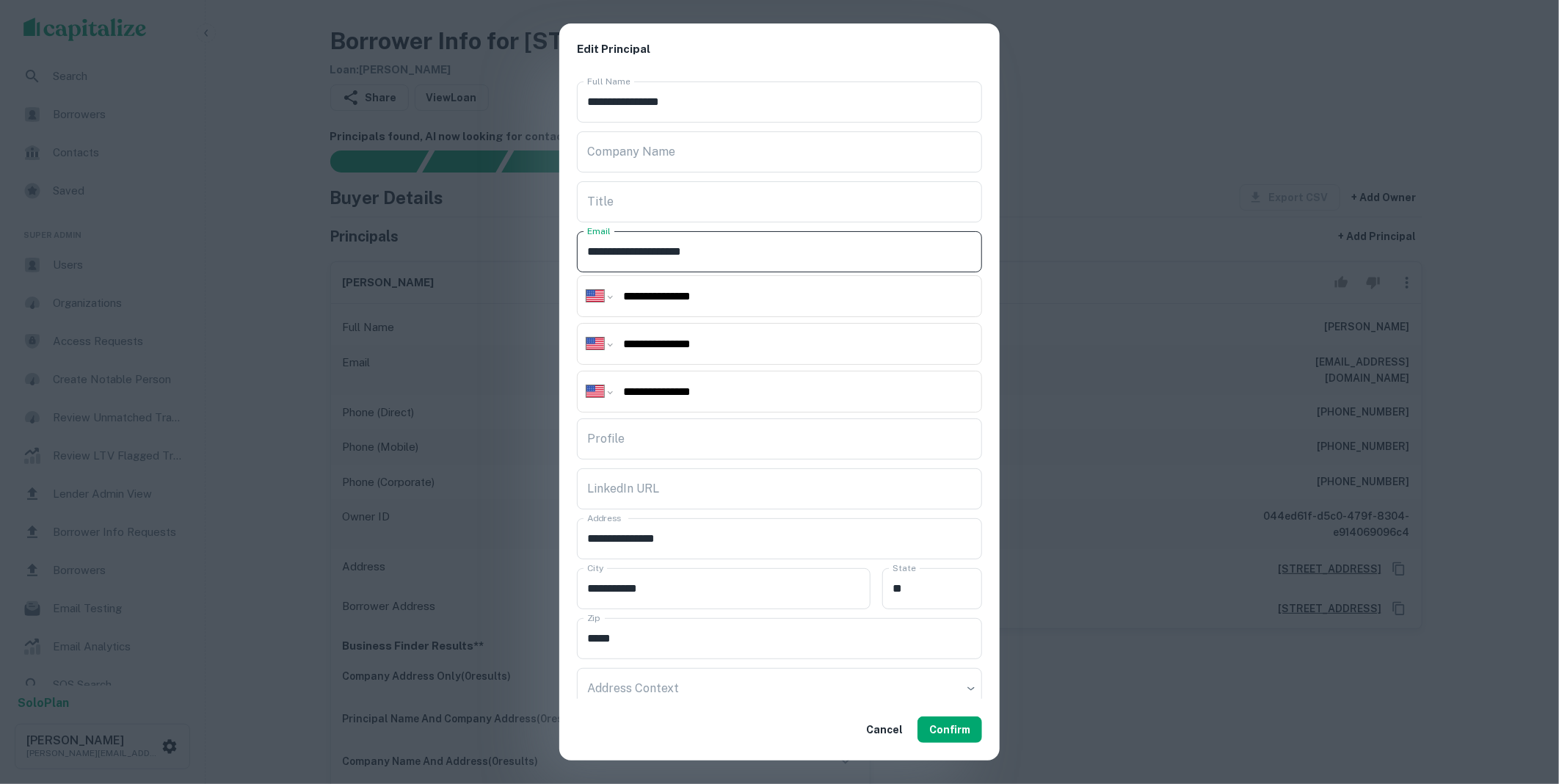
drag, startPoint x: 743, startPoint y: 254, endPoint x: 580, endPoint y: 257, distance: 163.0
click at [580, 257] on input "**********" at bounding box center [780, 251] width 405 height 41
click at [952, 727] on button "Confirm" at bounding box center [949, 729] width 64 height 27
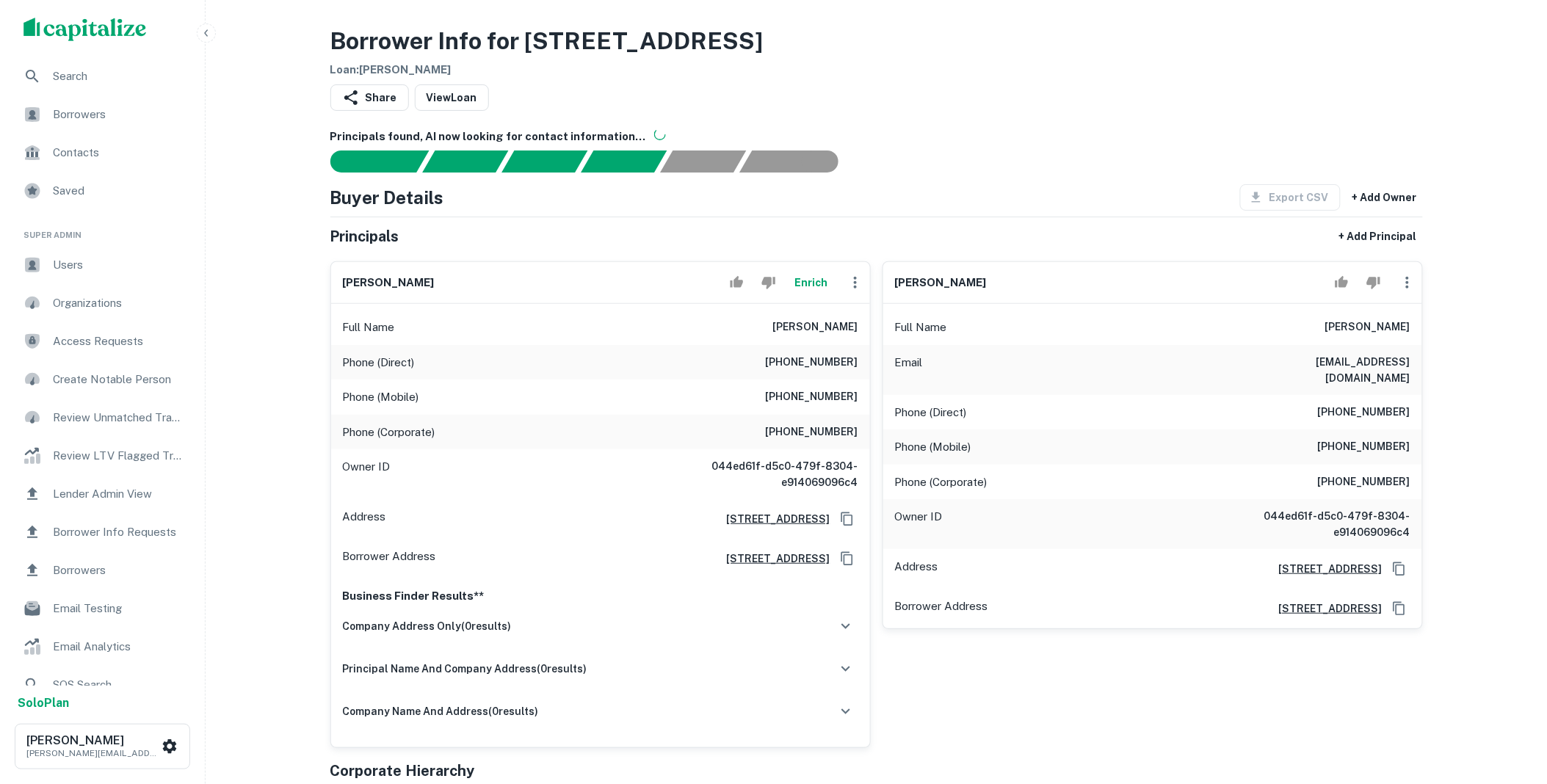
click at [1404, 280] on icon "button" at bounding box center [1408, 283] width 18 height 18
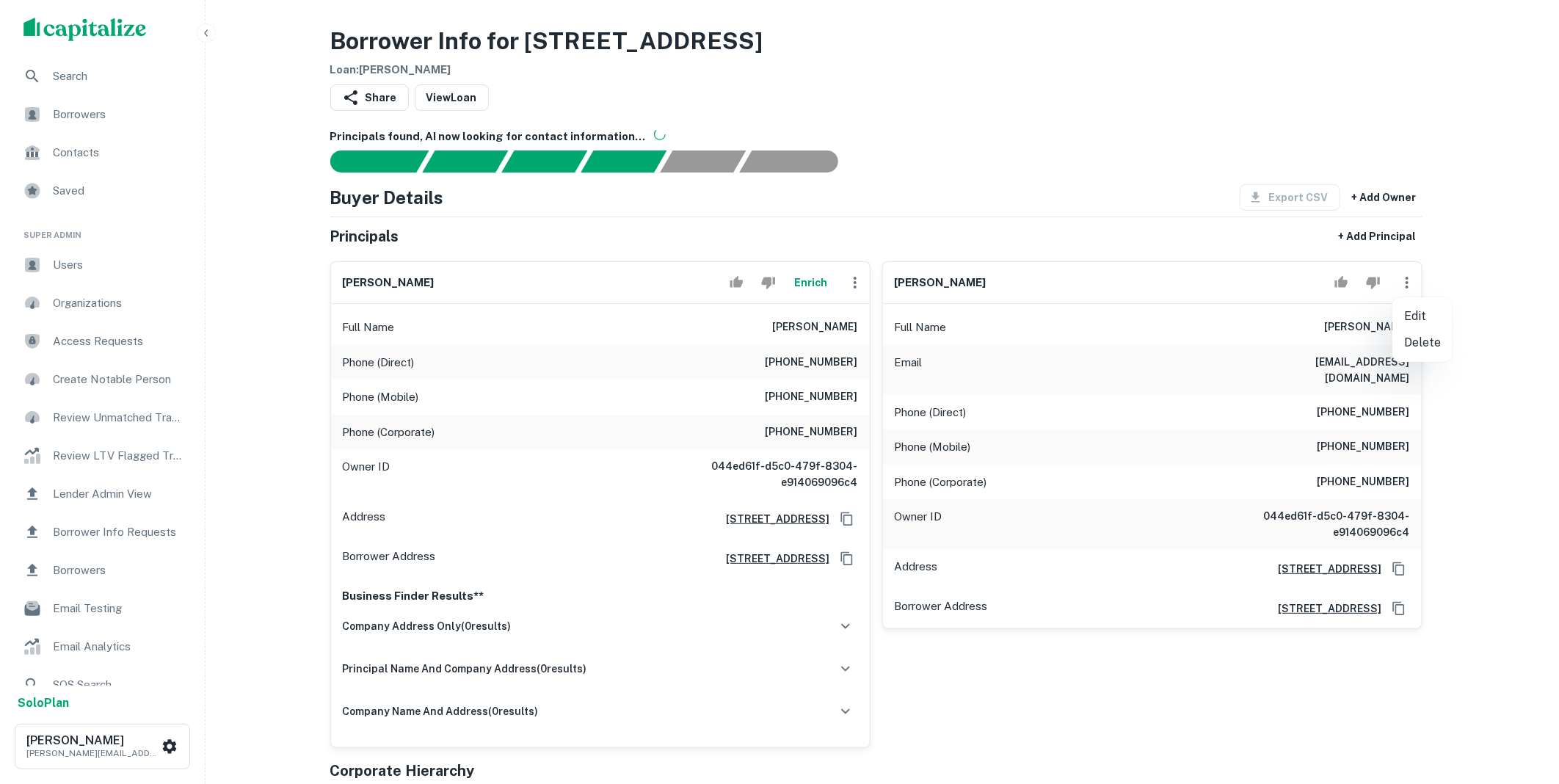
click at [1416, 342] on li "Delete" at bounding box center [1422, 342] width 60 height 27
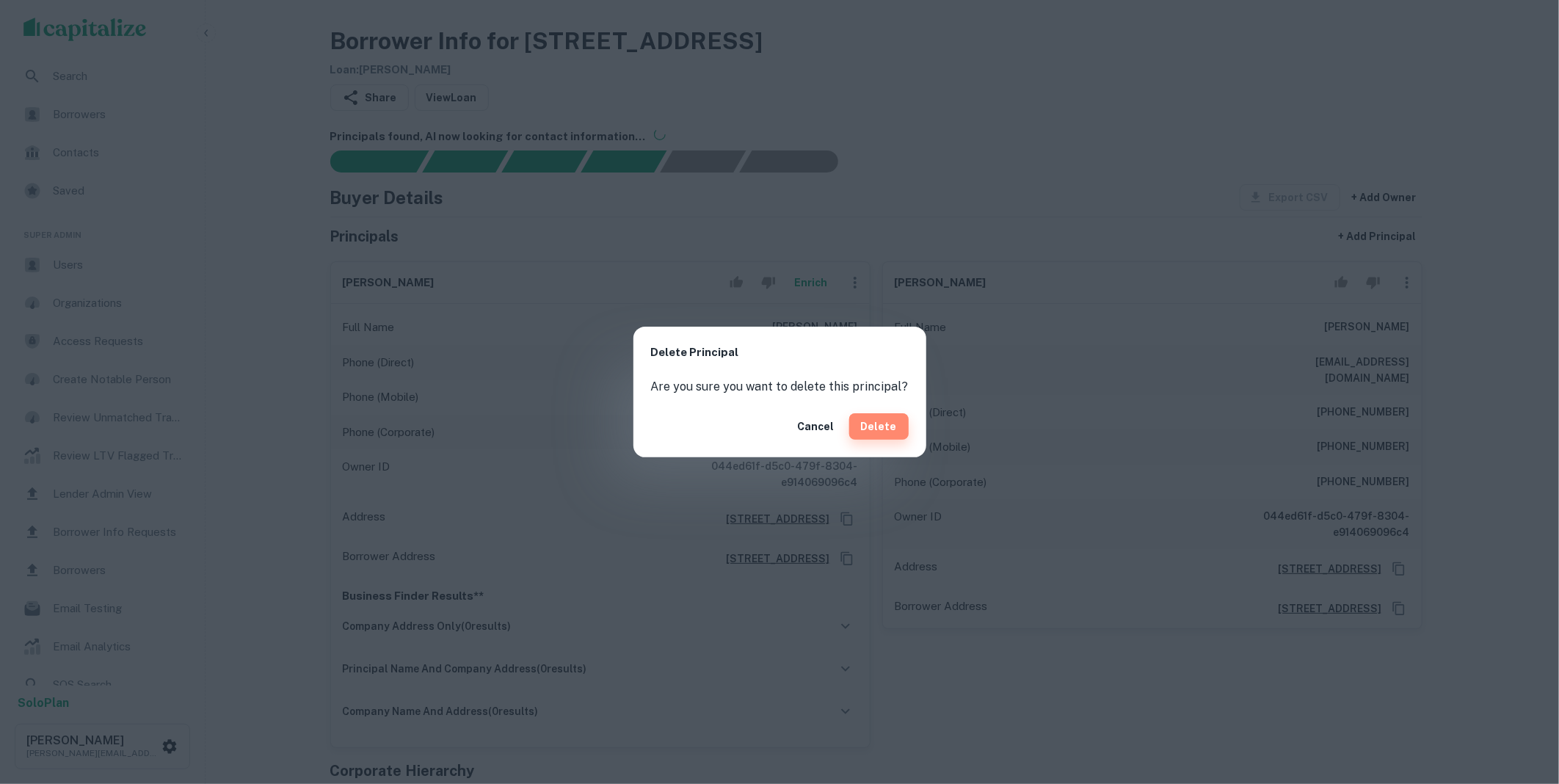
click at [883, 427] on button "Delete" at bounding box center [879, 426] width 60 height 27
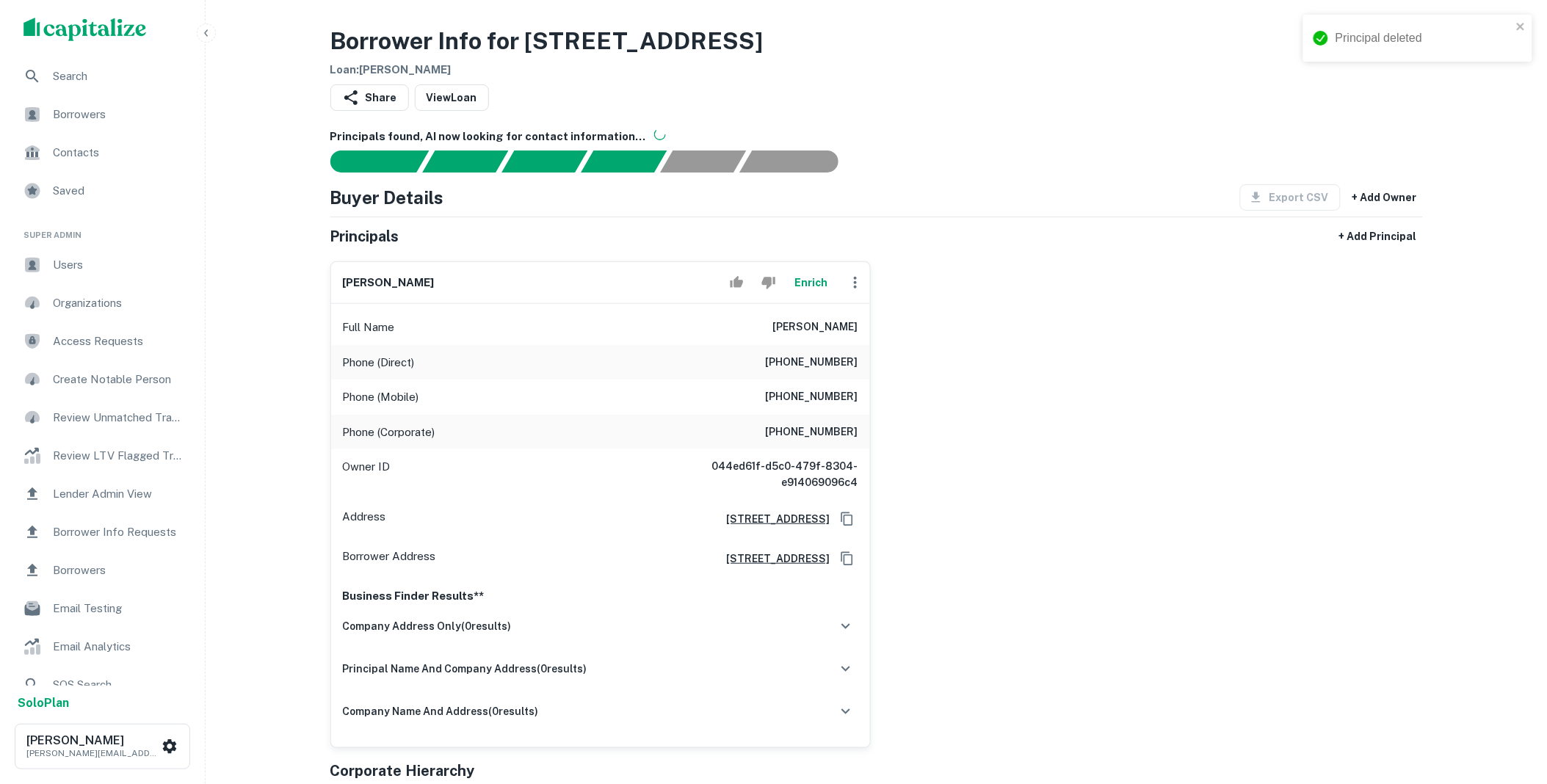
click at [815, 284] on button "Enrich" at bounding box center [811, 283] width 47 height 29
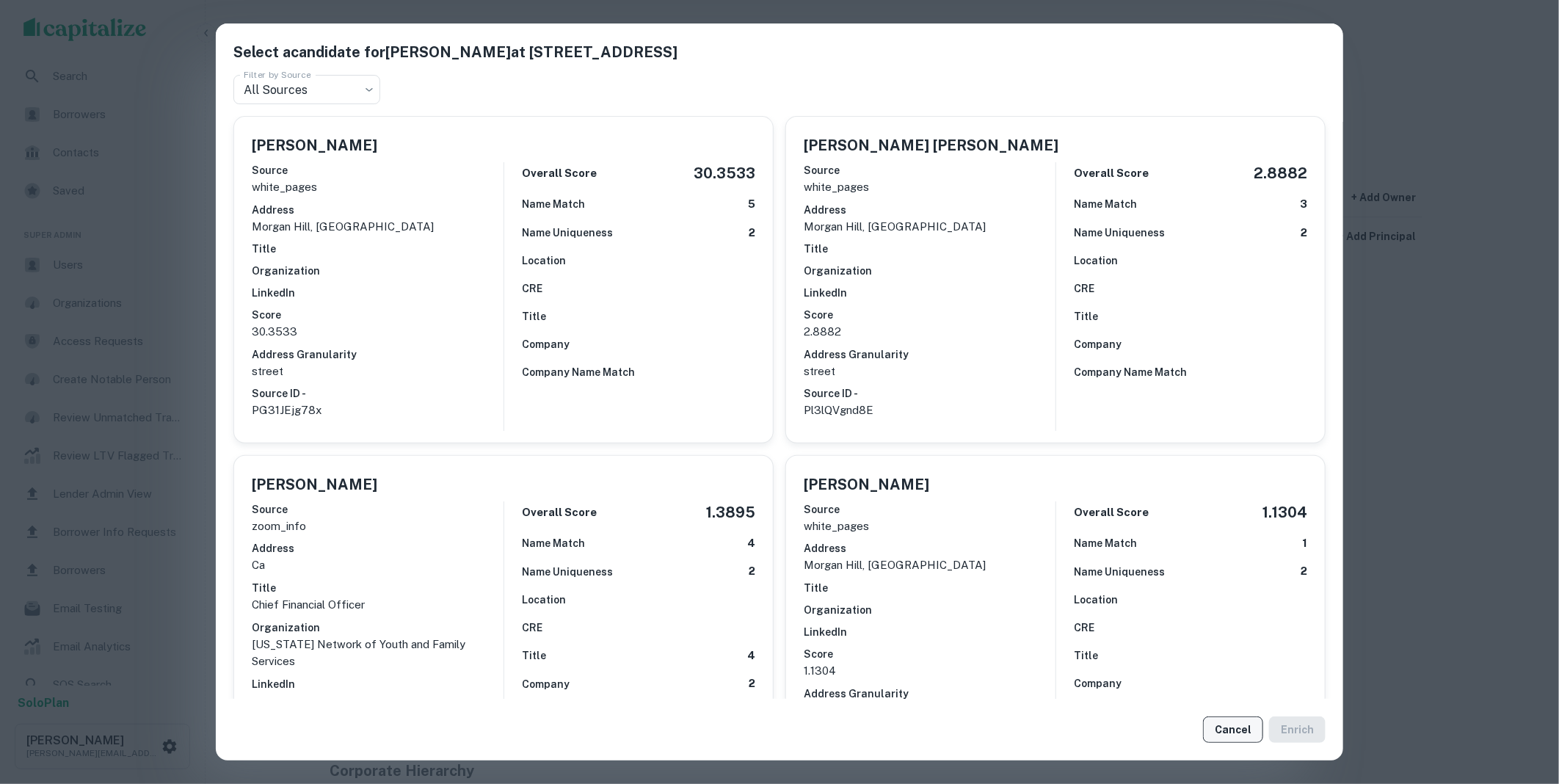
click at [1235, 734] on button "Cancel" at bounding box center [1233, 729] width 60 height 27
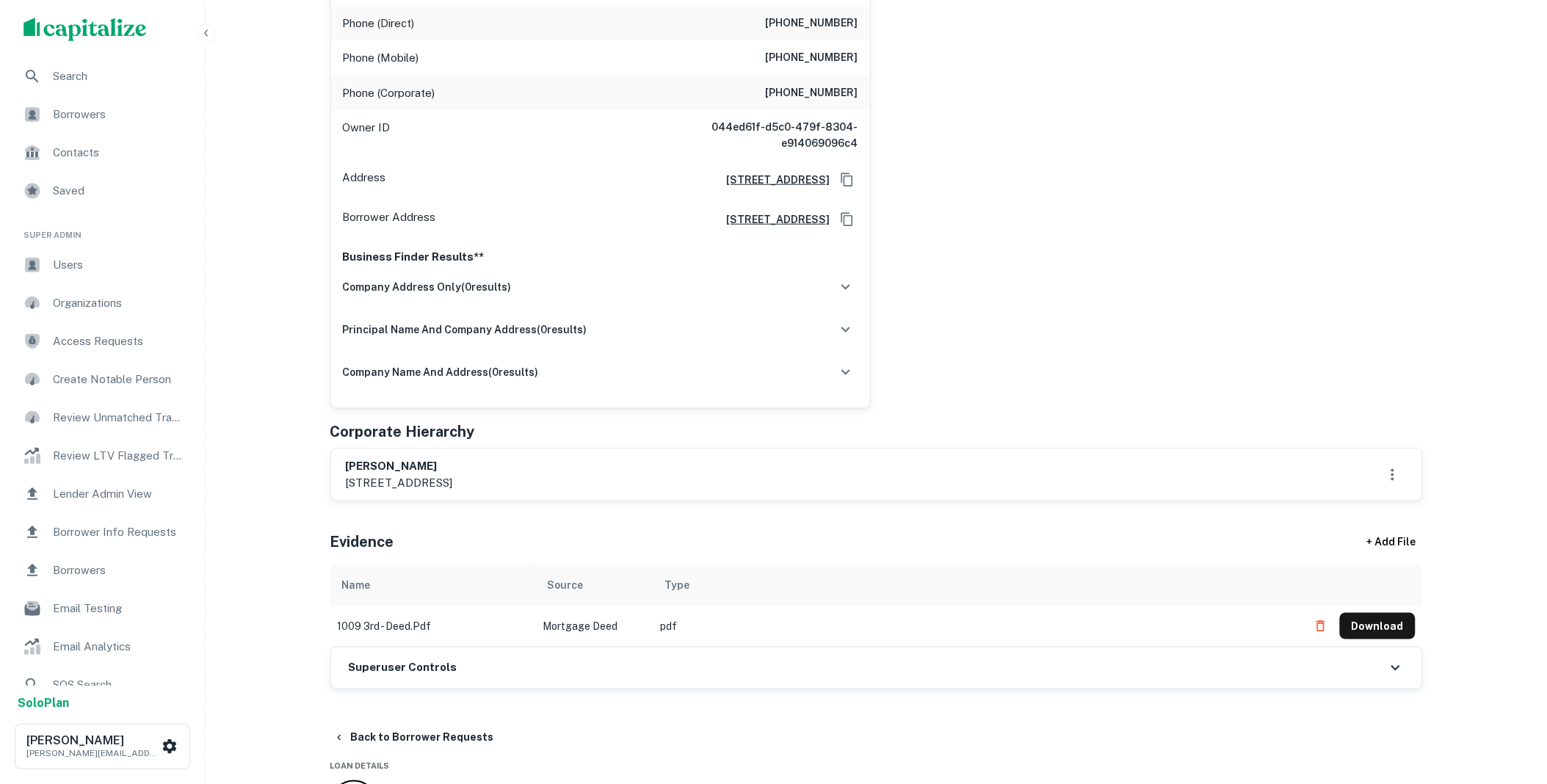
scroll to position [597, 0]
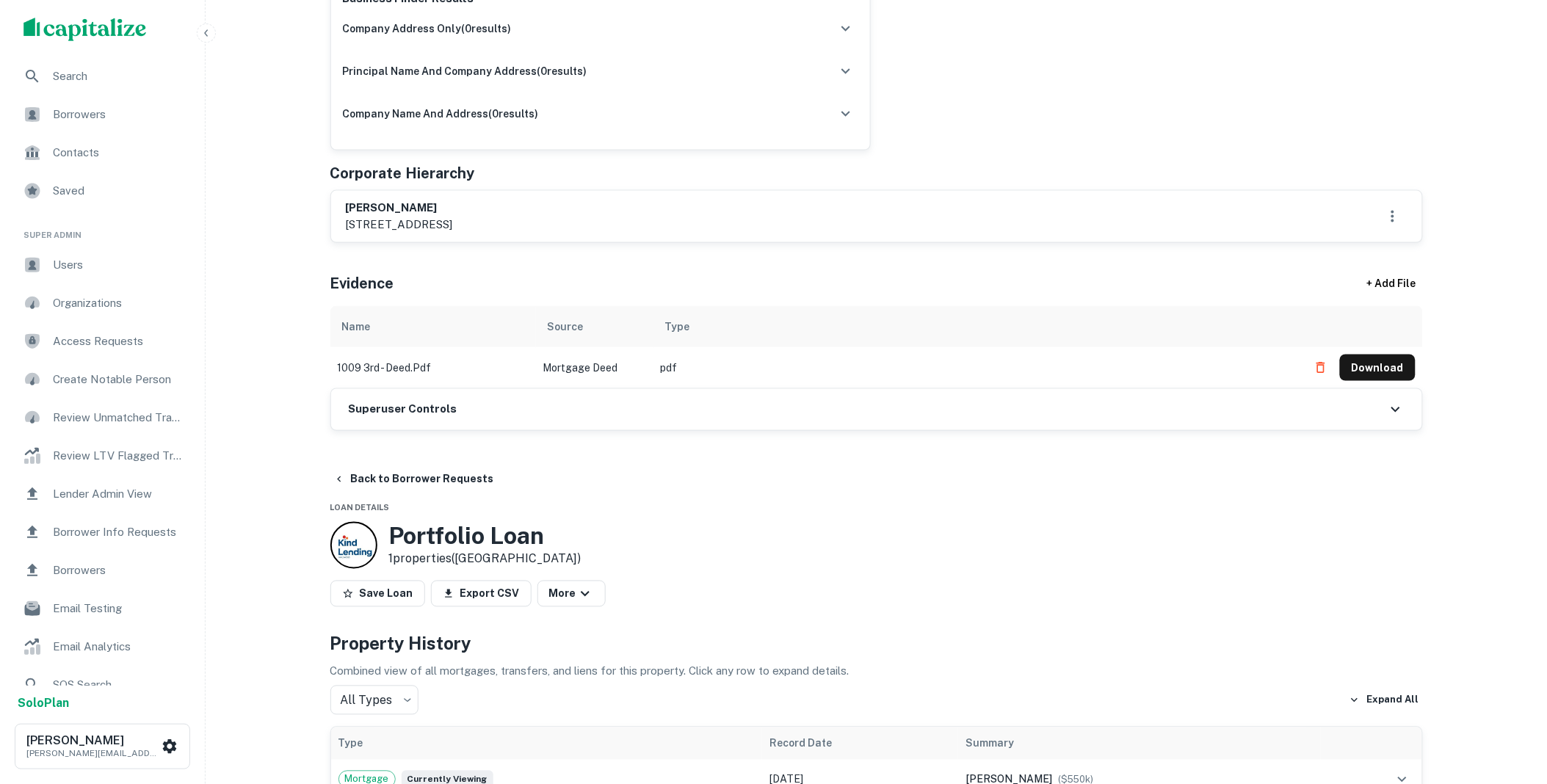
click at [465, 408] on div "Superuser Controls" at bounding box center [876, 409] width 1091 height 41
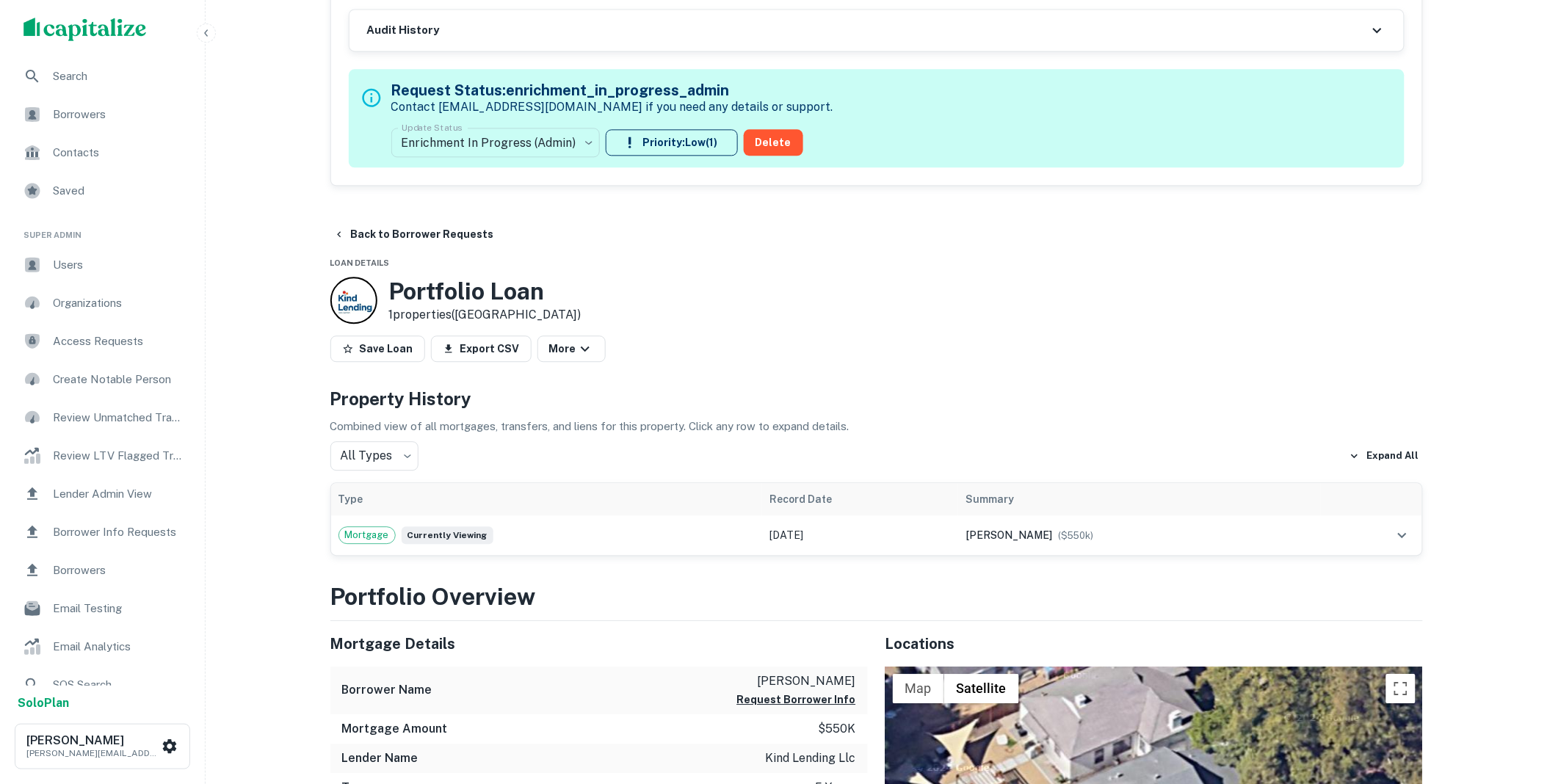
scroll to position [1196, 0]
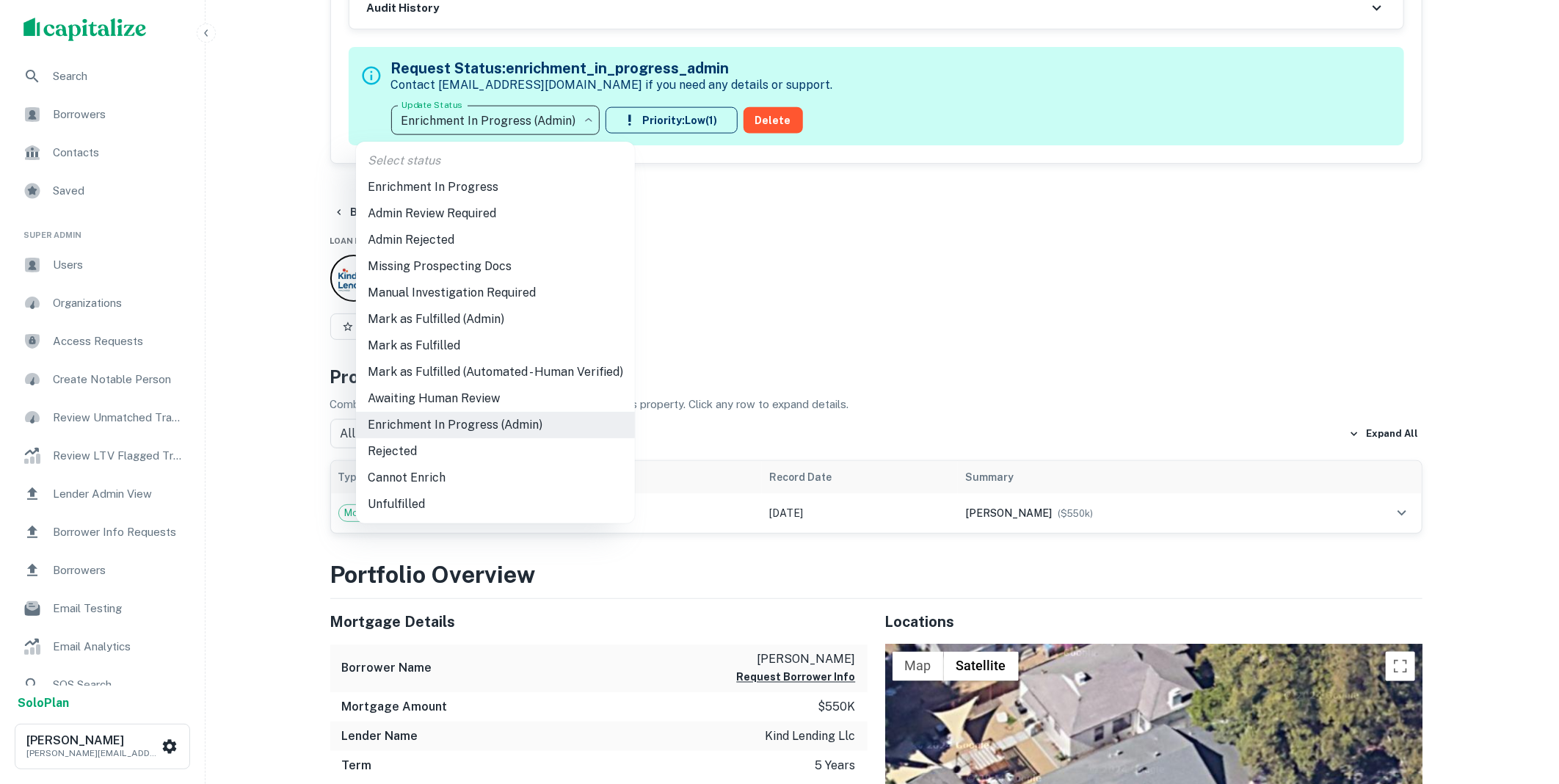
click at [436, 321] on li "Mark as Fulfilled (Admin)" at bounding box center [495, 319] width 279 height 27
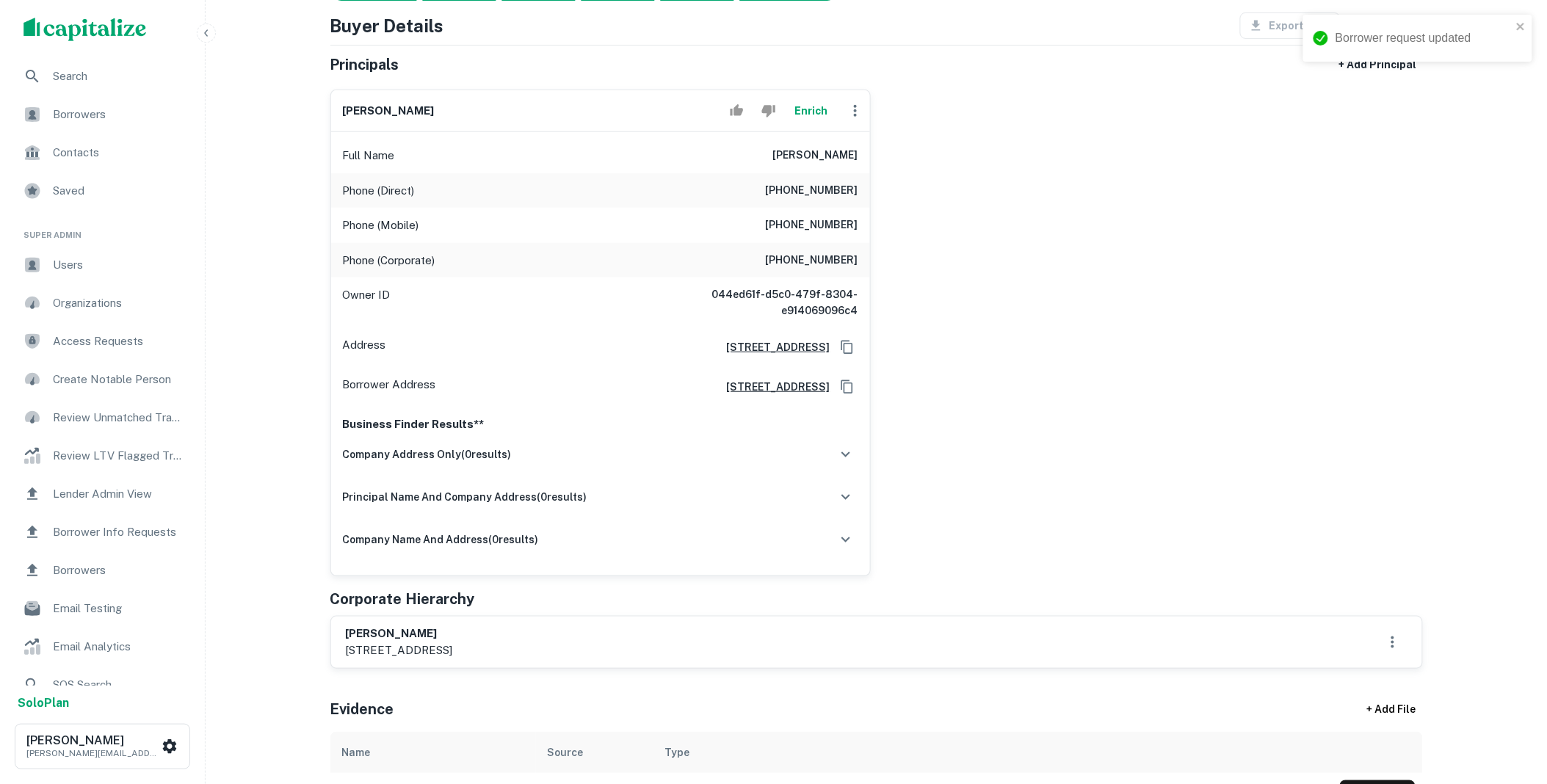
scroll to position [0, 0]
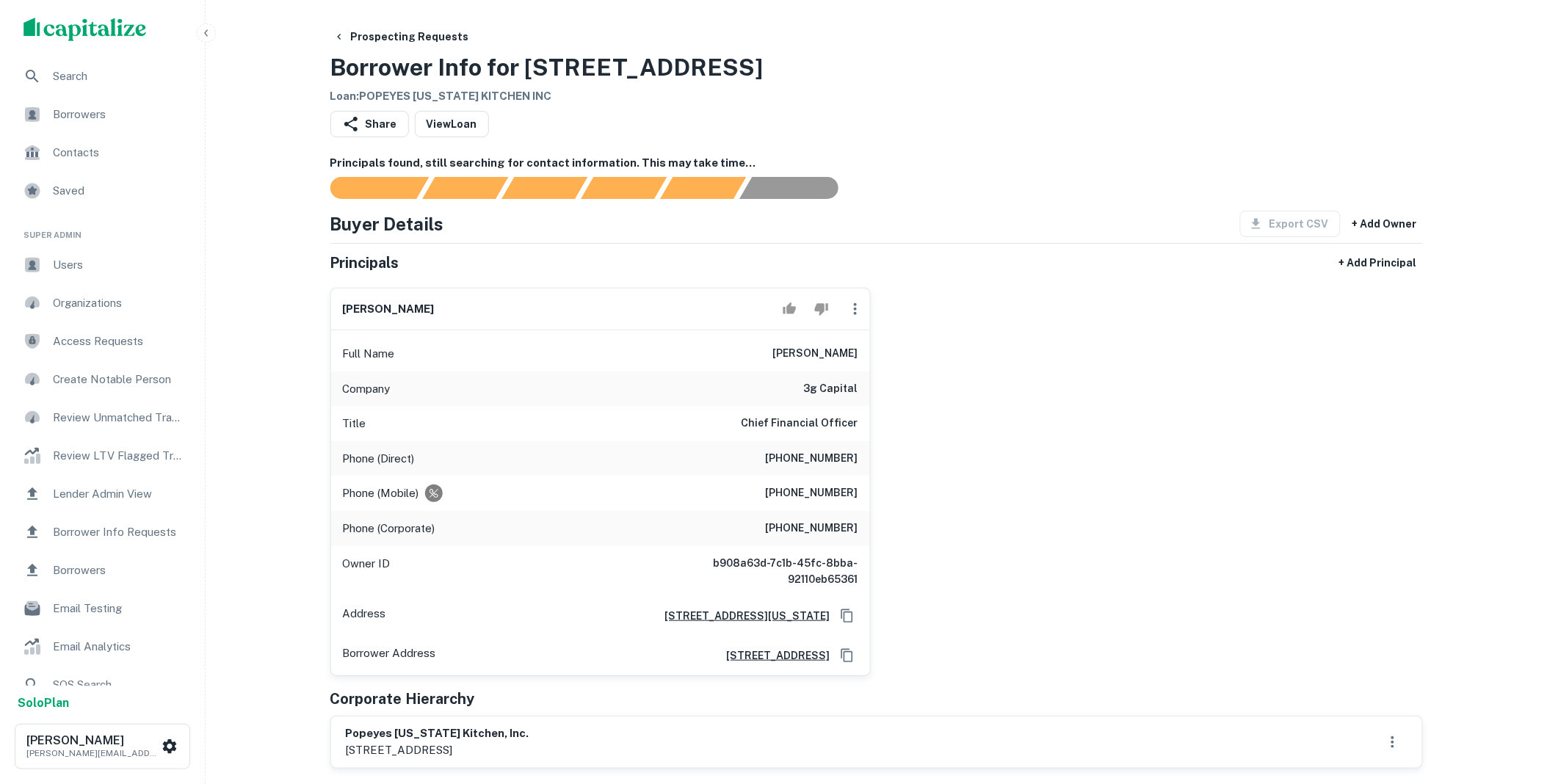
drag, startPoint x: 775, startPoint y: 357, endPoint x: 863, endPoint y: 349, distance: 88.4
click at [863, 349] on div "Full Name flavio montini" at bounding box center [600, 354] width 539 height 35
copy h6 "flavio montini"
drag, startPoint x: 518, startPoint y: 750, endPoint x: 349, endPoint y: 731, distance: 170.1
click at [349, 731] on div "popeyes louisiana kitchen, inc. 5707 blue lagoon drive, miami, fl, 33126-2029" at bounding box center [437, 742] width 184 height 34
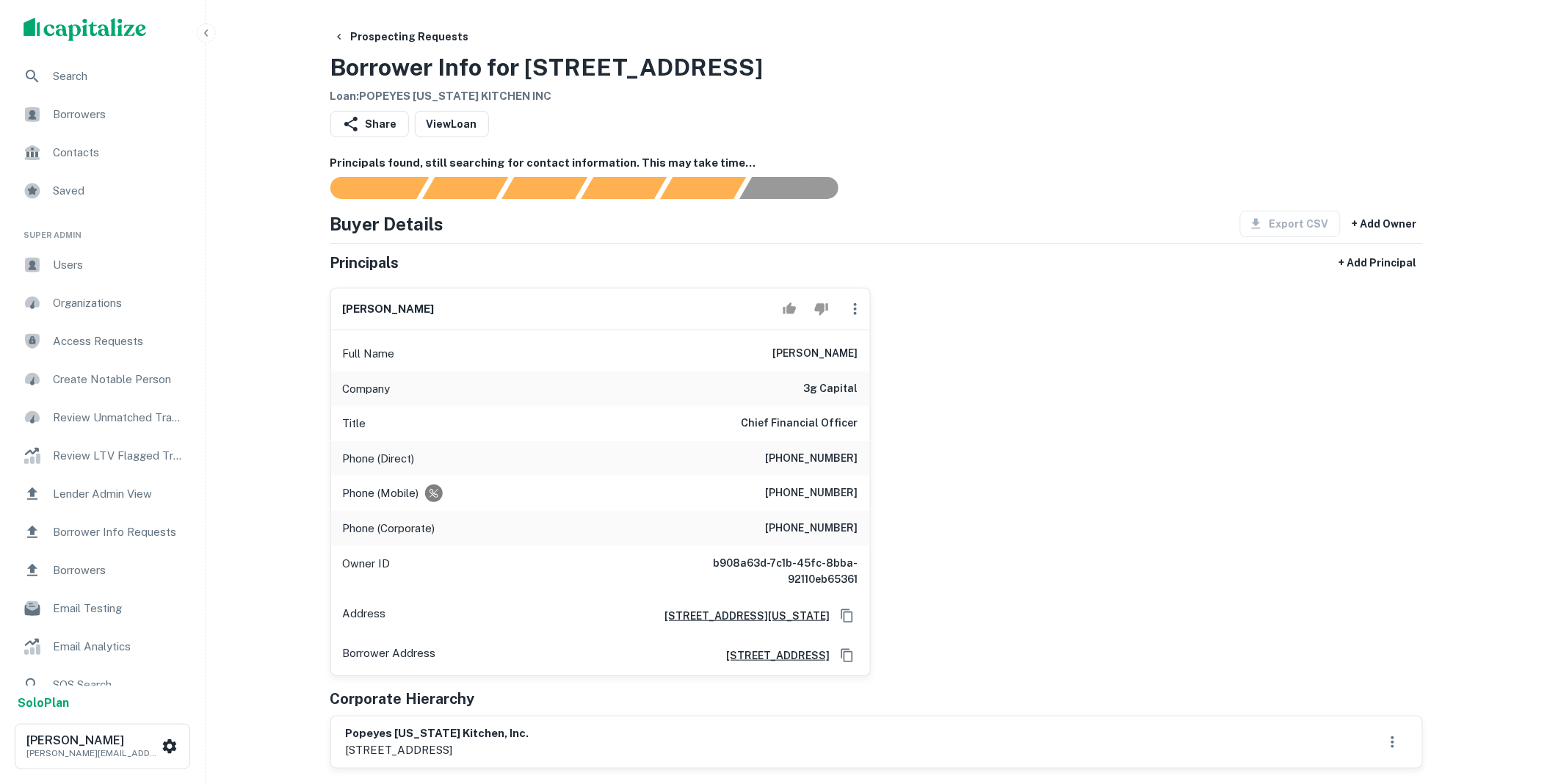
copy div "popeyes louisiana kitchen, inc. 5707 blue lagoon drive, miami, fl"
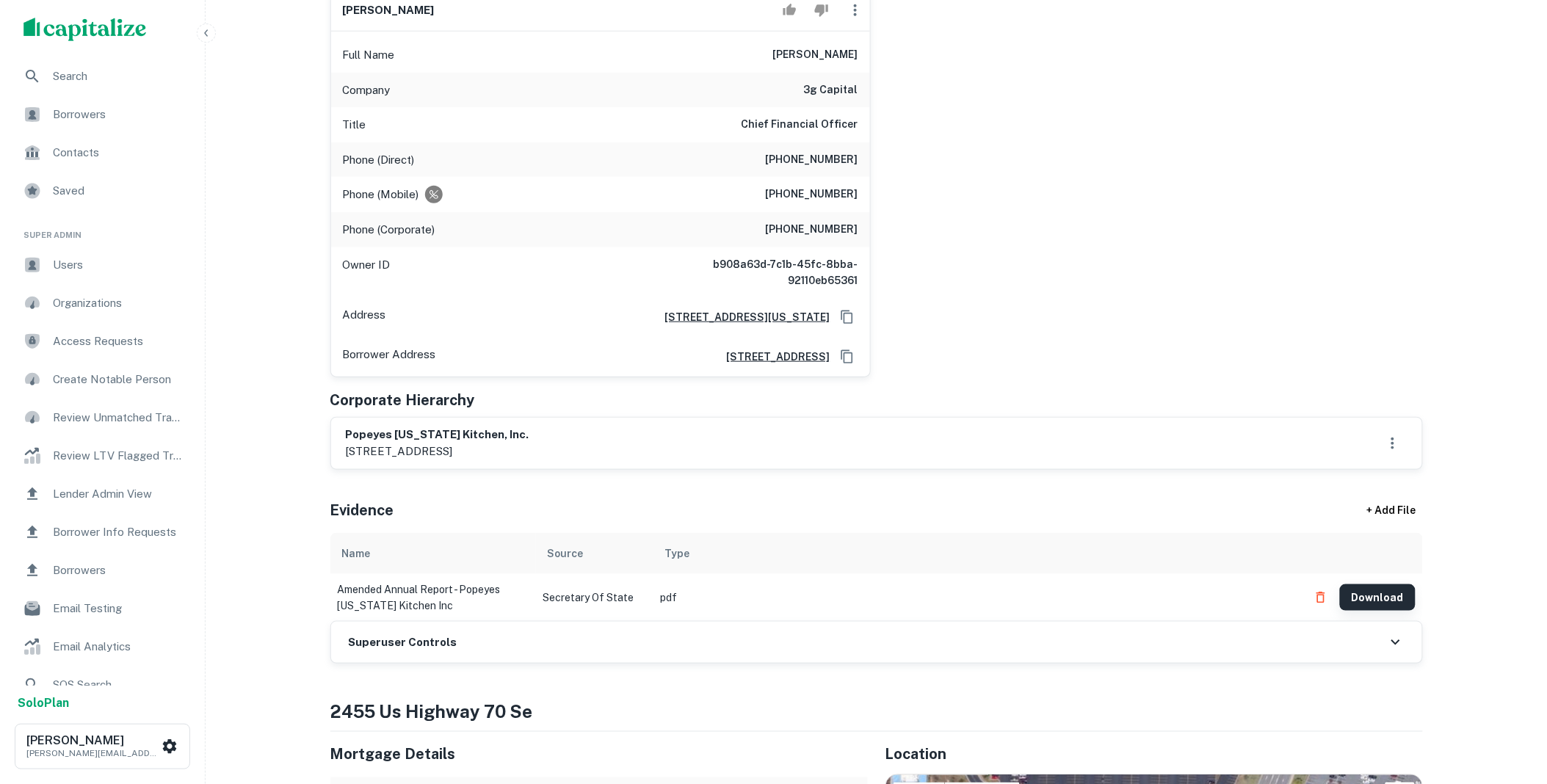
click at [1379, 595] on button "Download" at bounding box center [1378, 597] width 76 height 27
drag, startPoint x: 780, startPoint y: 50, endPoint x: 861, endPoint y: 54, distance: 81.1
click at [861, 54] on div "Full Name flavio montini" at bounding box center [600, 55] width 539 height 35
copy h6 "flavio montini"
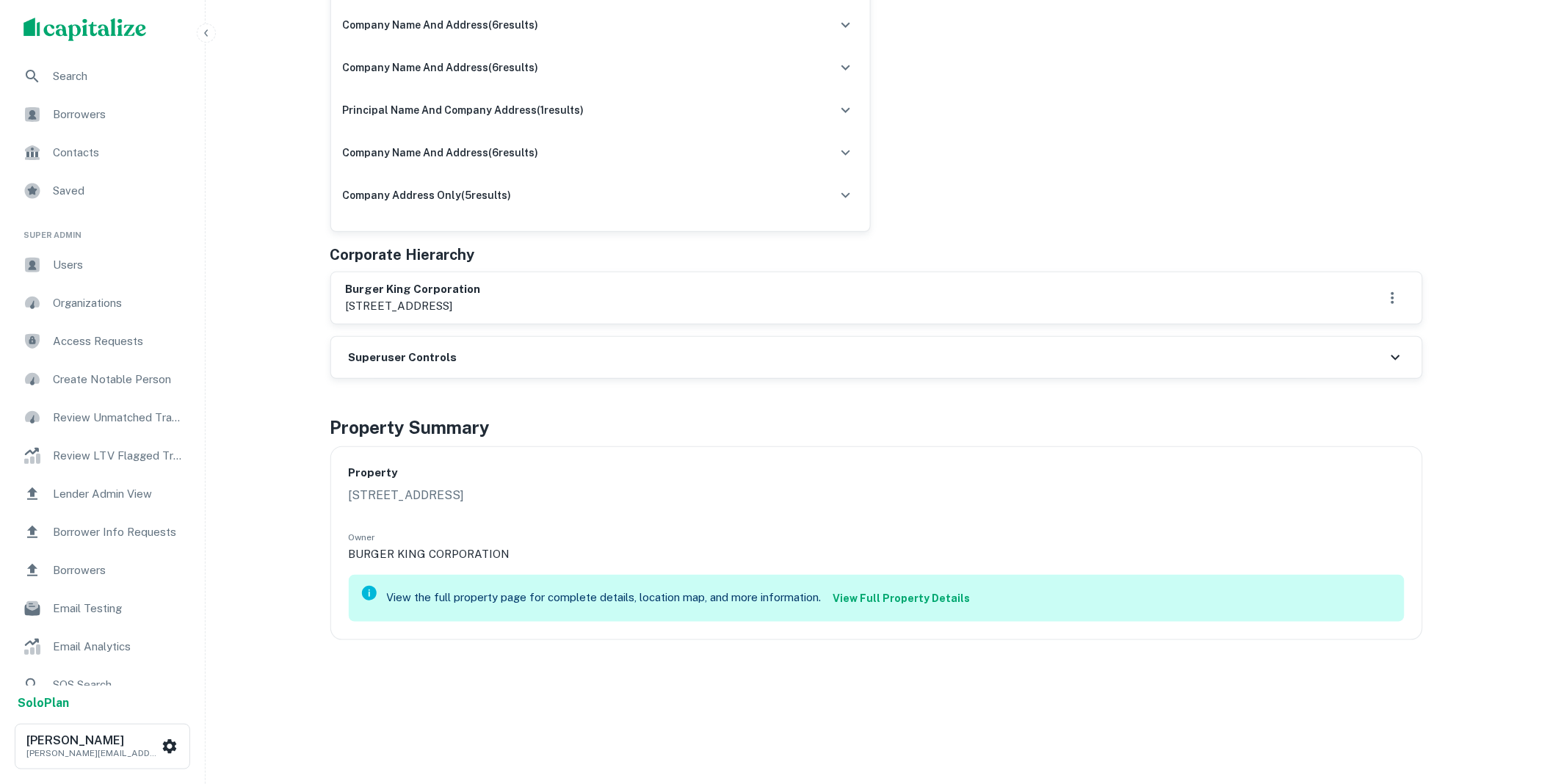
scroll to position [2127, 0]
